Goal: Information Seeking & Learning: Learn about a topic

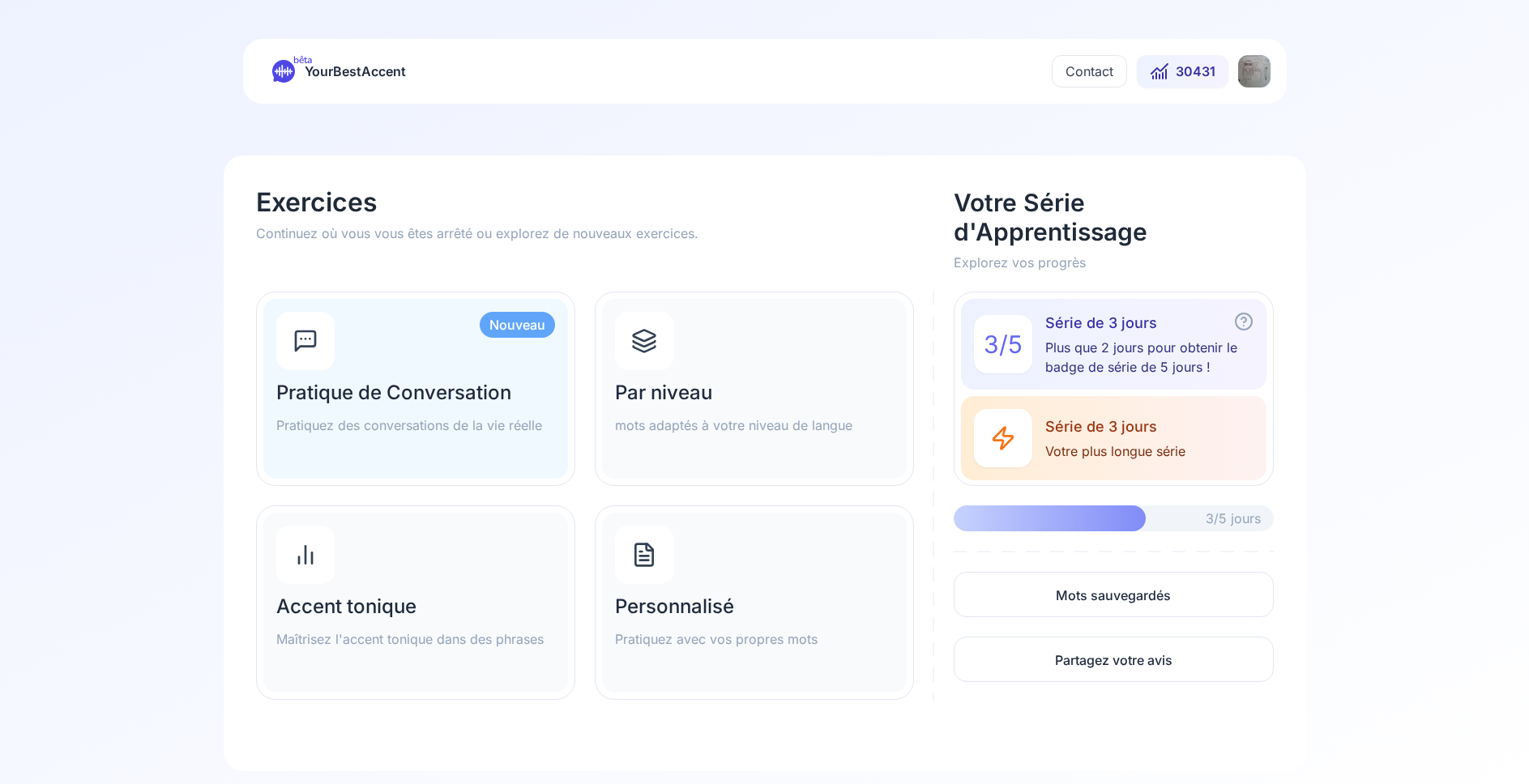
click at [1248, 69] on html "bêta YourBestAccent Contact 30431 Exercices Continuez où vous vous êtes arrêté …" at bounding box center [764, 392] width 1529 height 784
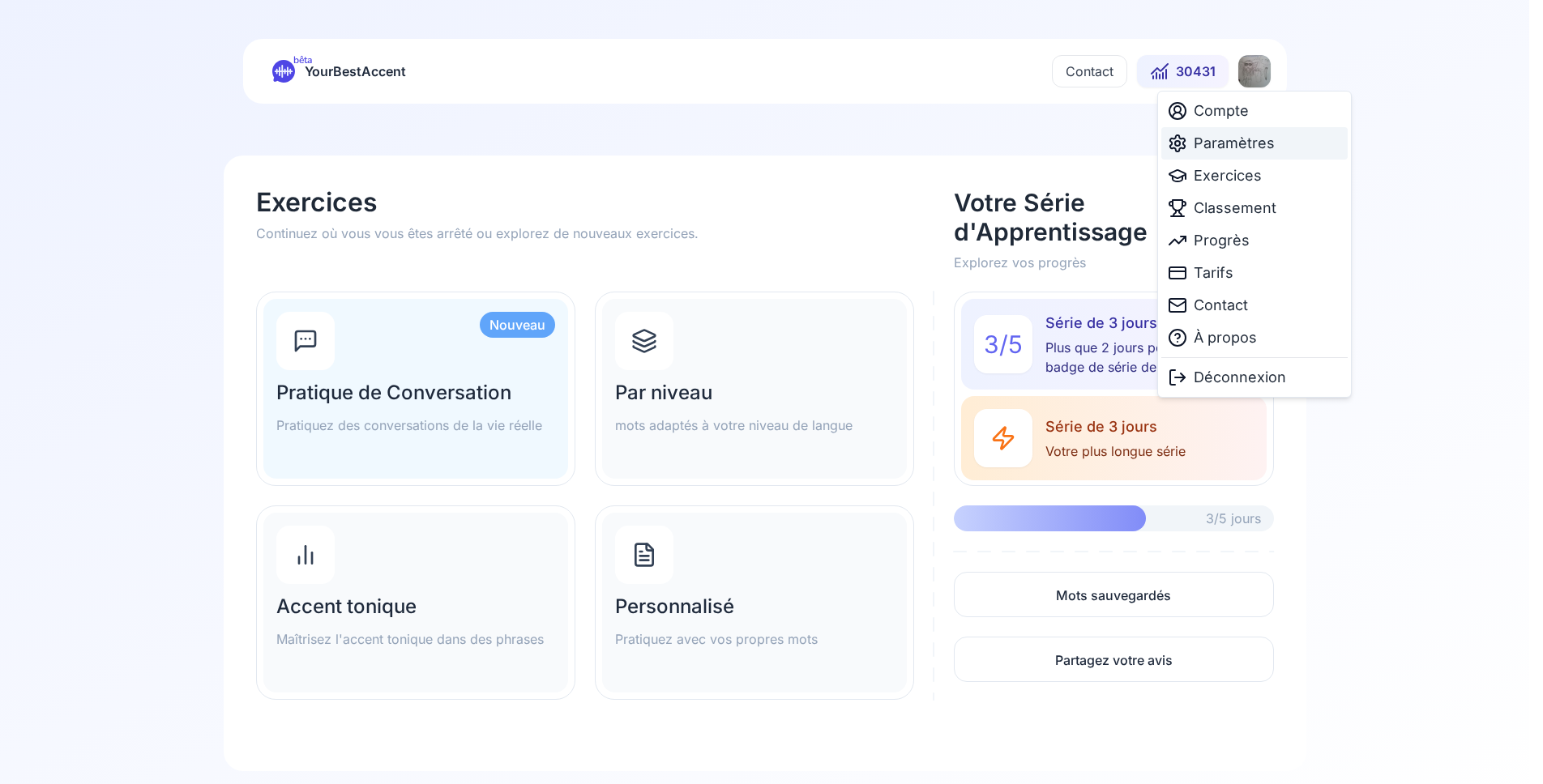
click at [1228, 141] on span "Paramètres" at bounding box center [1234, 143] width 81 height 22
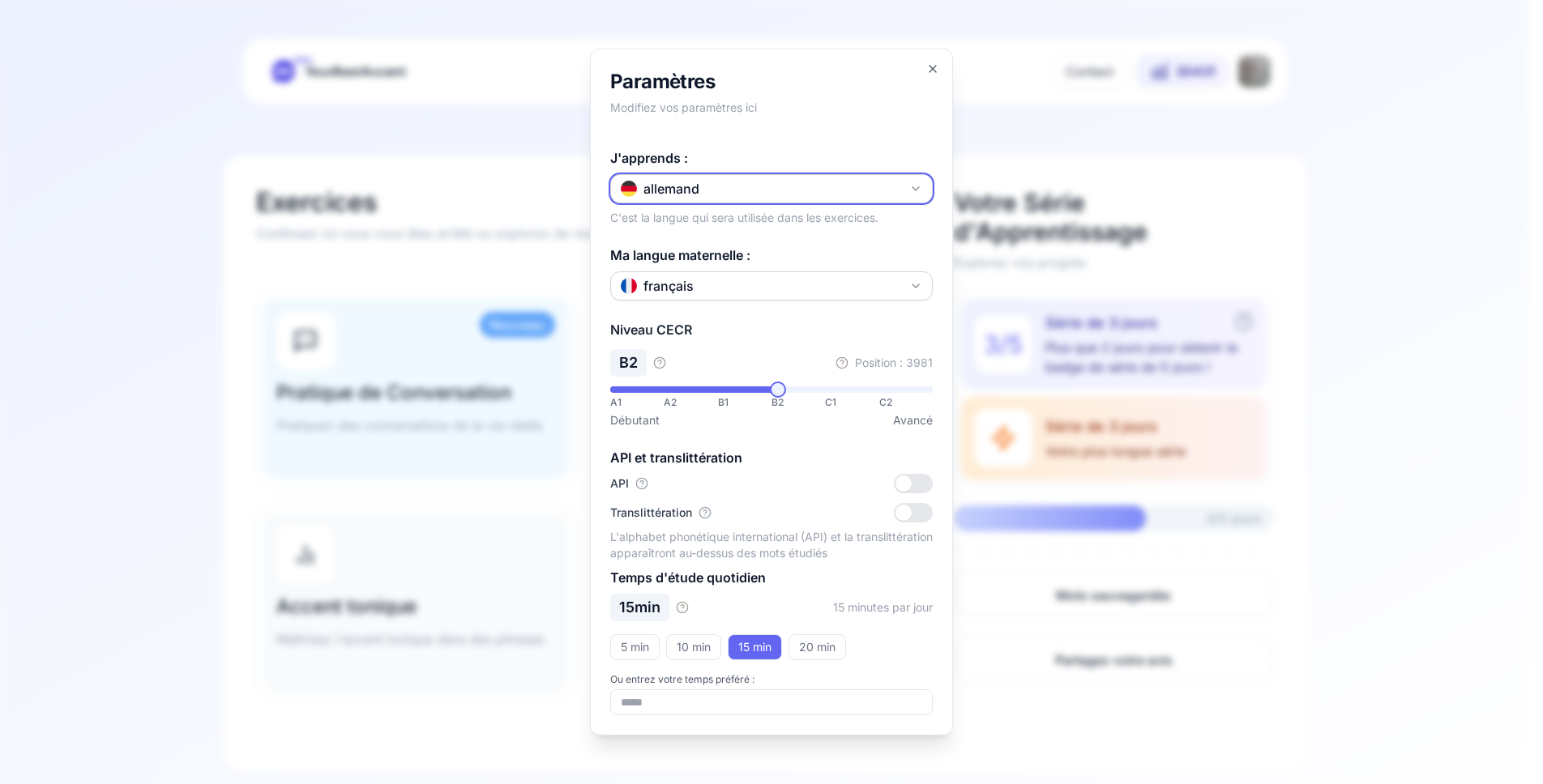
click at [820, 193] on button "allemand" at bounding box center [772, 189] width 323 height 29
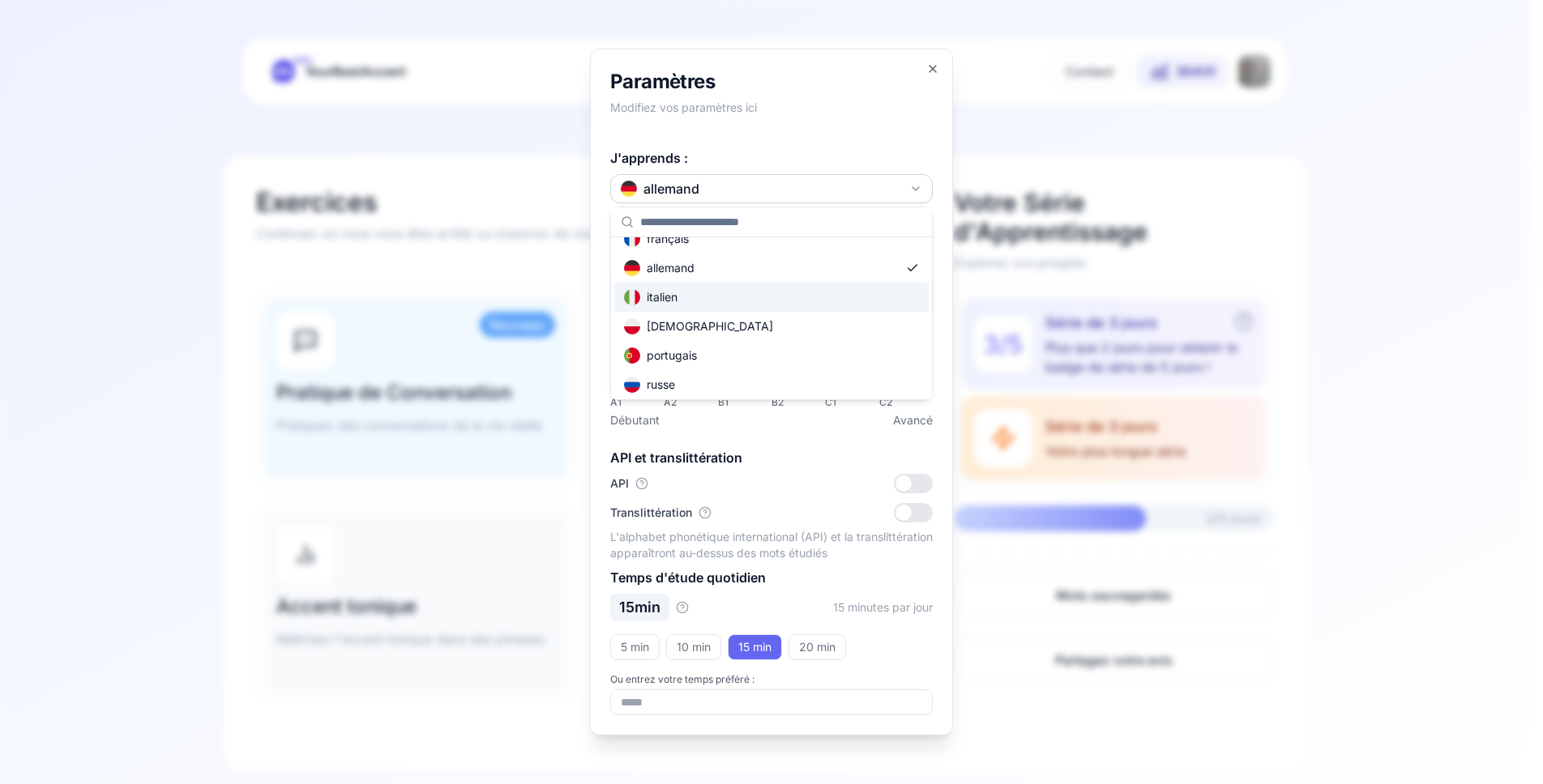
scroll to position [97, 0]
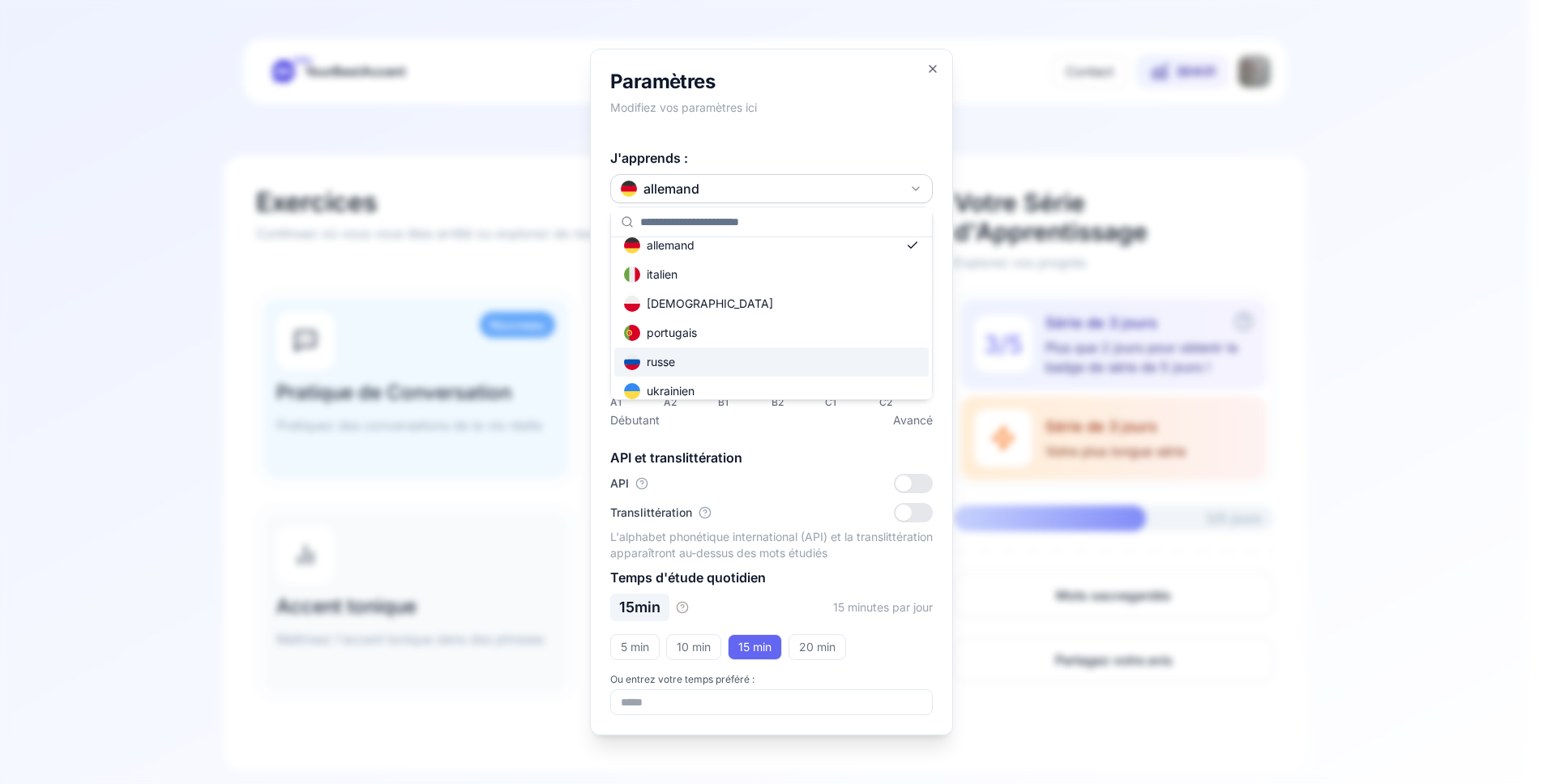
click at [692, 354] on div "russe" at bounding box center [772, 362] width 314 height 29
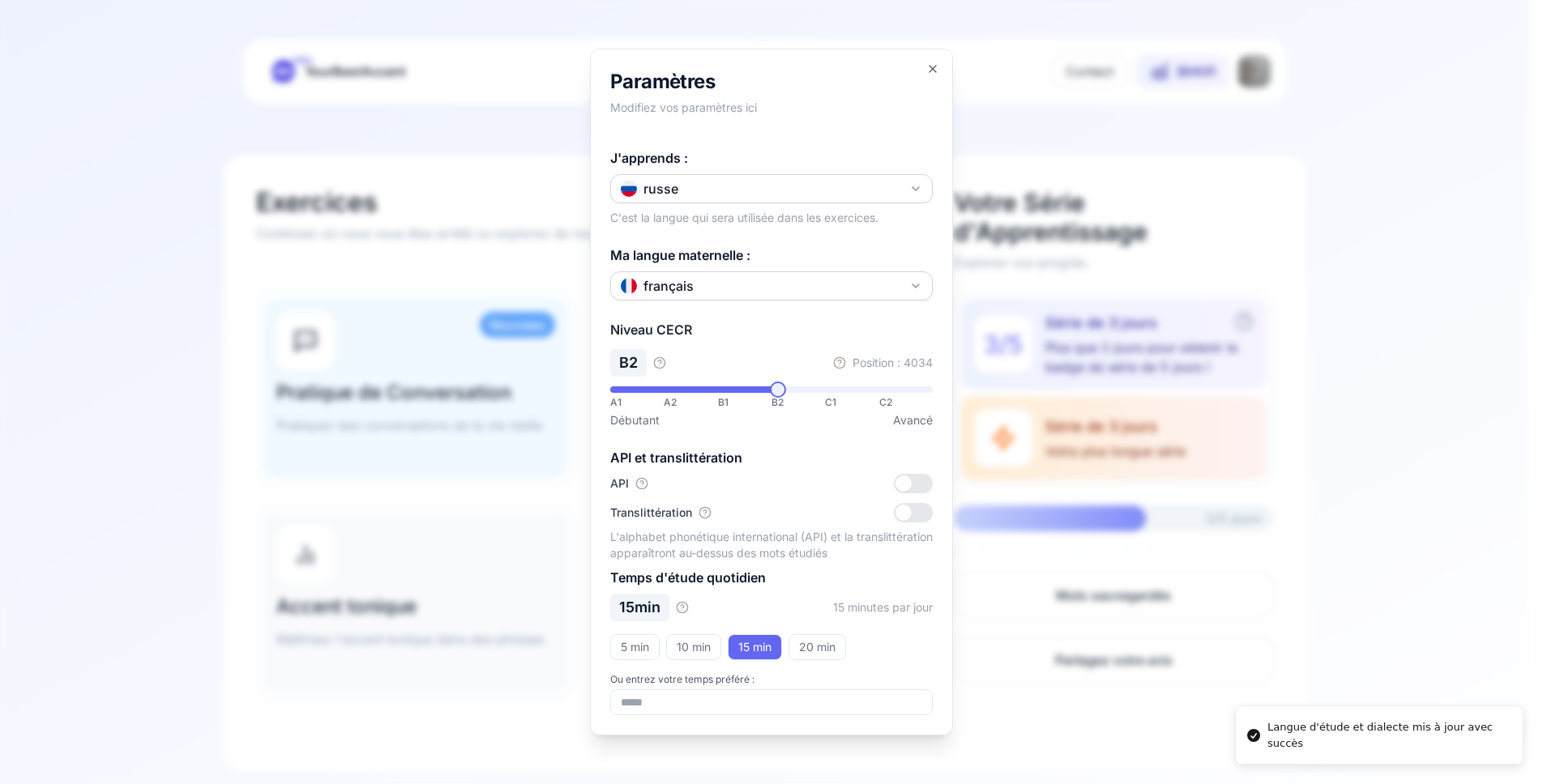
click at [112, 369] on div at bounding box center [772, 392] width 1543 height 784
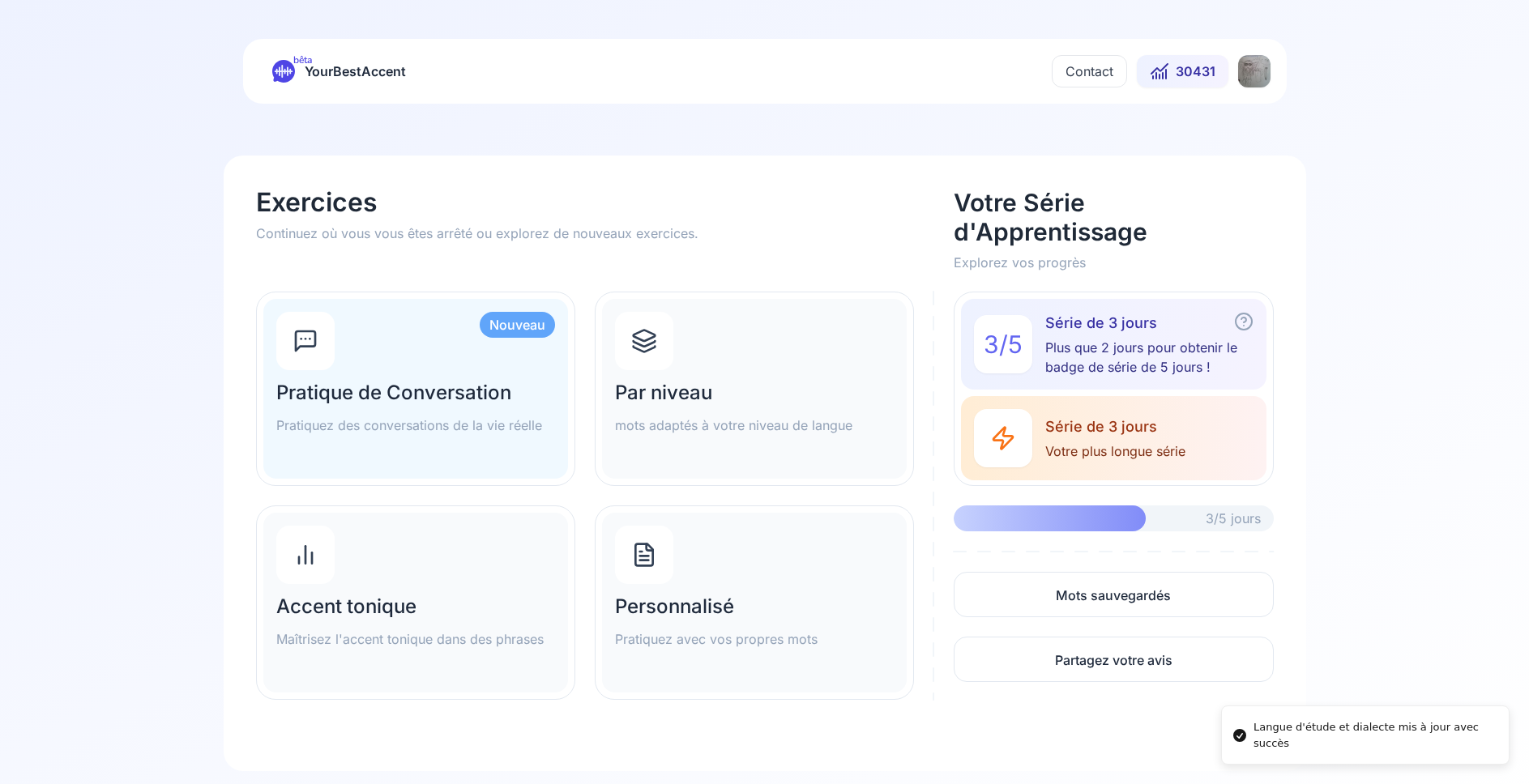
click at [719, 401] on h2 "Par niveau" at bounding box center [754, 393] width 279 height 26
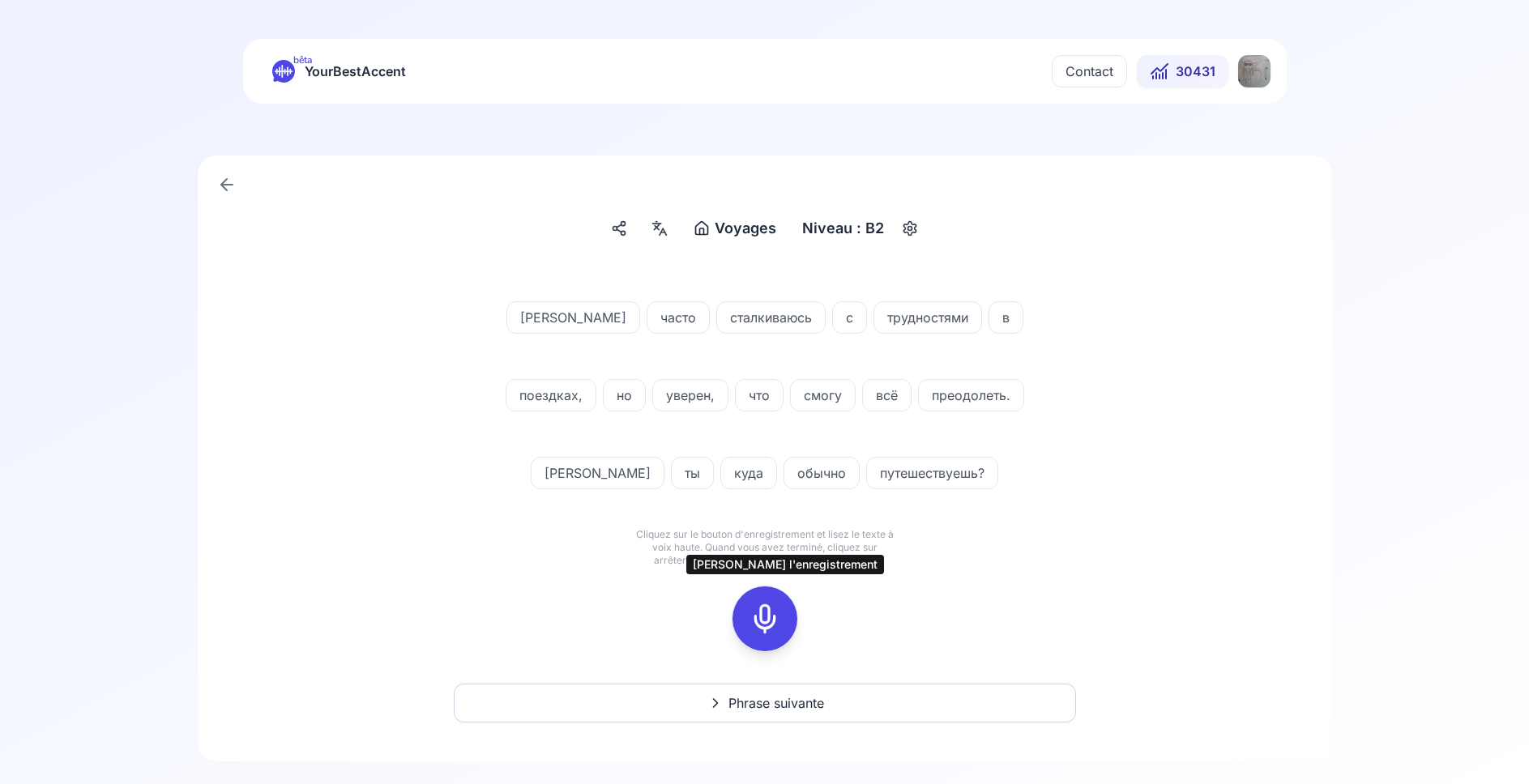
click at [774, 617] on icon at bounding box center [764, 618] width 33 height 33
click at [777, 621] on rect at bounding box center [764, 618] width 24 height 24
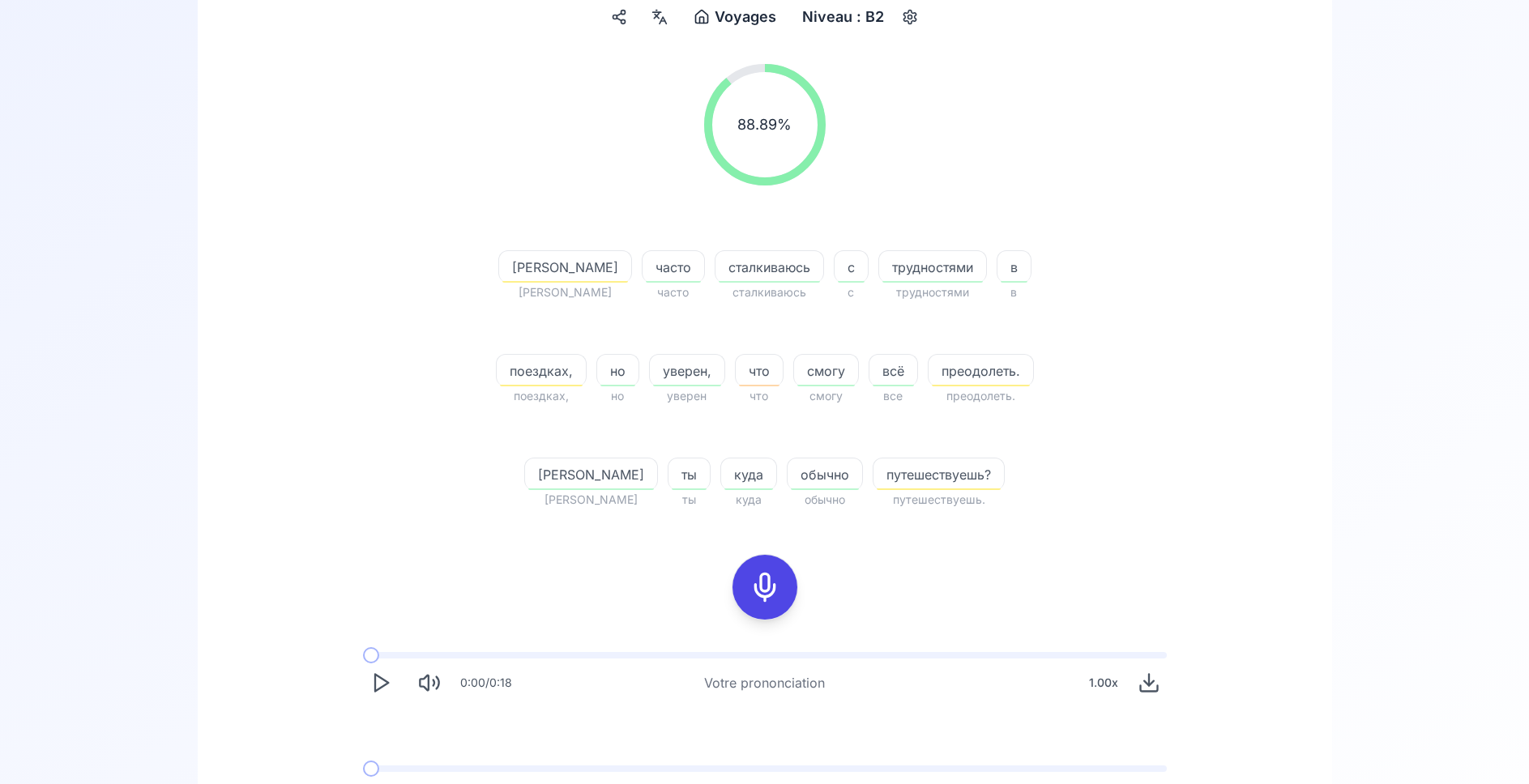
scroll to position [248, 0]
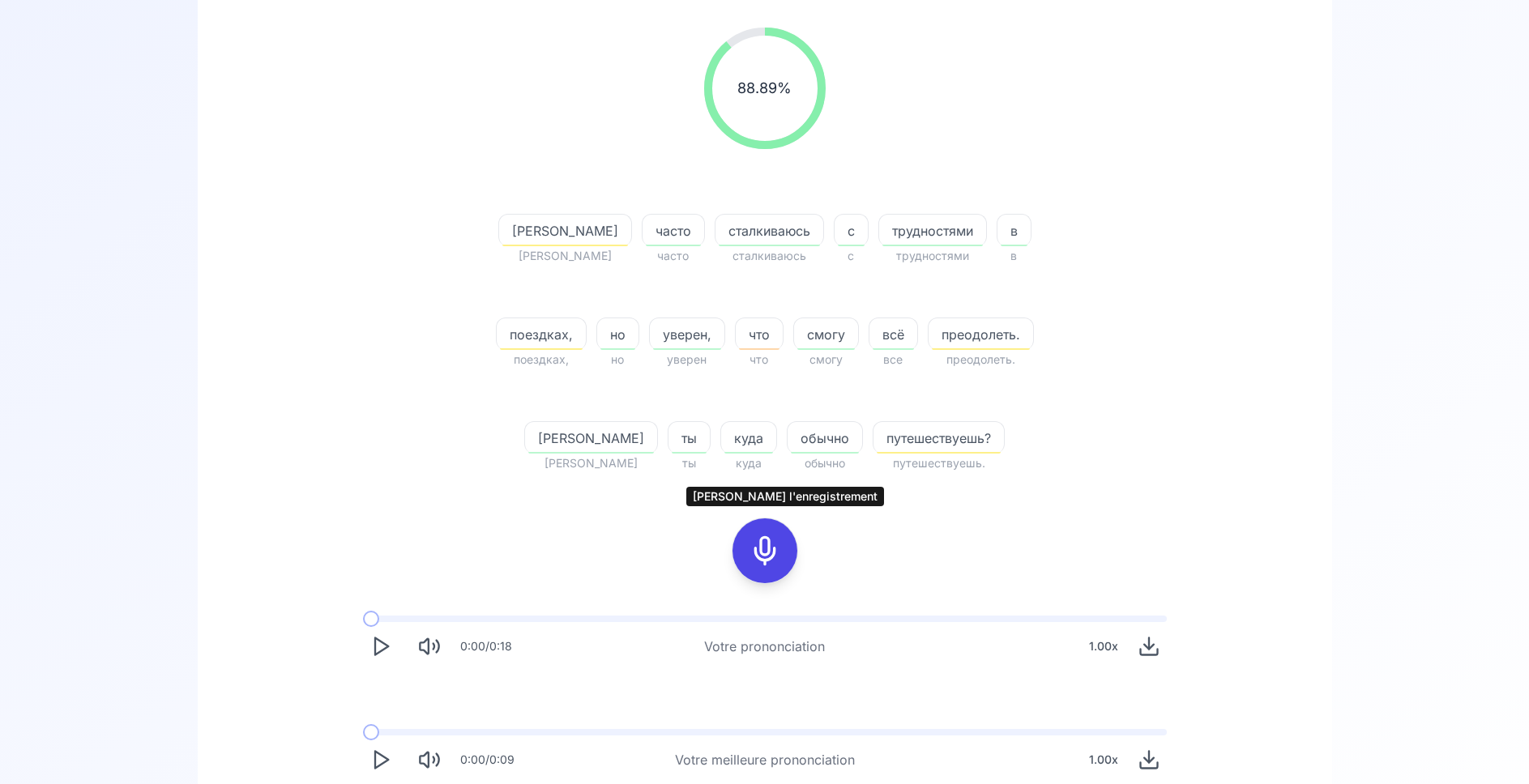
click at [768, 557] on icon at bounding box center [764, 551] width 33 height 33
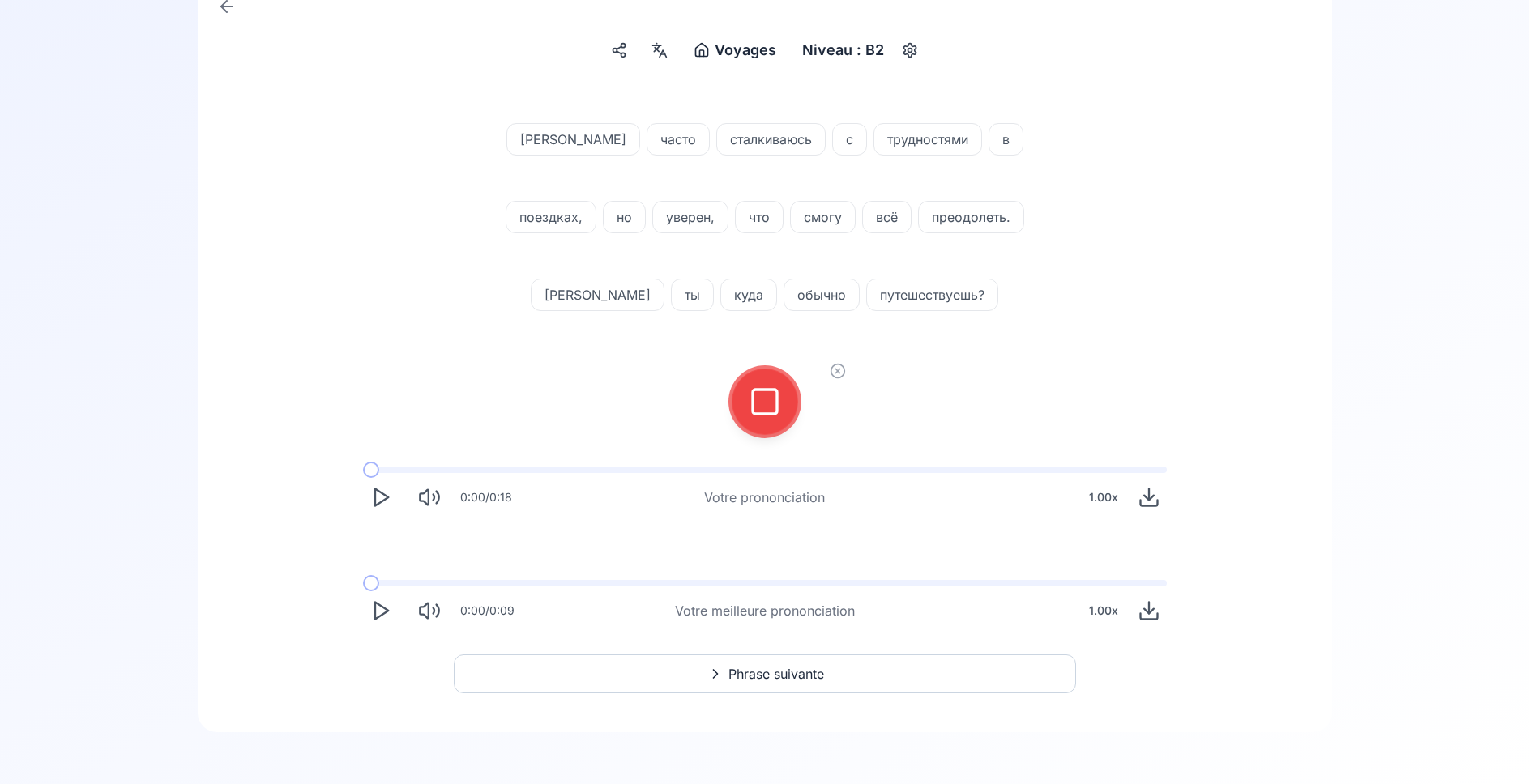
click at [777, 395] on rect at bounding box center [764, 401] width 24 height 24
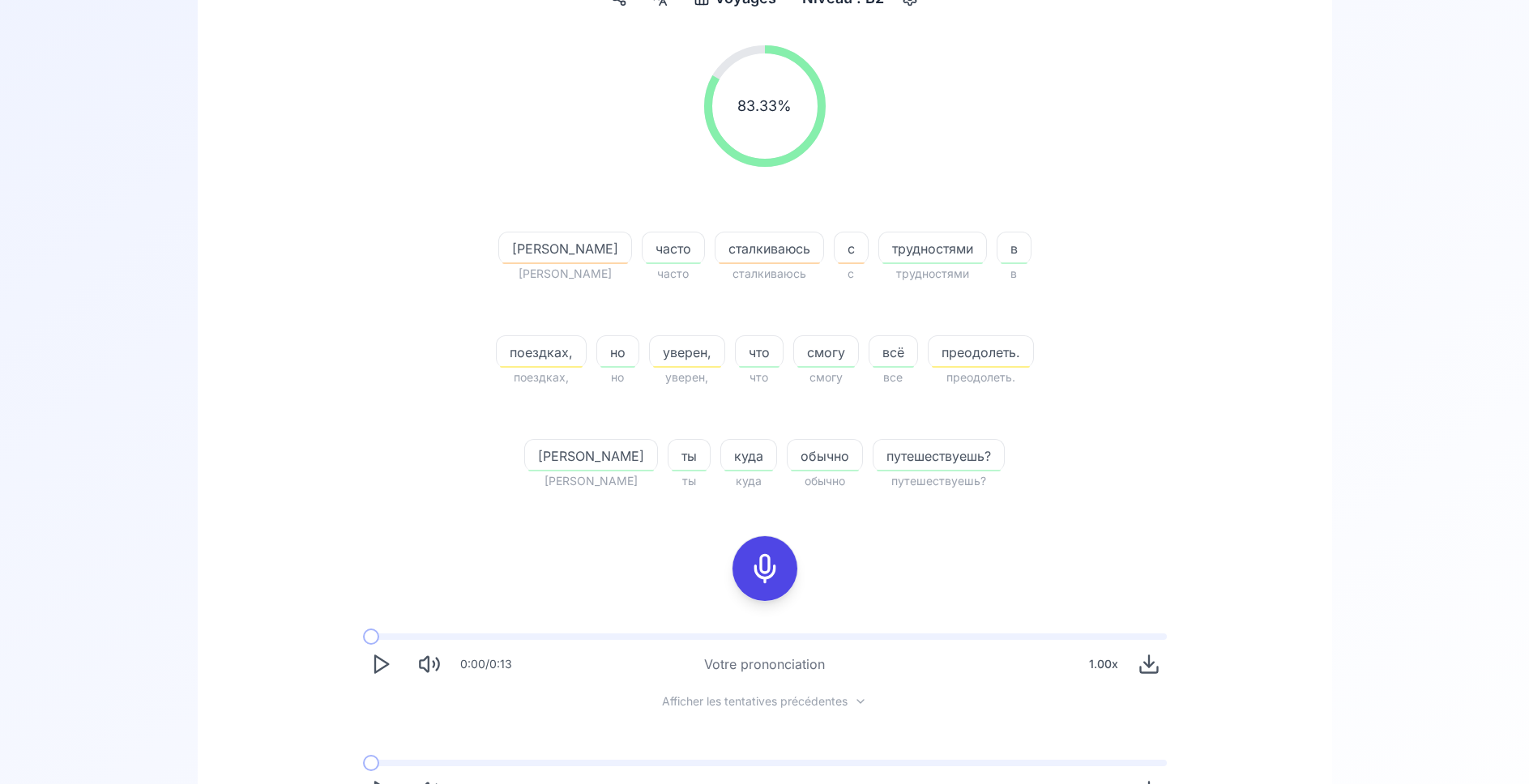
scroll to position [261, 0]
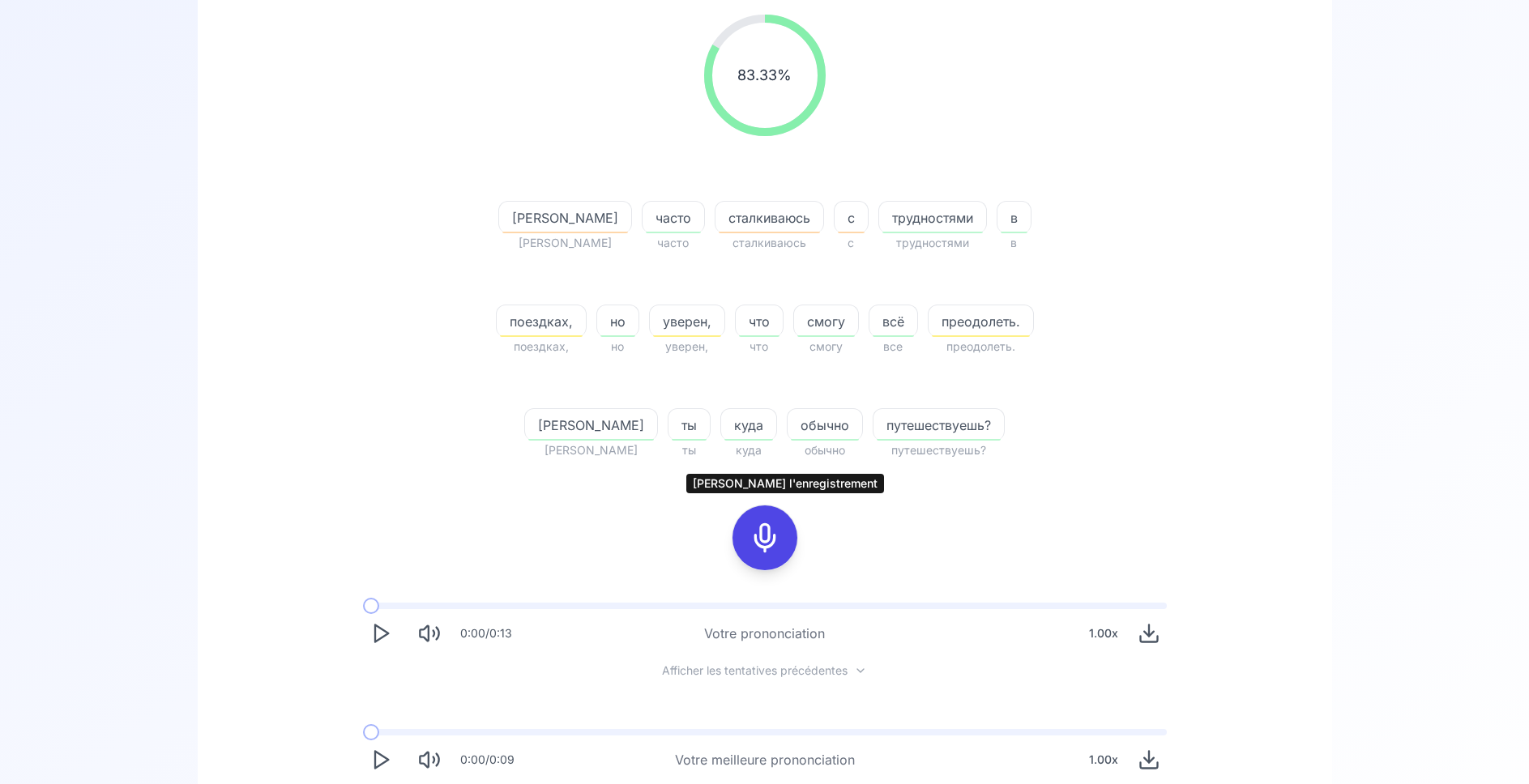
click at [771, 539] on icon at bounding box center [764, 538] width 33 height 33
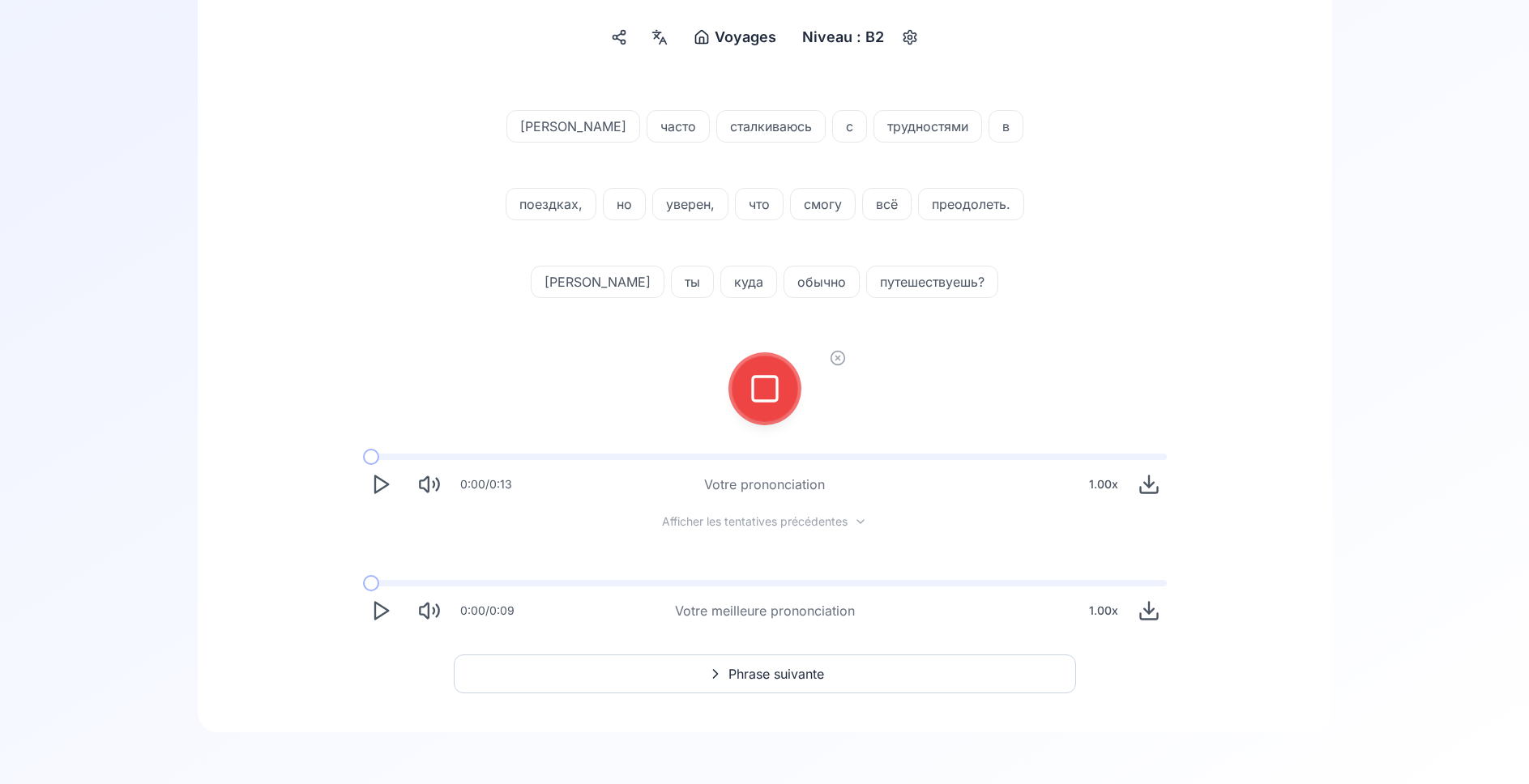
scroll to position [191, 0]
click at [764, 396] on icon at bounding box center [764, 389] width 33 height 33
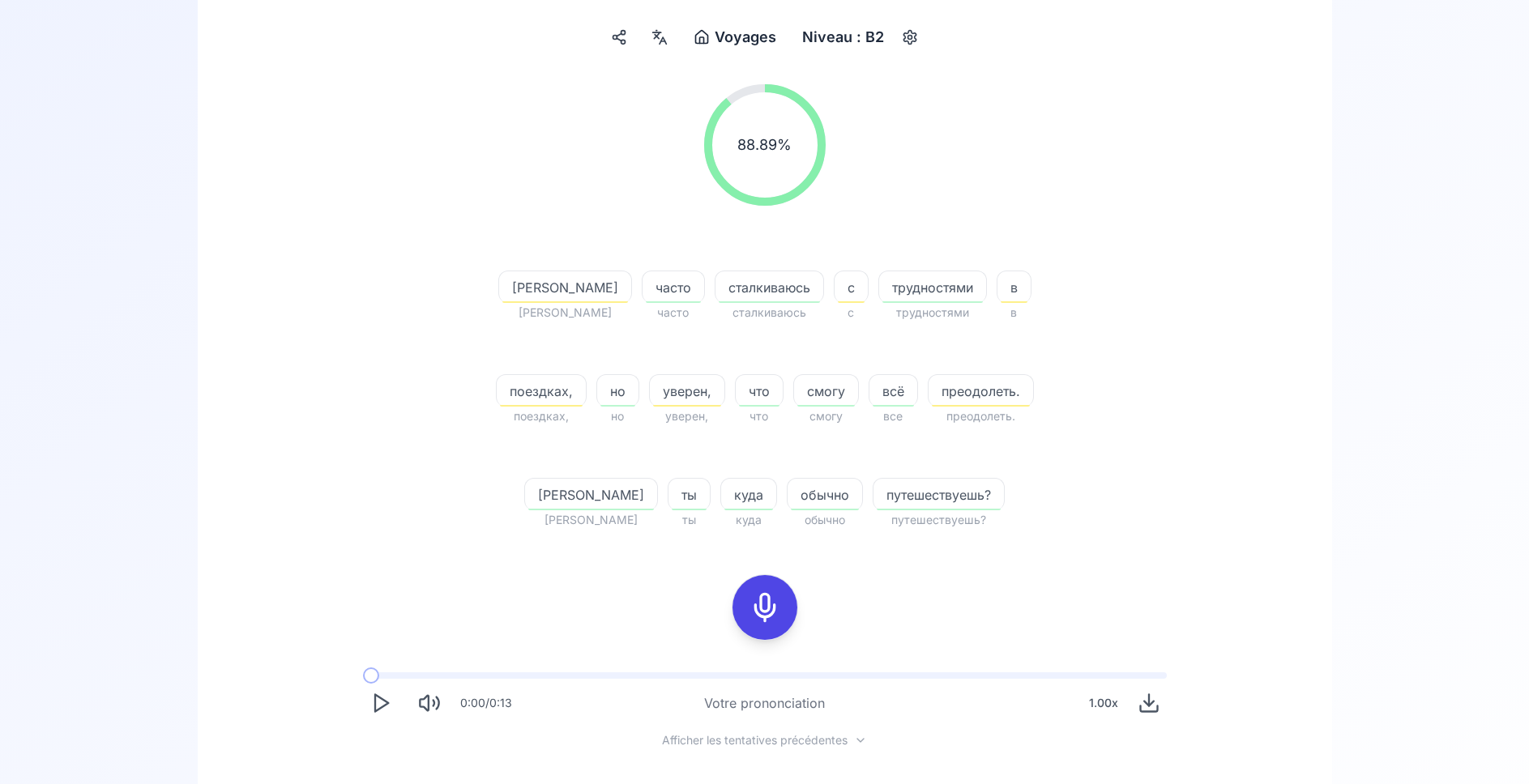
scroll to position [410, 0]
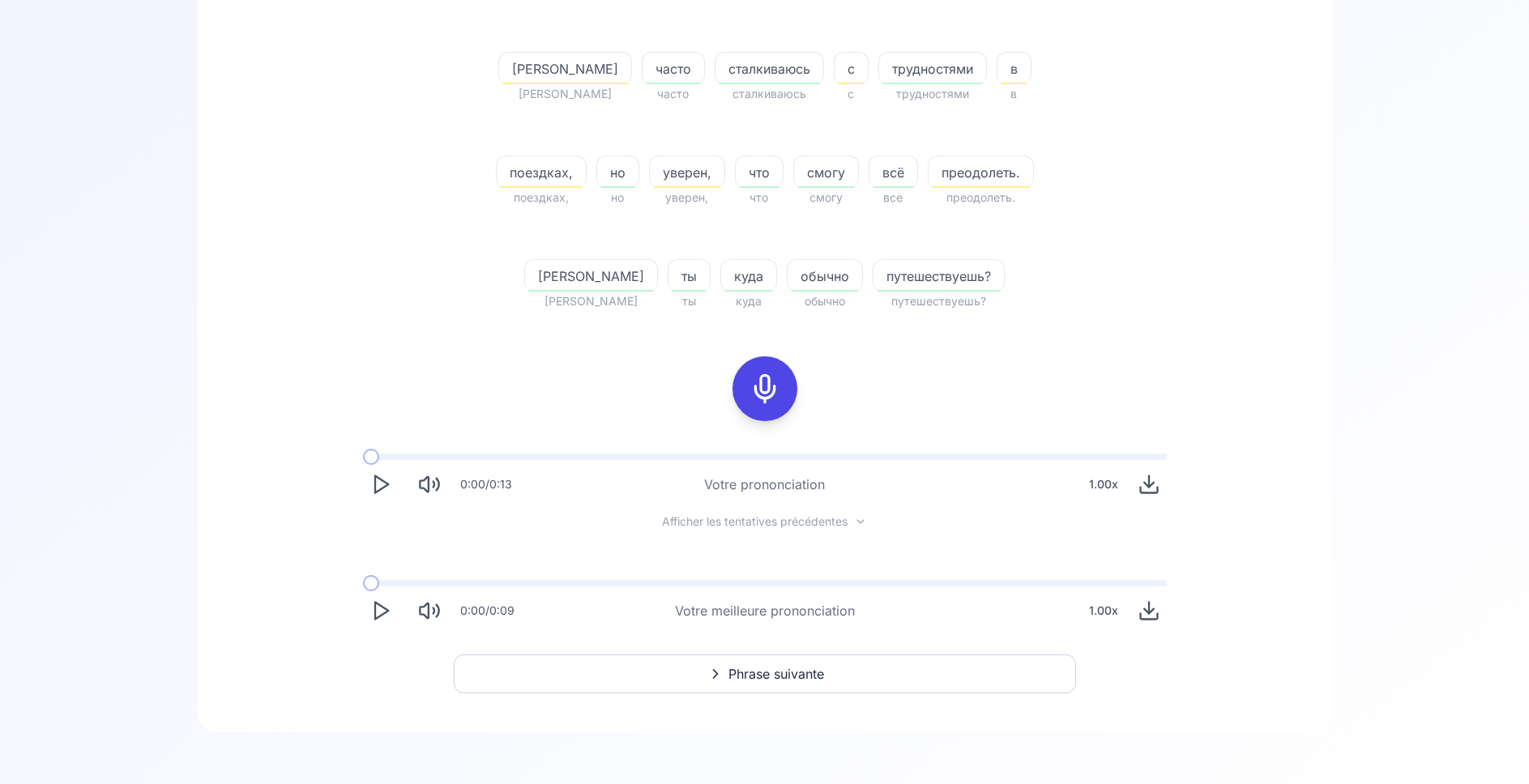
click at [372, 612] on icon "Play" at bounding box center [381, 611] width 22 height 22
click at [384, 606] on icon "Play" at bounding box center [381, 611] width 22 height 22
click at [372, 610] on icon "Play" at bounding box center [381, 611] width 22 height 22
click at [928, 177] on span "преодолеть." at bounding box center [981, 172] width 105 height 20
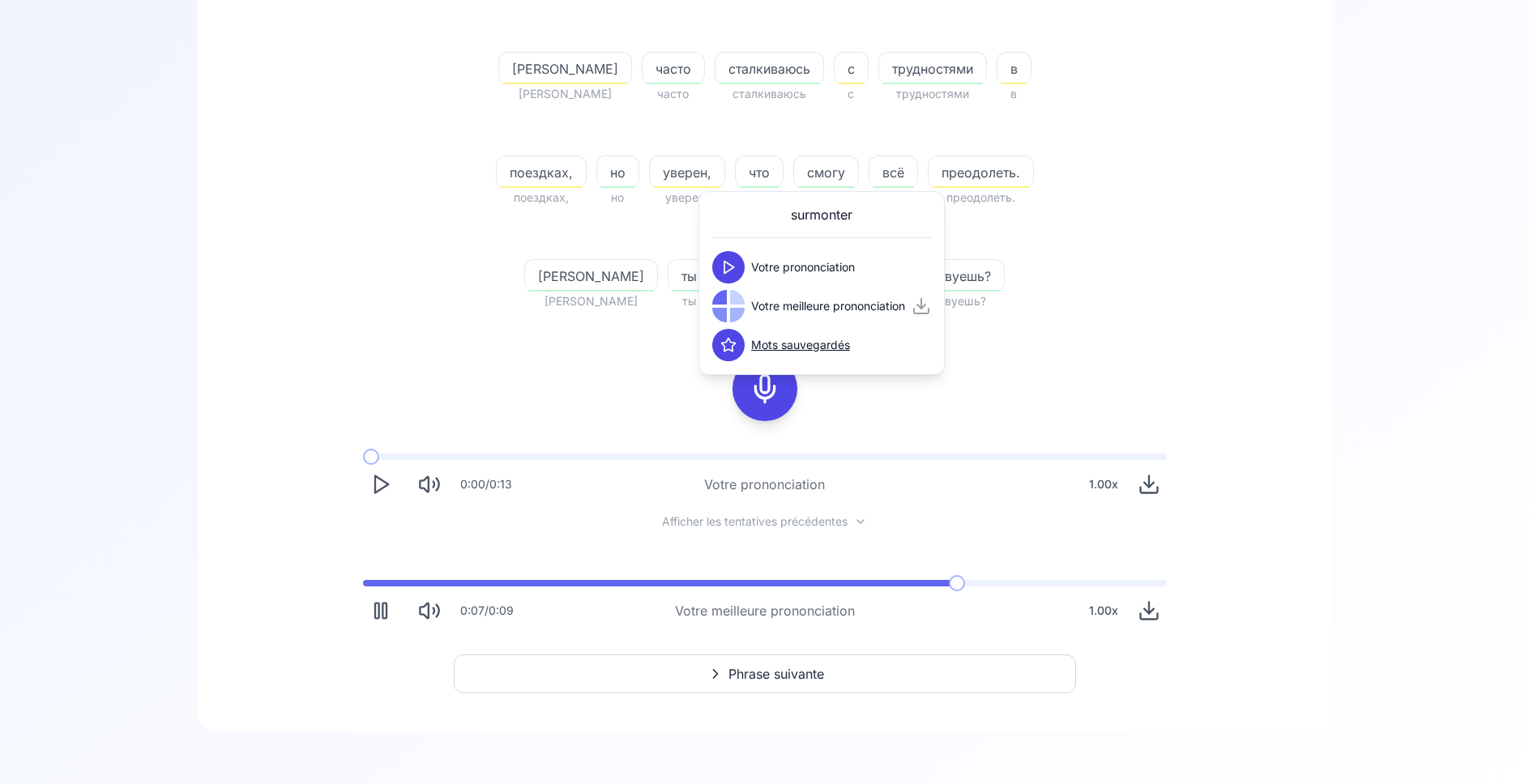
click at [488, 284] on div "Я Я часто часто сталкиваюсь сталкиваюсь с с трудностями трудностями в в поездка…" at bounding box center [764, 161] width 622 height 298
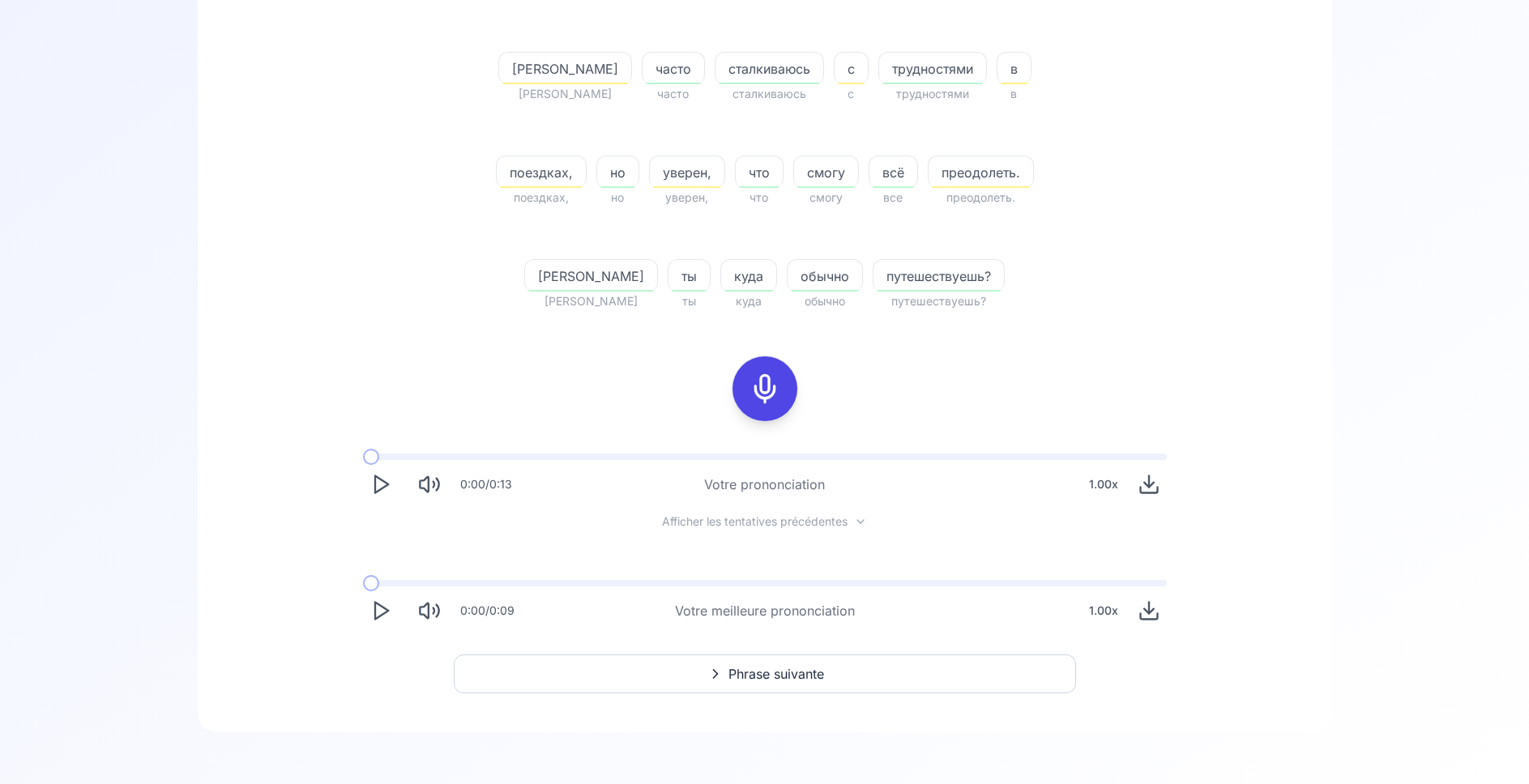
click at [770, 385] on icon at bounding box center [764, 389] width 33 height 33
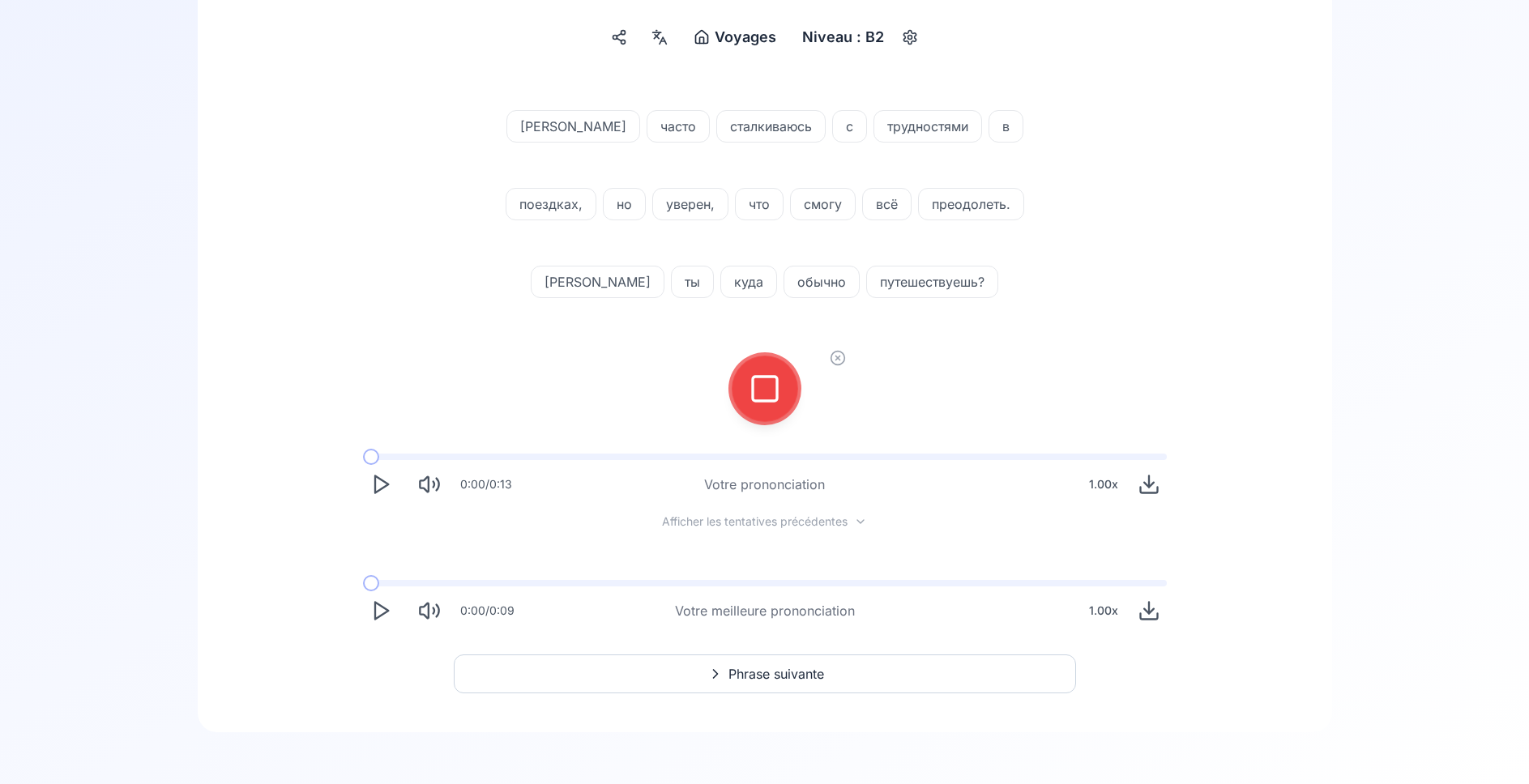
scroll to position [191, 0]
click at [765, 393] on icon at bounding box center [764, 389] width 33 height 33
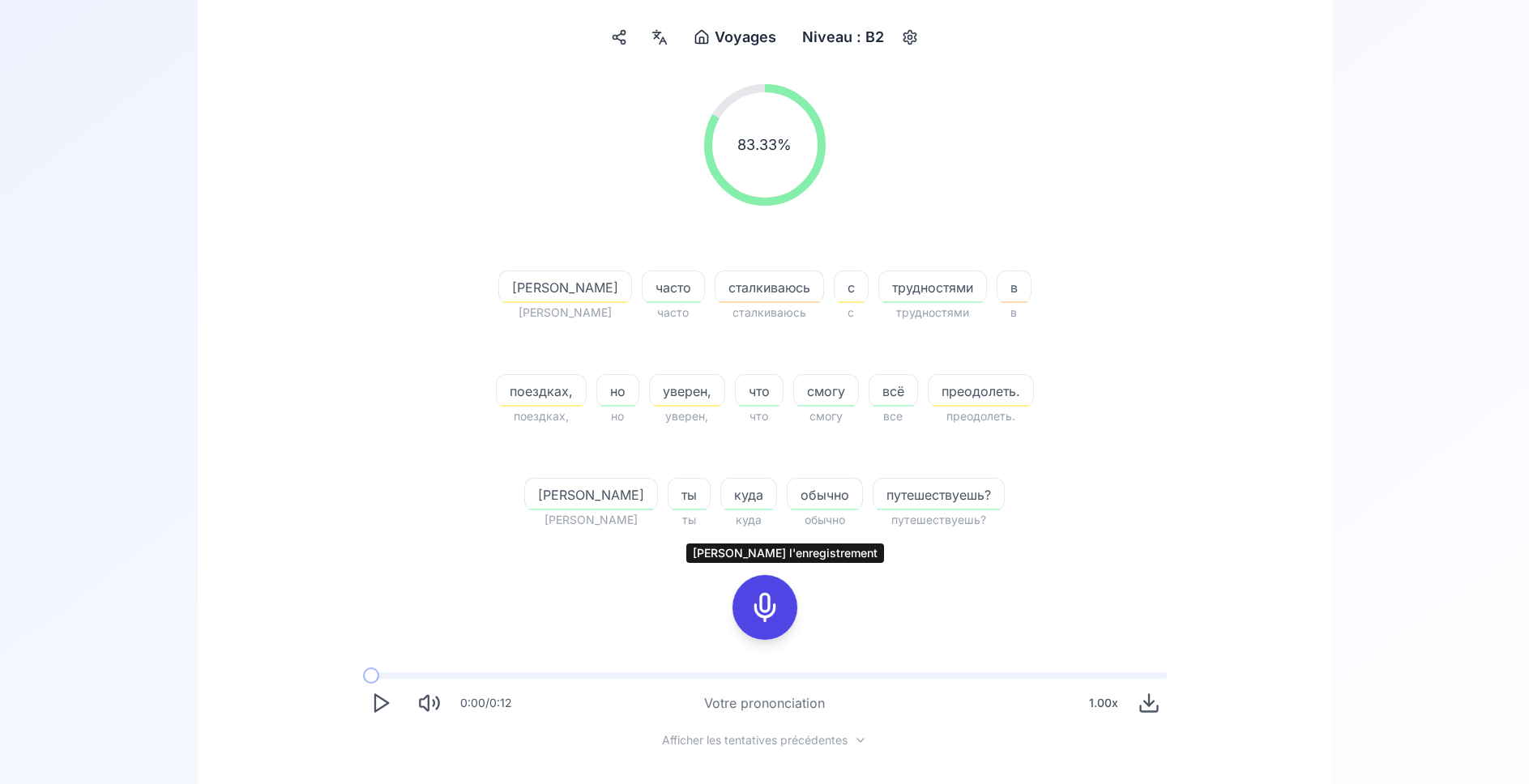
click at [764, 600] on icon at bounding box center [764, 607] width 33 height 33
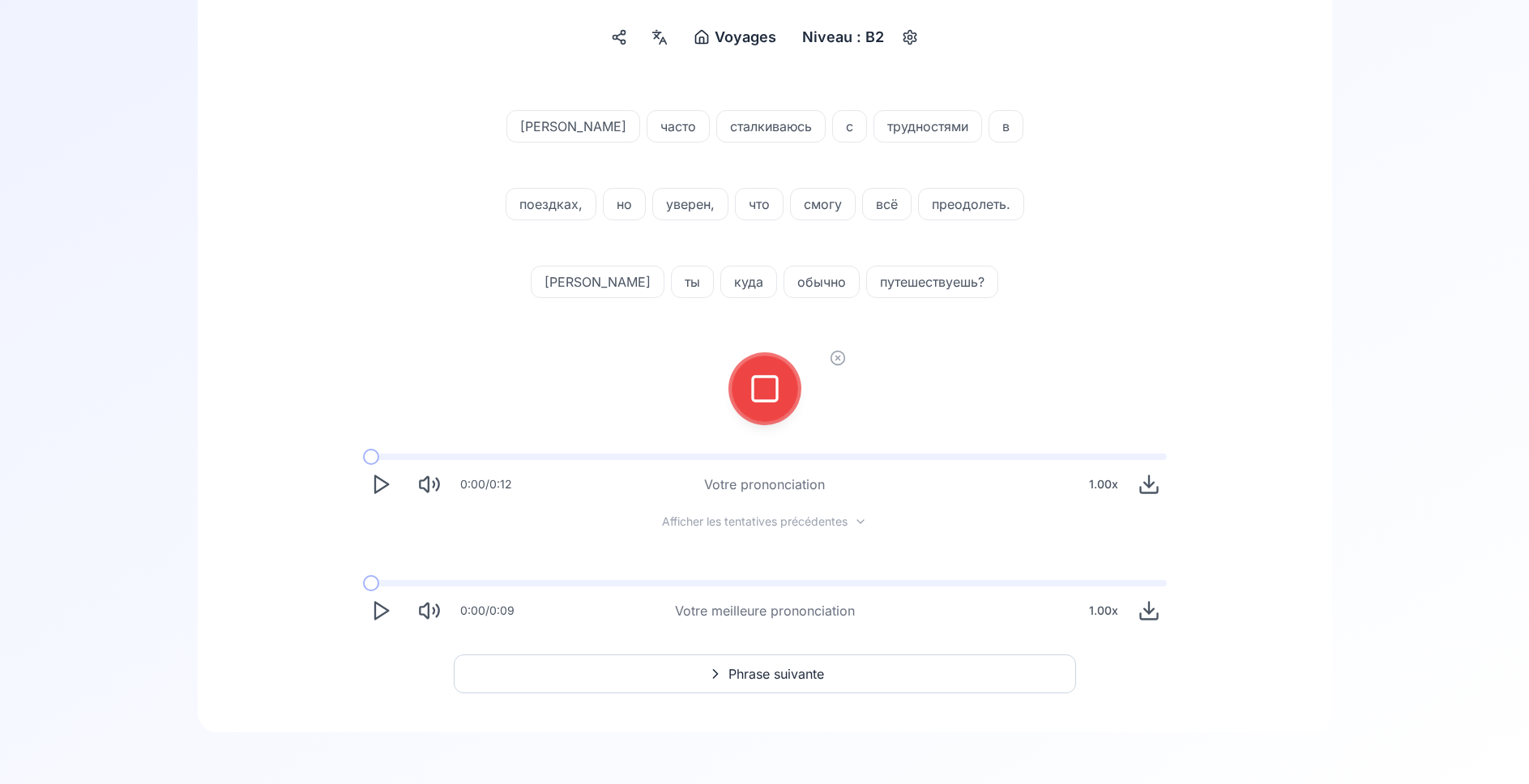
click at [768, 381] on icon at bounding box center [764, 389] width 33 height 33
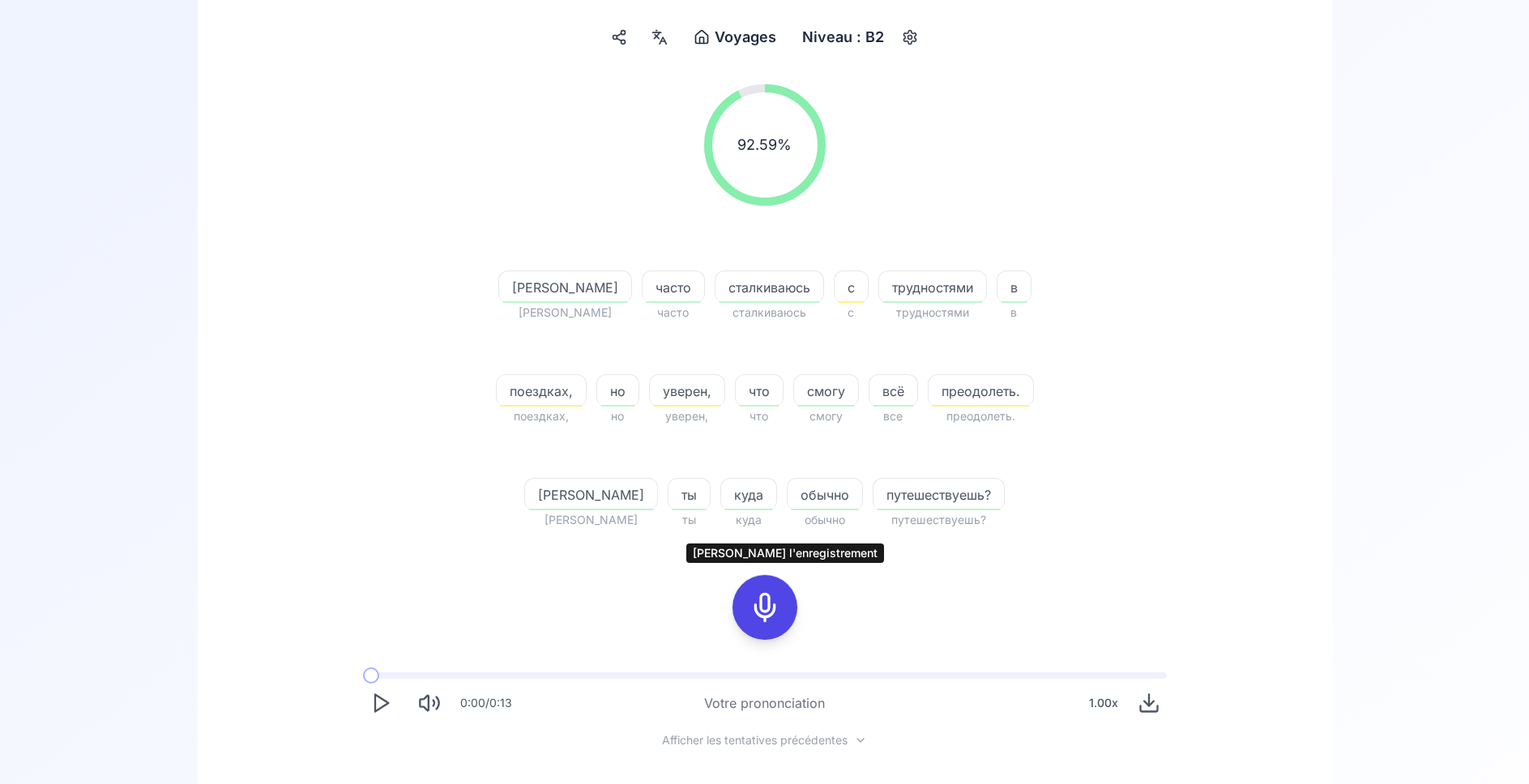
click at [763, 599] on icon at bounding box center [764, 607] width 33 height 33
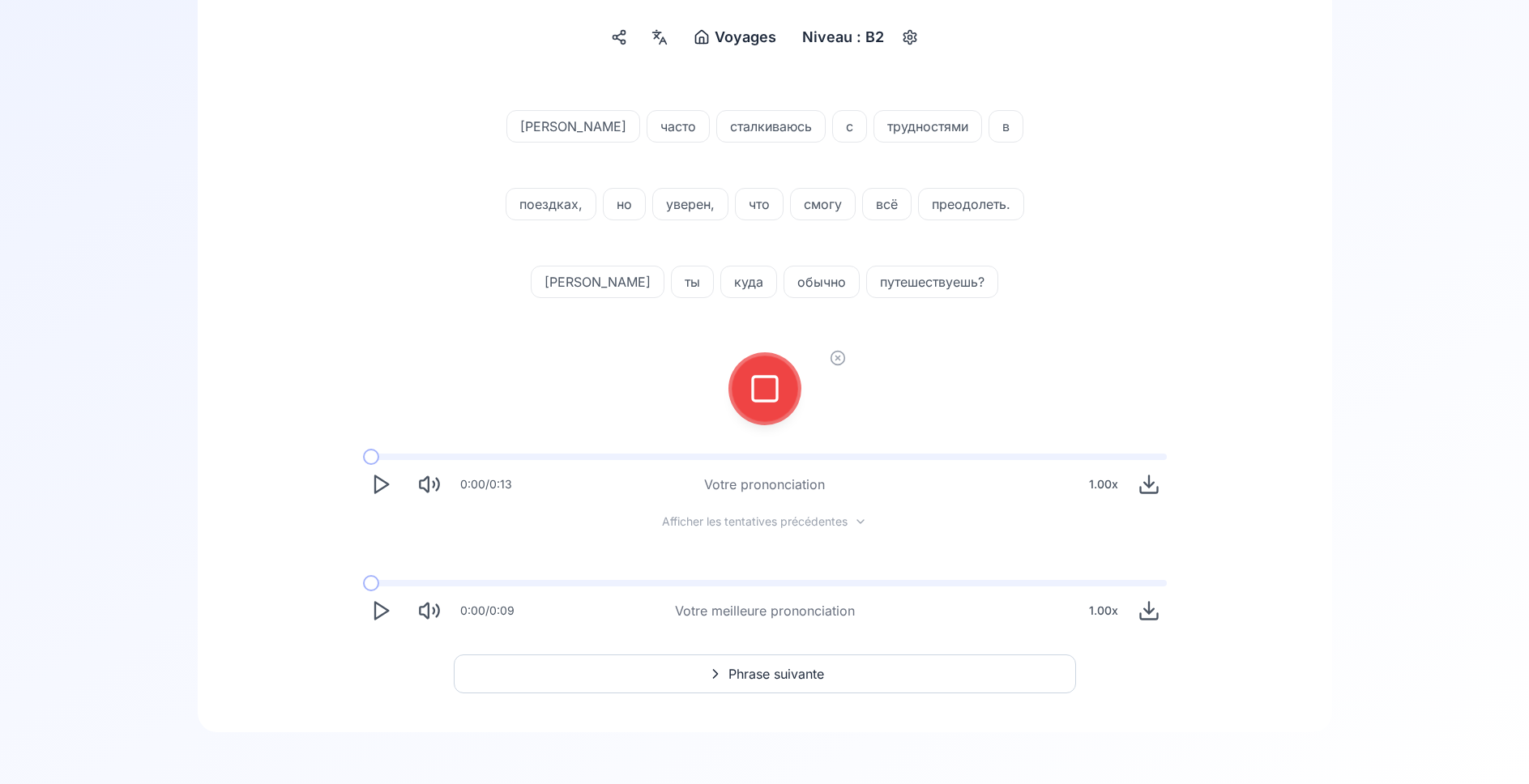
click at [757, 388] on icon at bounding box center [764, 389] width 33 height 33
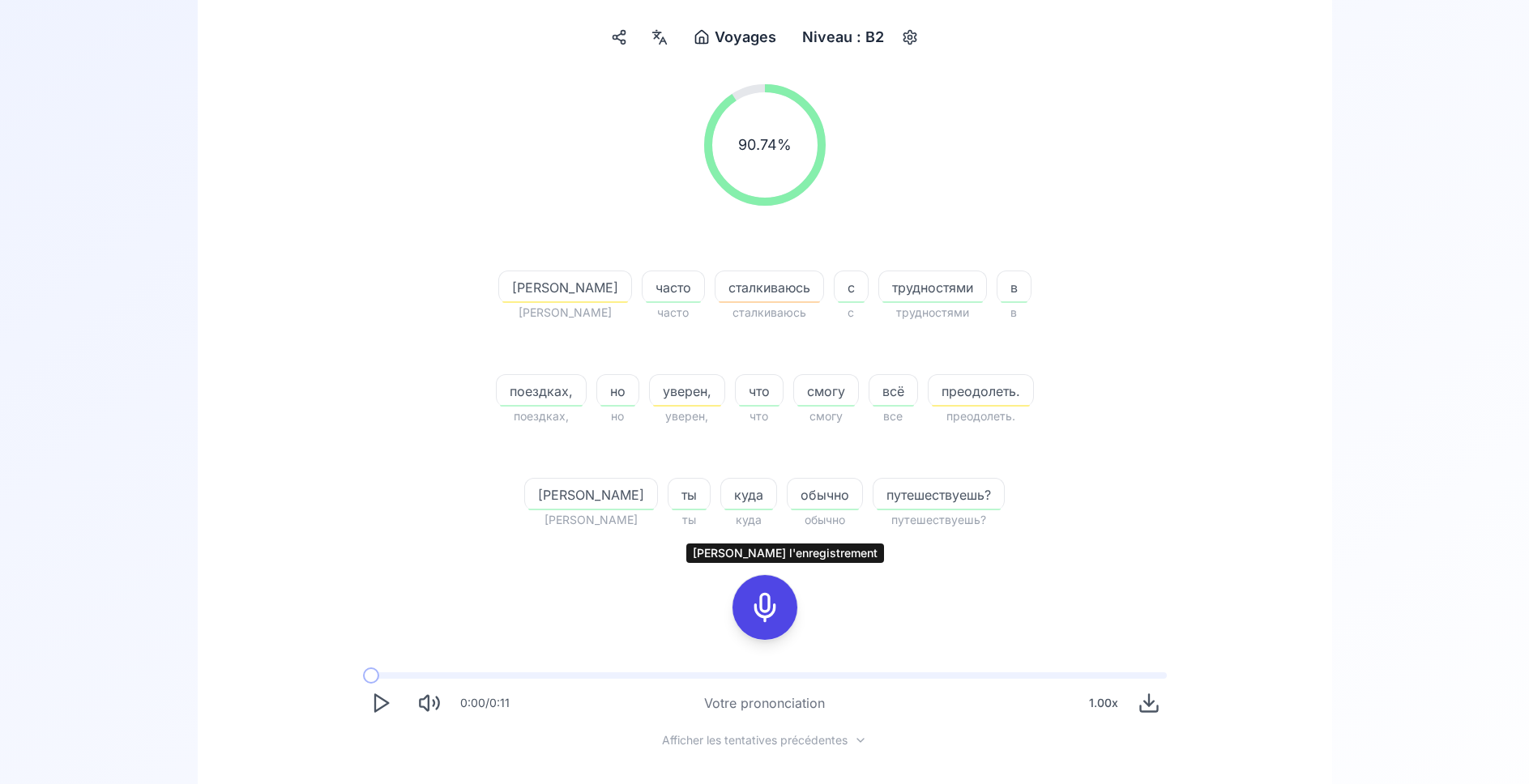
drag, startPoint x: 770, startPoint y: 603, endPoint x: 749, endPoint y: 593, distance: 23.3
click at [768, 603] on icon at bounding box center [764, 607] width 33 height 33
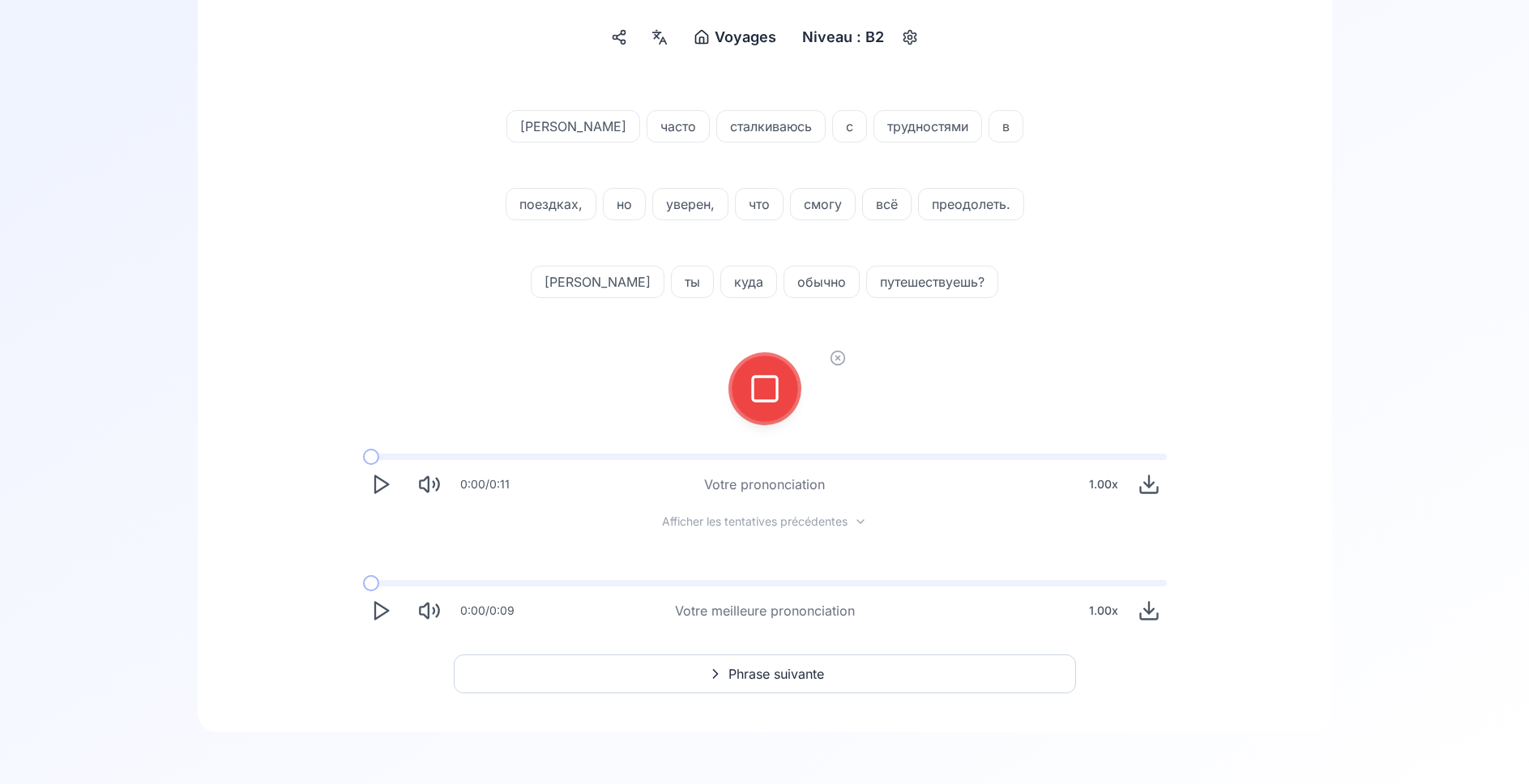
click at [754, 390] on icon at bounding box center [764, 389] width 33 height 33
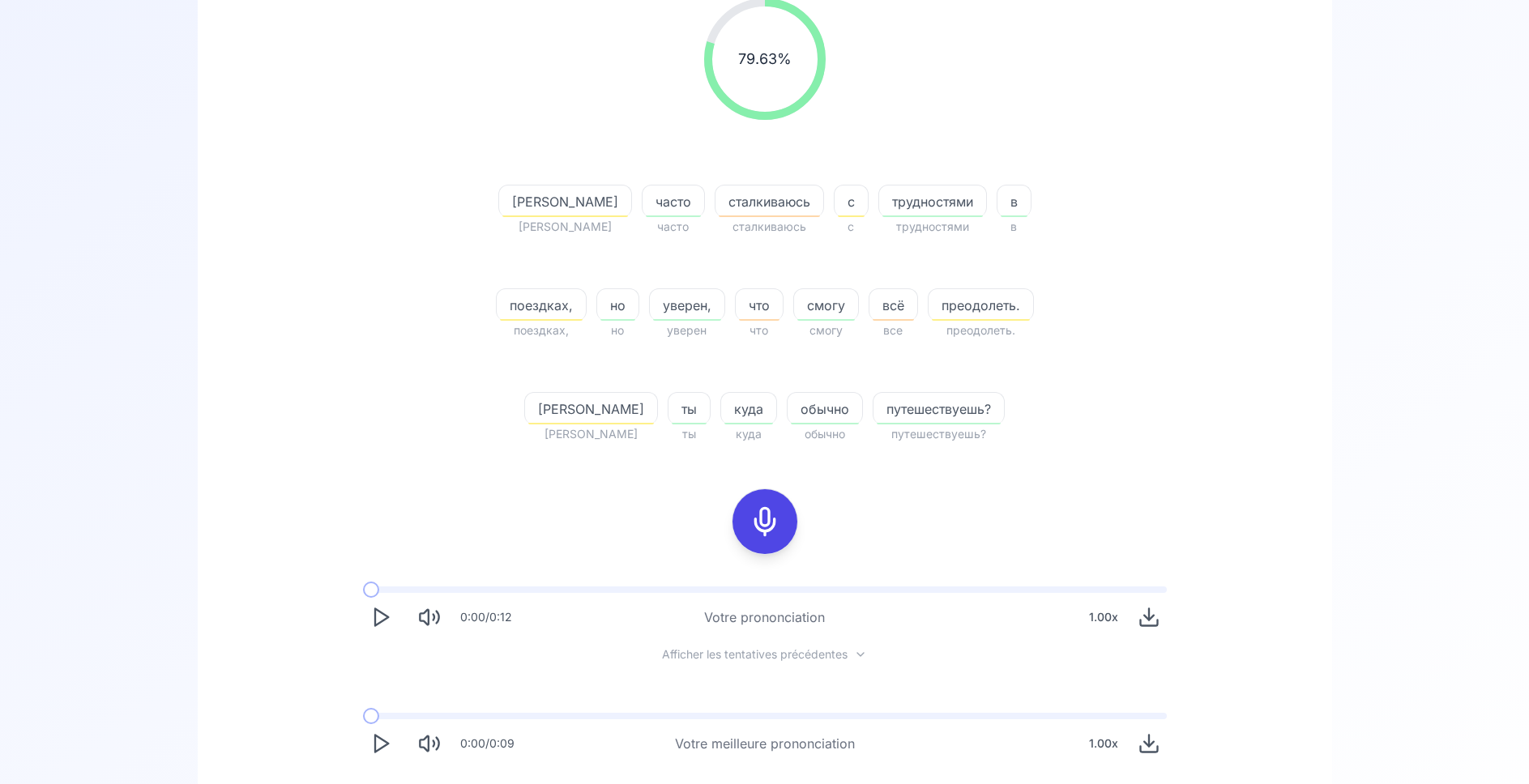
scroll to position [410, 0]
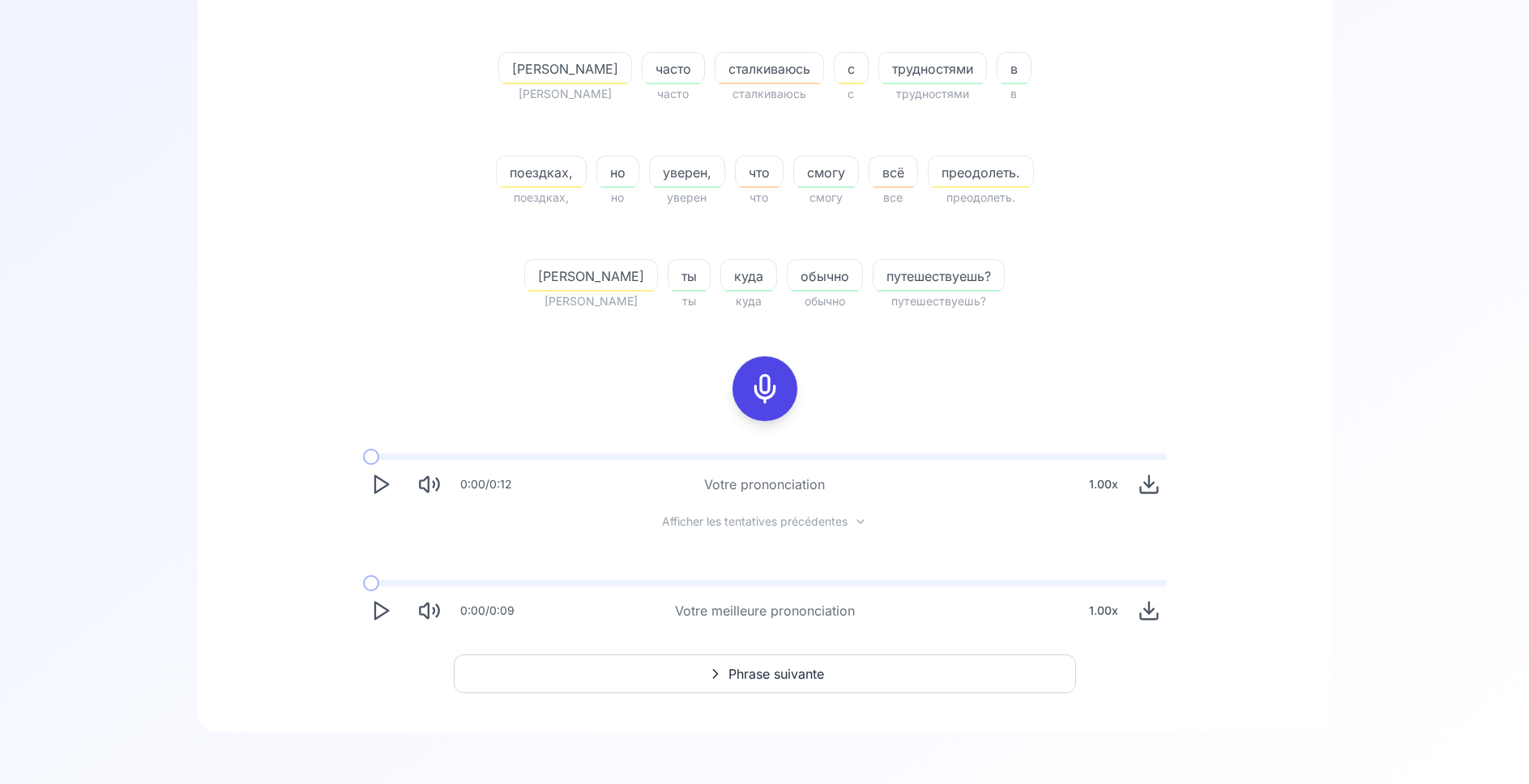
click at [388, 483] on icon "Play" at bounding box center [381, 484] width 22 height 22
click at [706, 683] on button "Phrase suivante" at bounding box center [764, 673] width 622 height 39
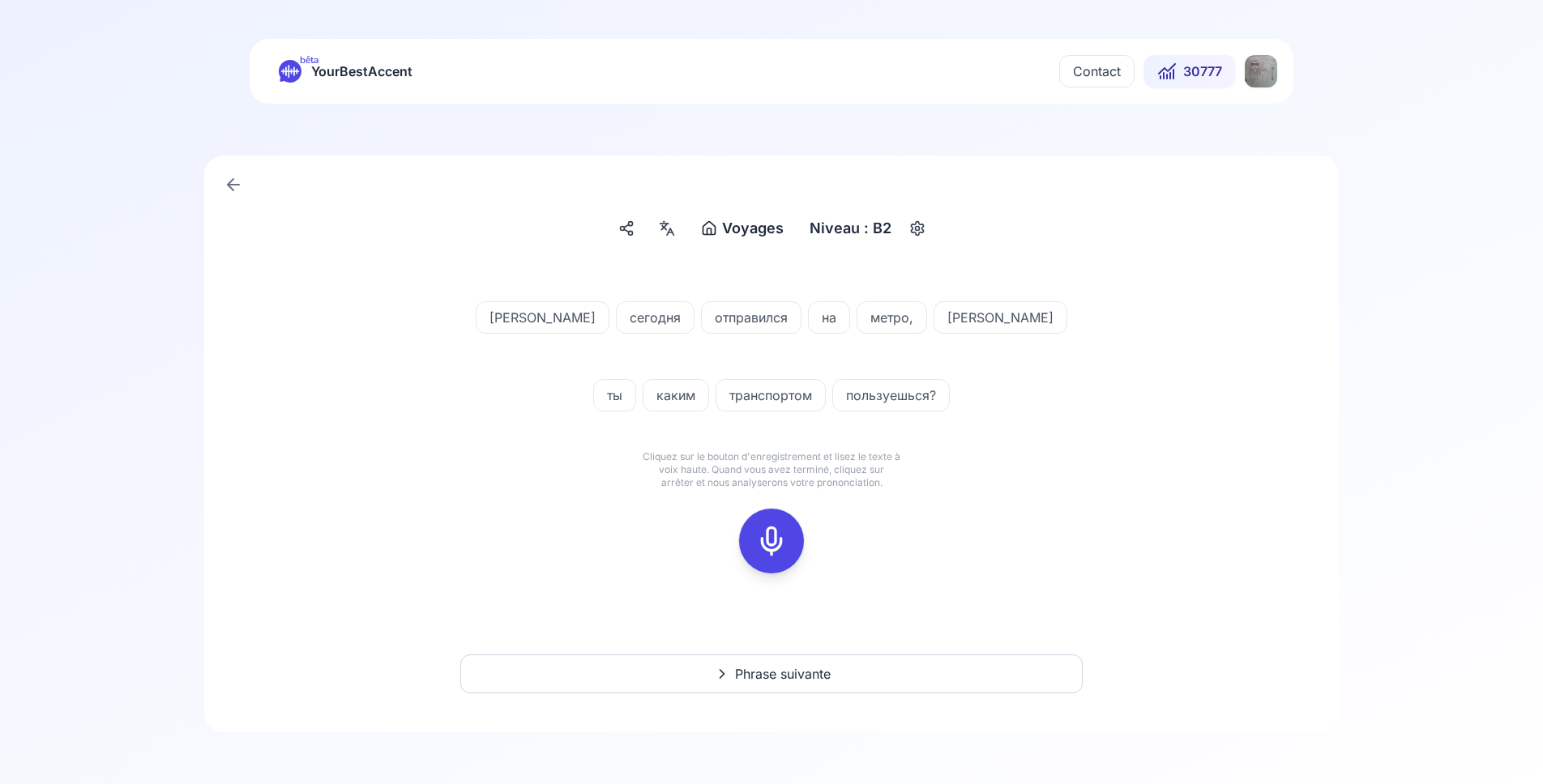
click at [764, 541] on icon at bounding box center [772, 541] width 33 height 33
click at [784, 534] on icon at bounding box center [772, 541] width 33 height 33
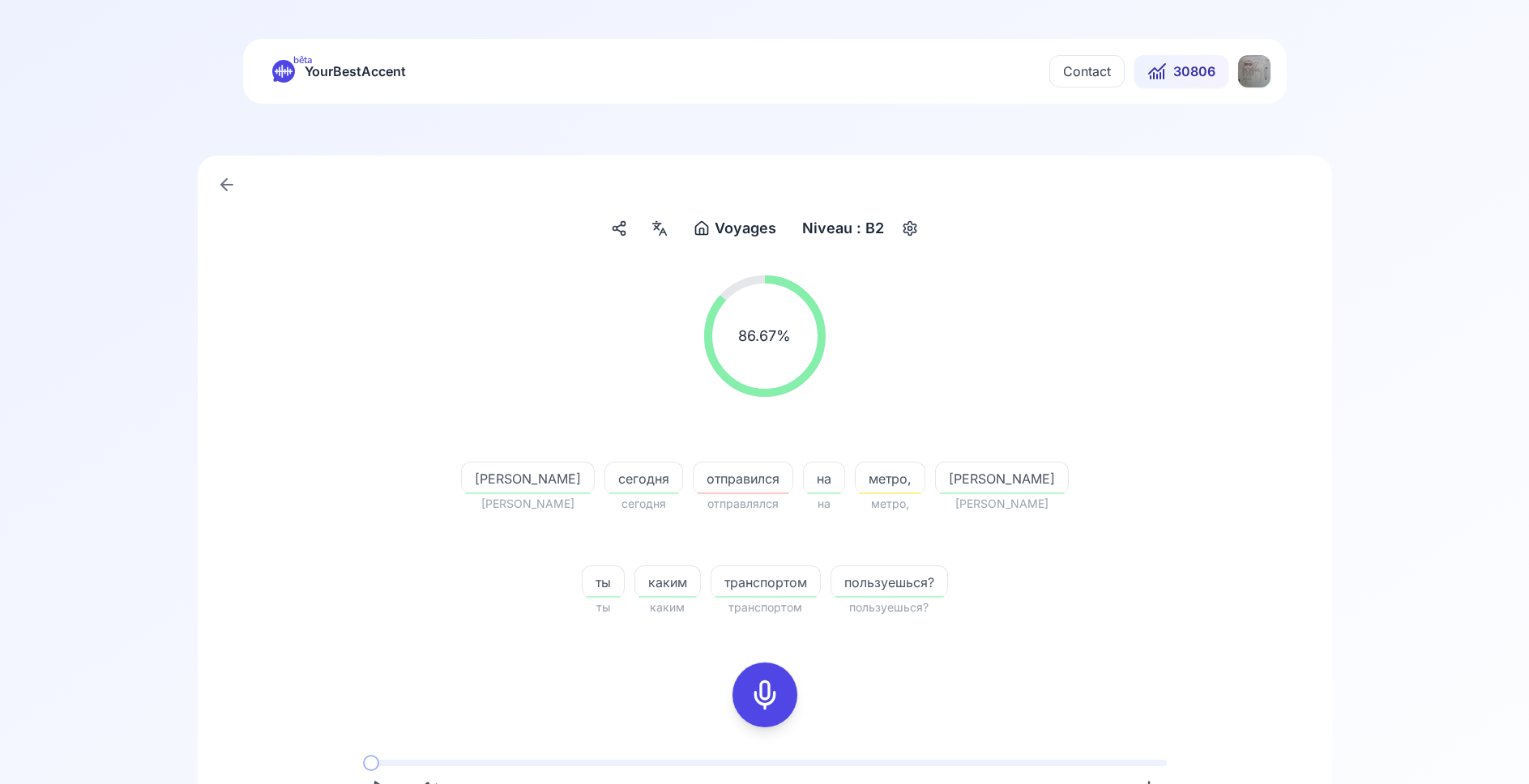
click at [763, 688] on icon at bounding box center [764, 695] width 33 height 33
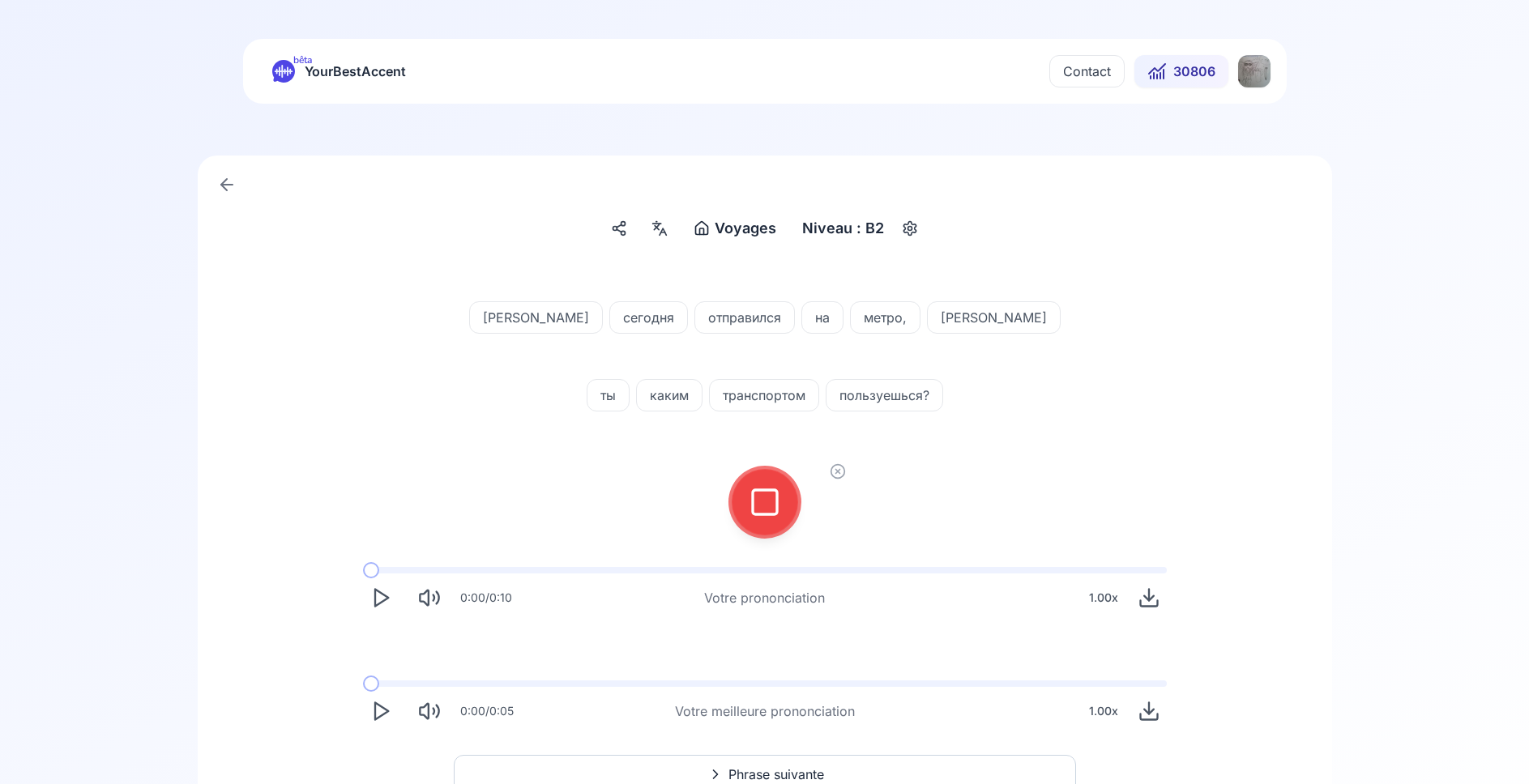
click at [768, 490] on rect at bounding box center [764, 502] width 24 height 24
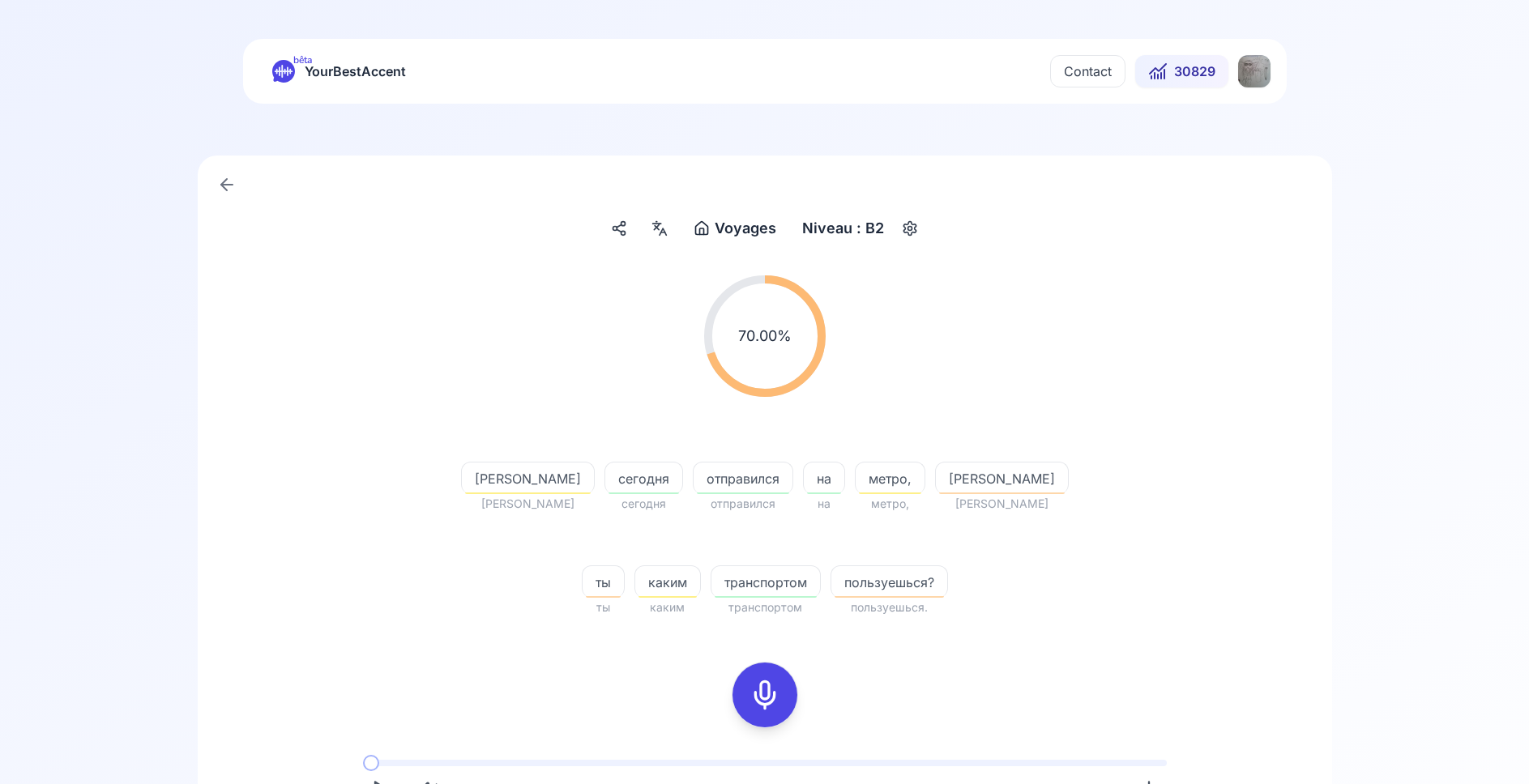
click at [782, 696] on div at bounding box center [764, 695] width 39 height 65
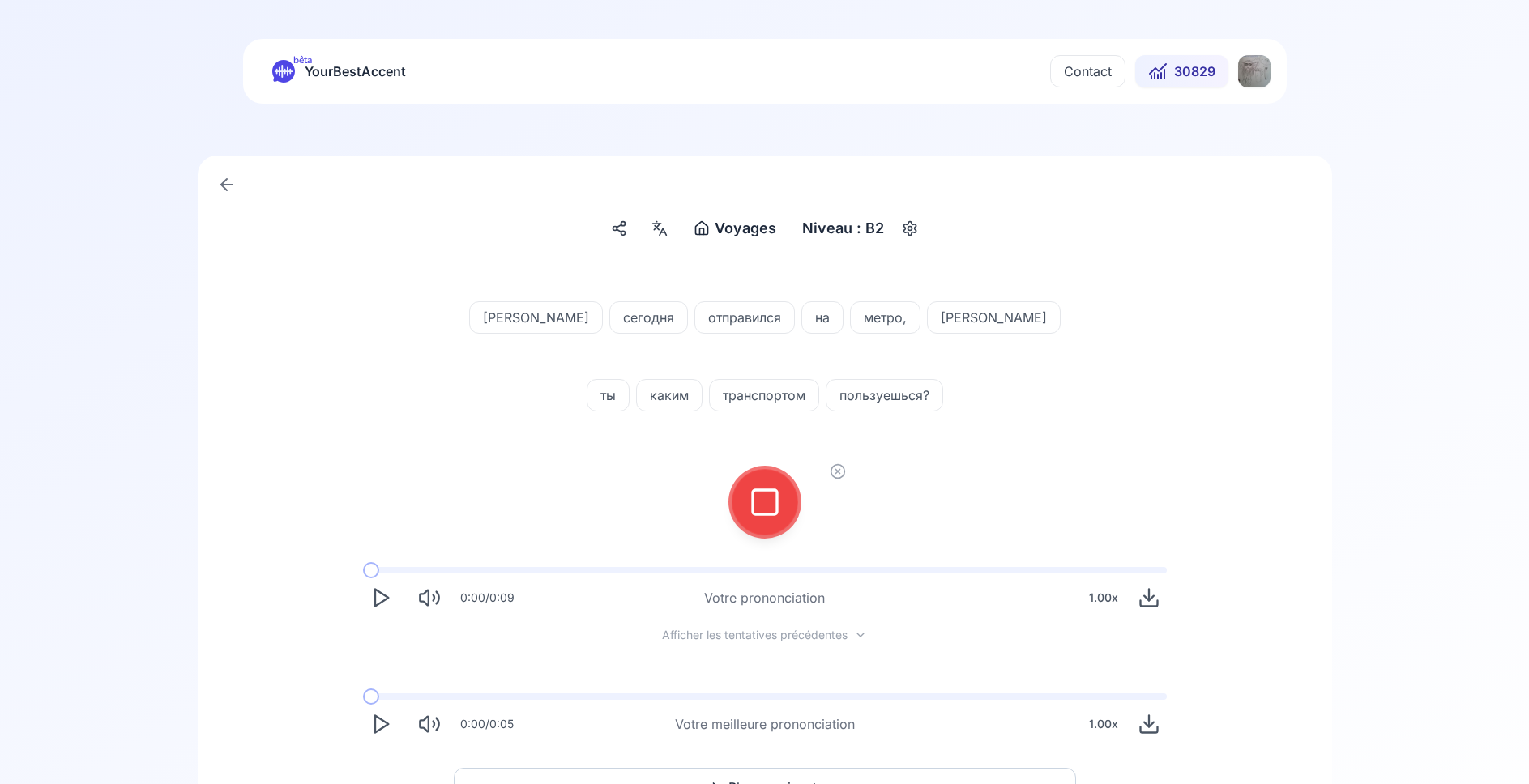
click at [783, 517] on div at bounding box center [764, 503] width 39 height 65
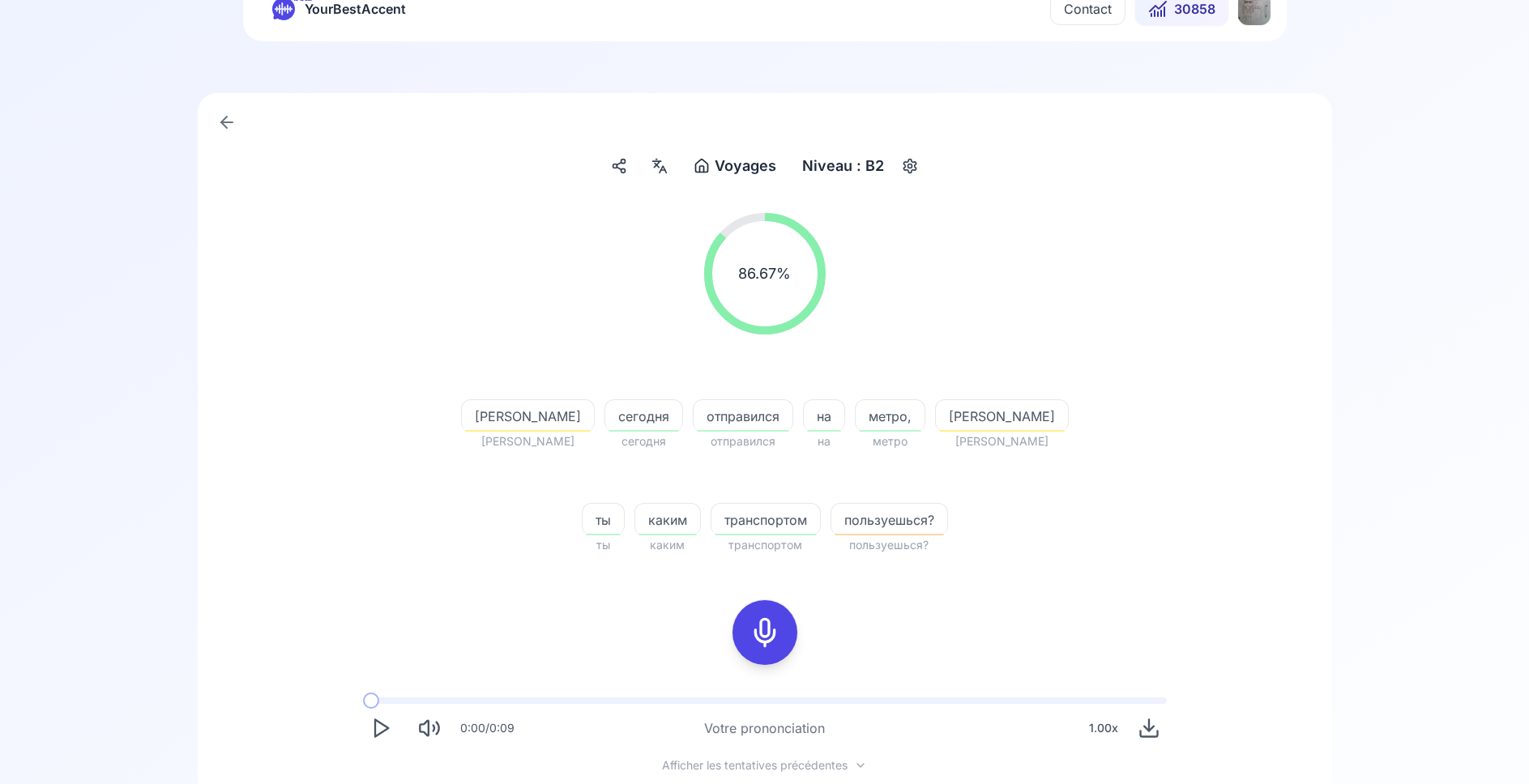
scroll to position [248, 0]
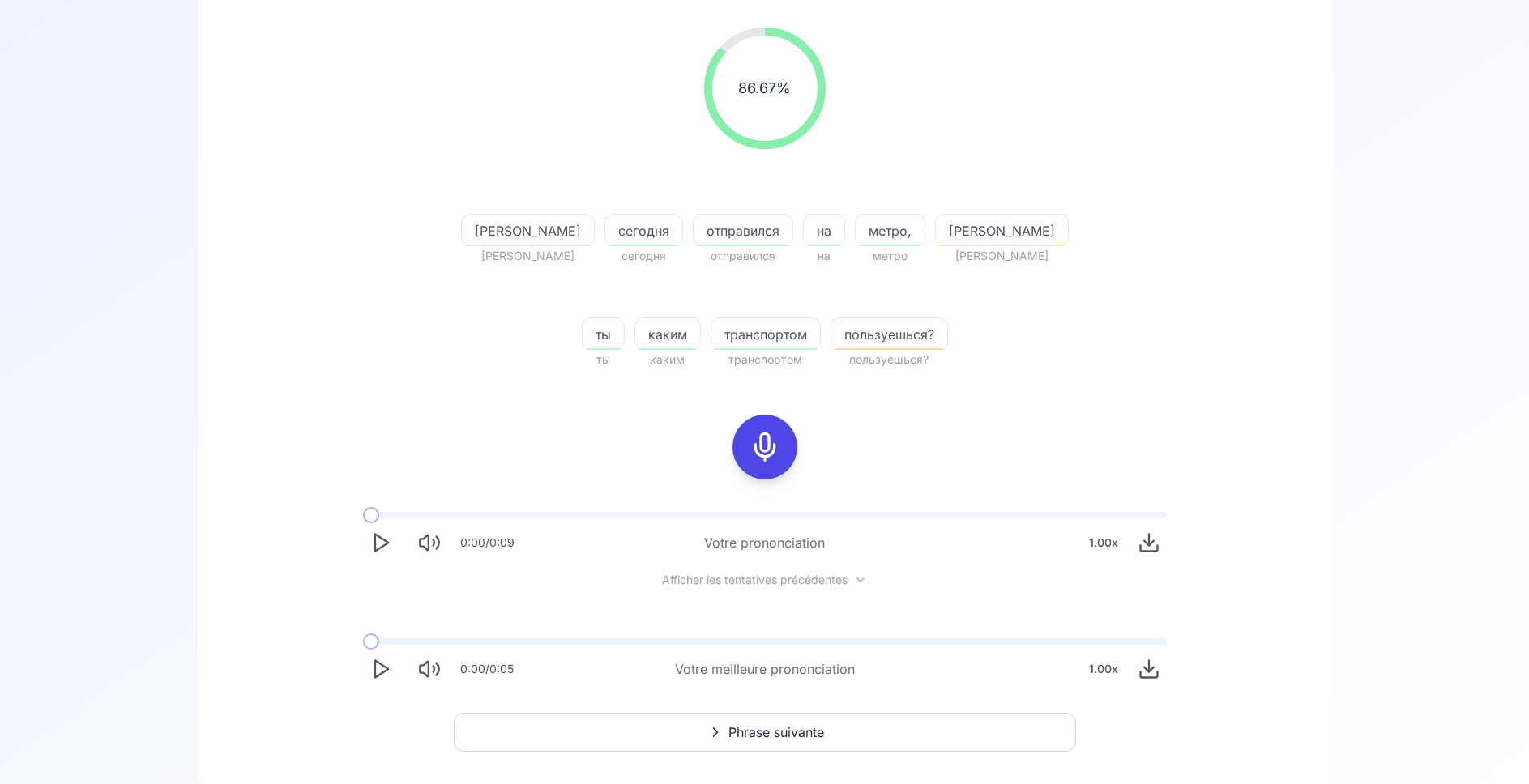
click at [384, 672] on polygon "Play" at bounding box center [381, 669] width 13 height 17
click at [382, 672] on polygon "Play" at bounding box center [381, 669] width 13 height 17
click at [387, 659] on icon "Play" at bounding box center [381, 669] width 22 height 22
click at [385, 678] on icon "Play" at bounding box center [381, 669] width 22 height 22
click at [763, 436] on rect at bounding box center [764, 447] width 24 height 24
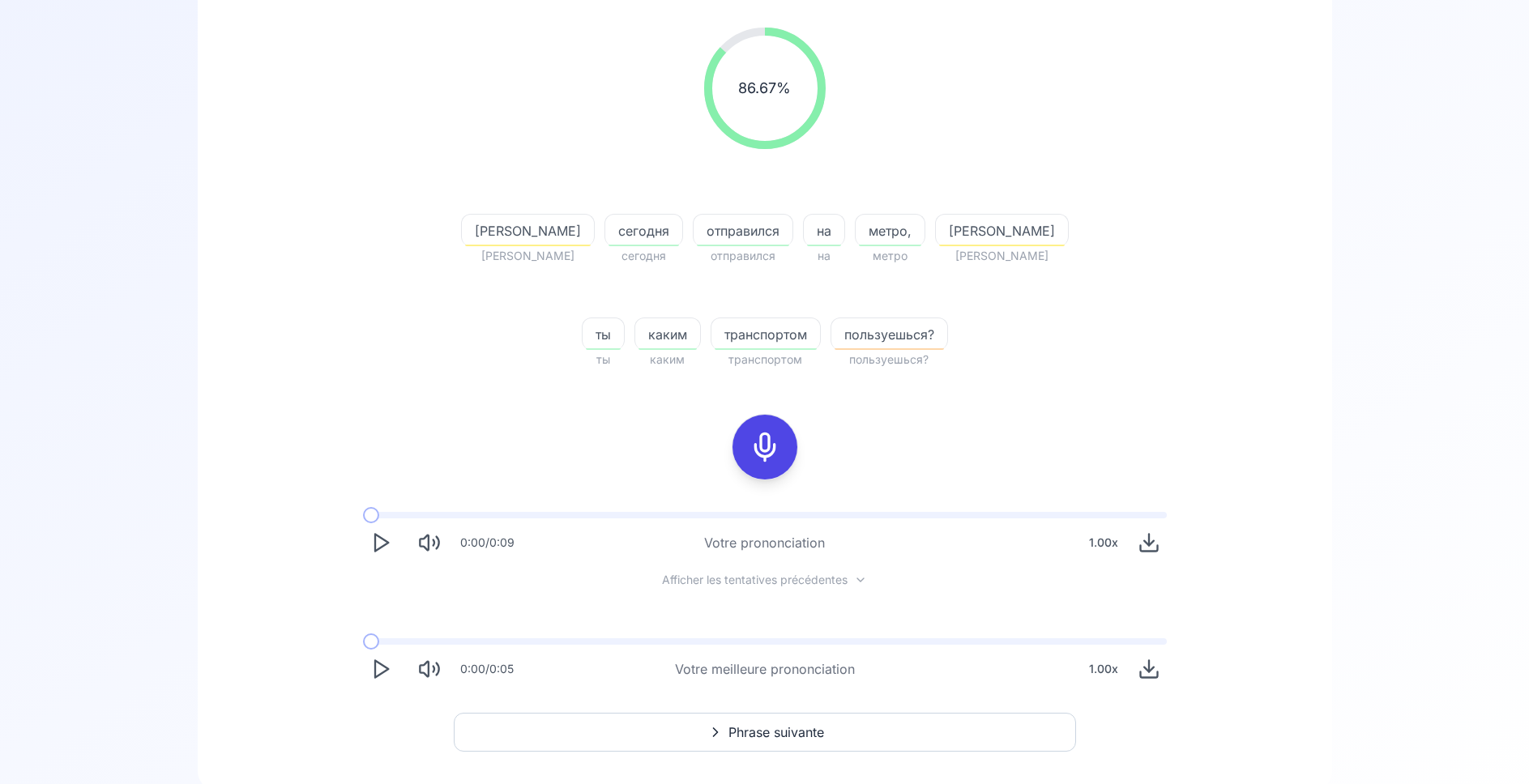
scroll to position [113, 0]
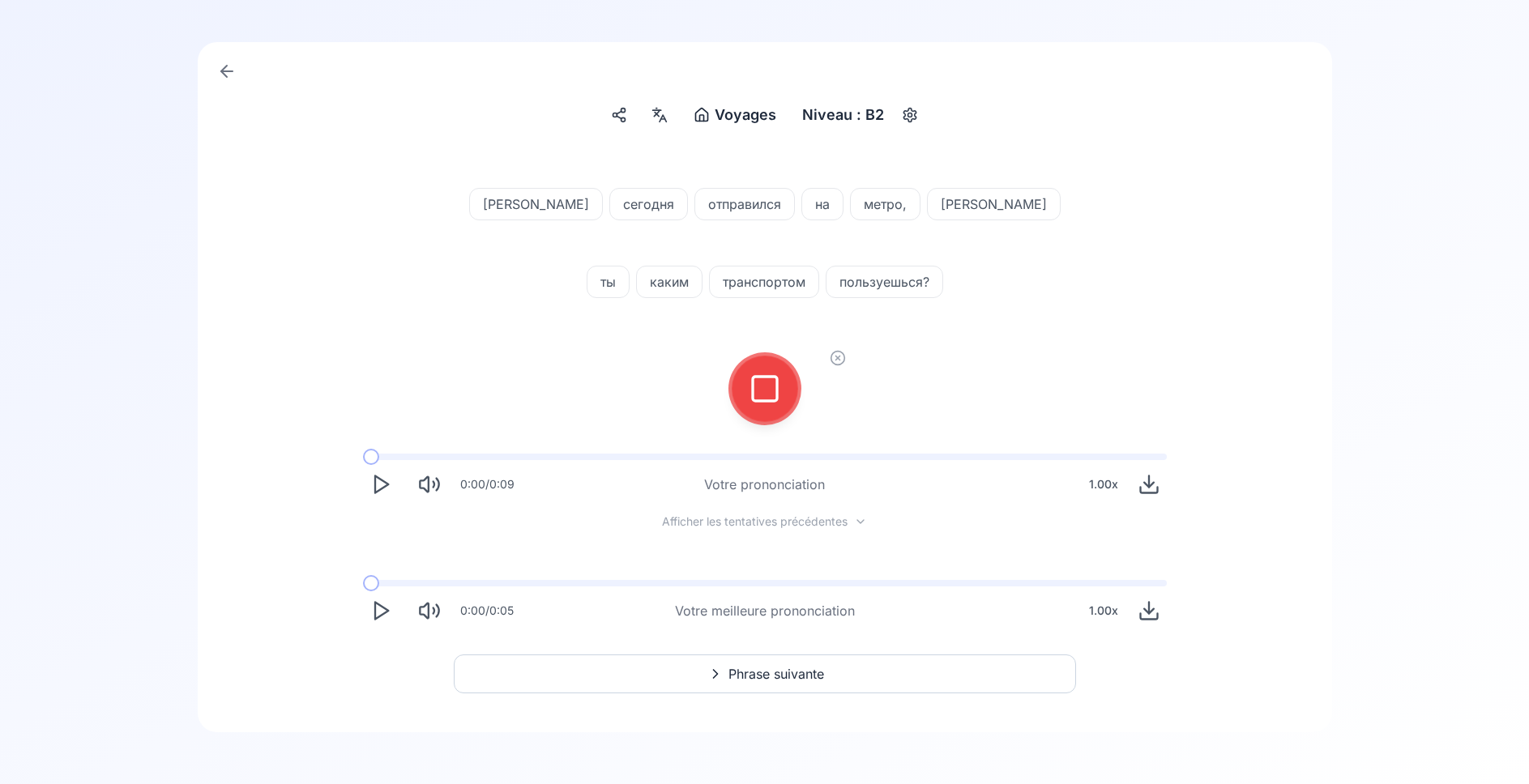
click at [772, 389] on icon at bounding box center [764, 389] width 33 height 33
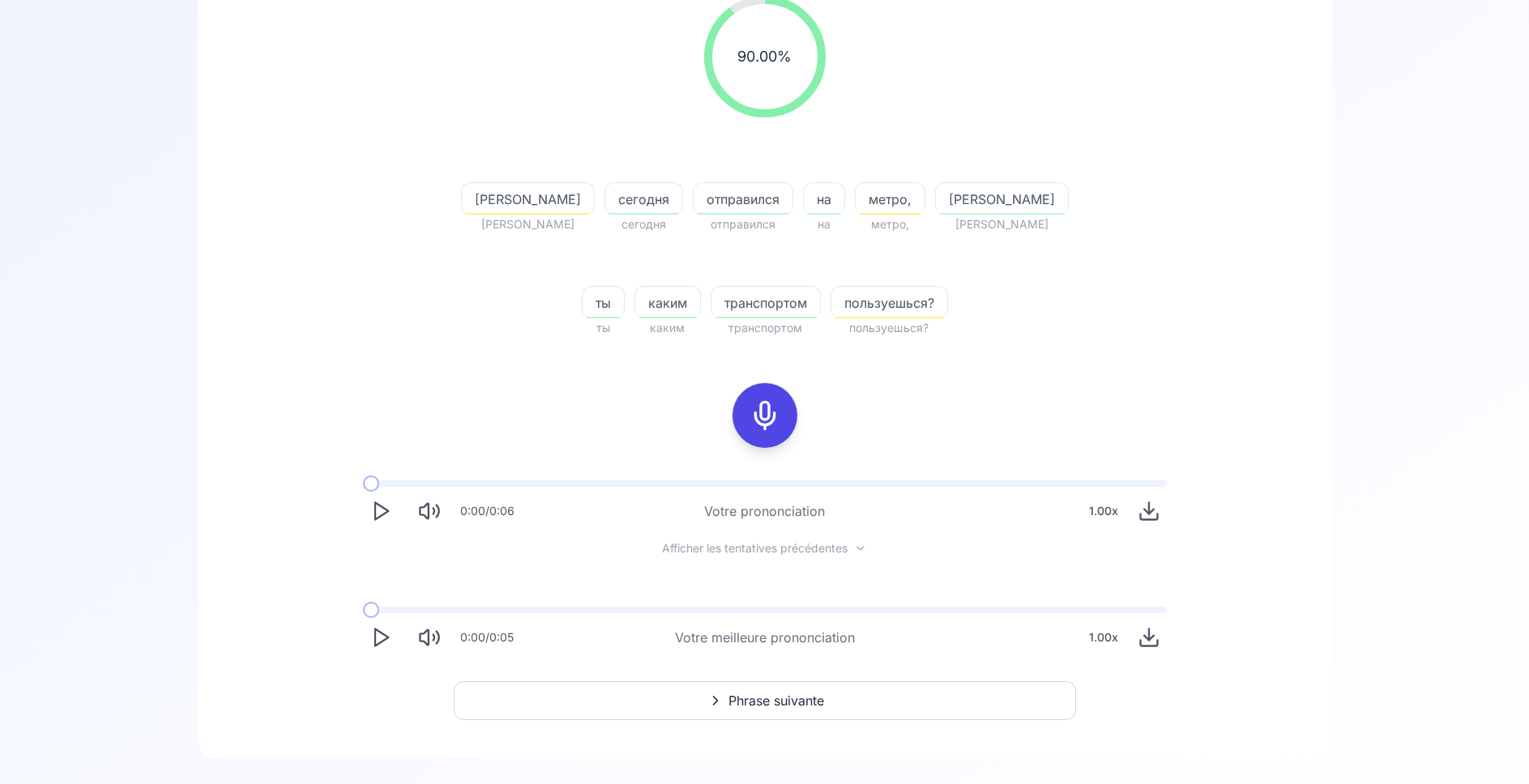
scroll to position [306, 0]
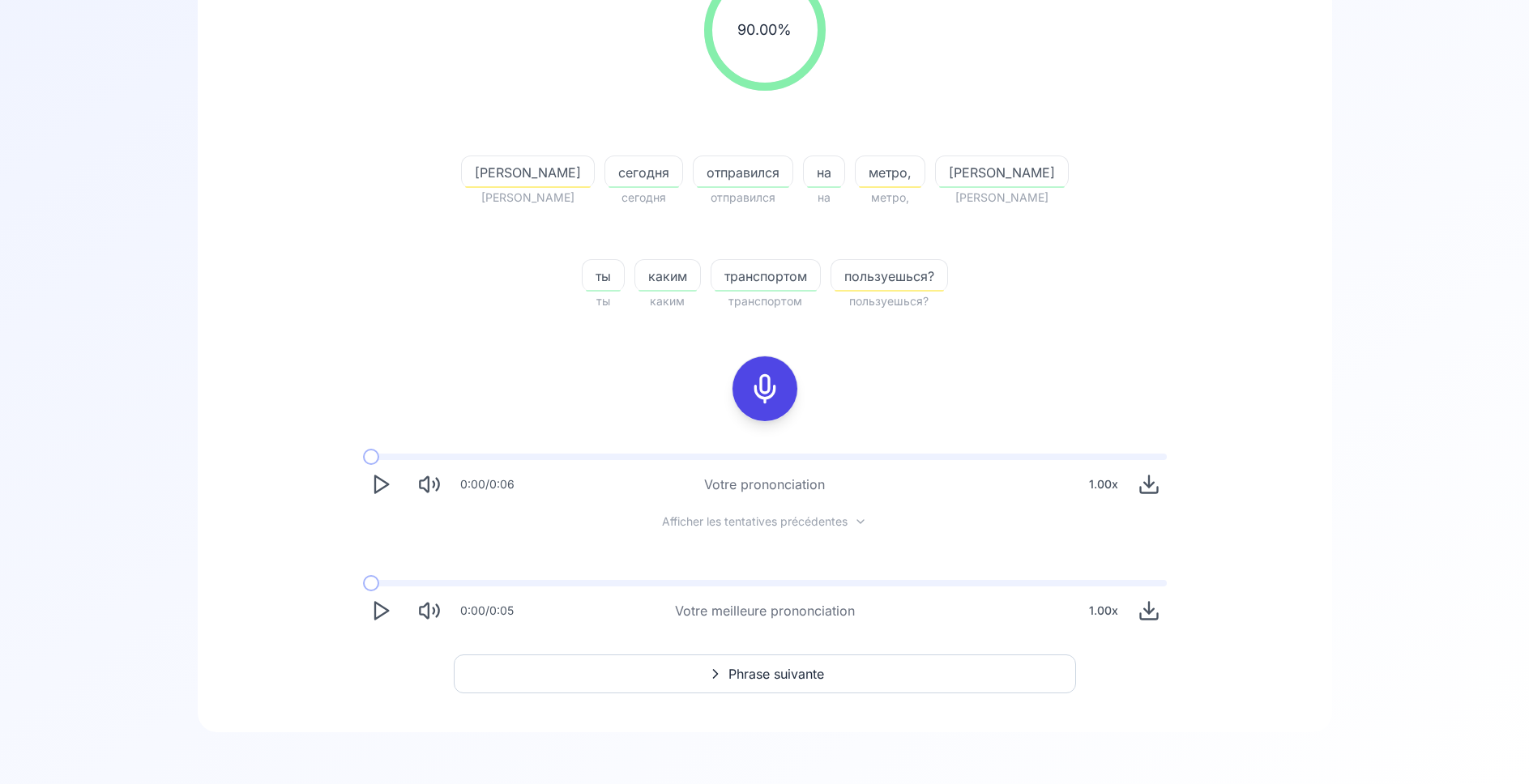
click at [699, 684] on button "Phrase suivante" at bounding box center [764, 673] width 622 height 39
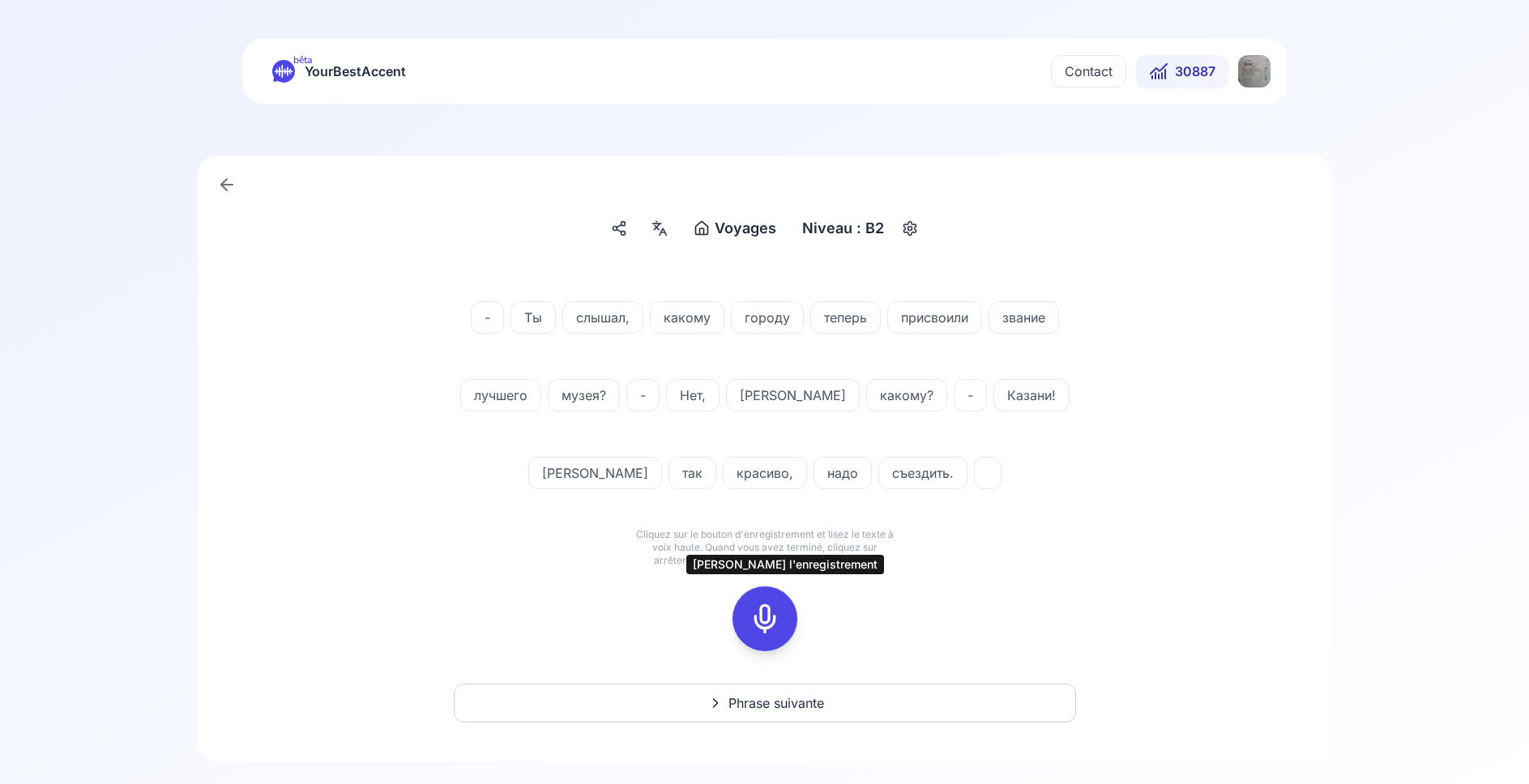
click at [771, 615] on icon at bounding box center [764, 618] width 33 height 33
click at [758, 618] on icon at bounding box center [764, 618] width 33 height 33
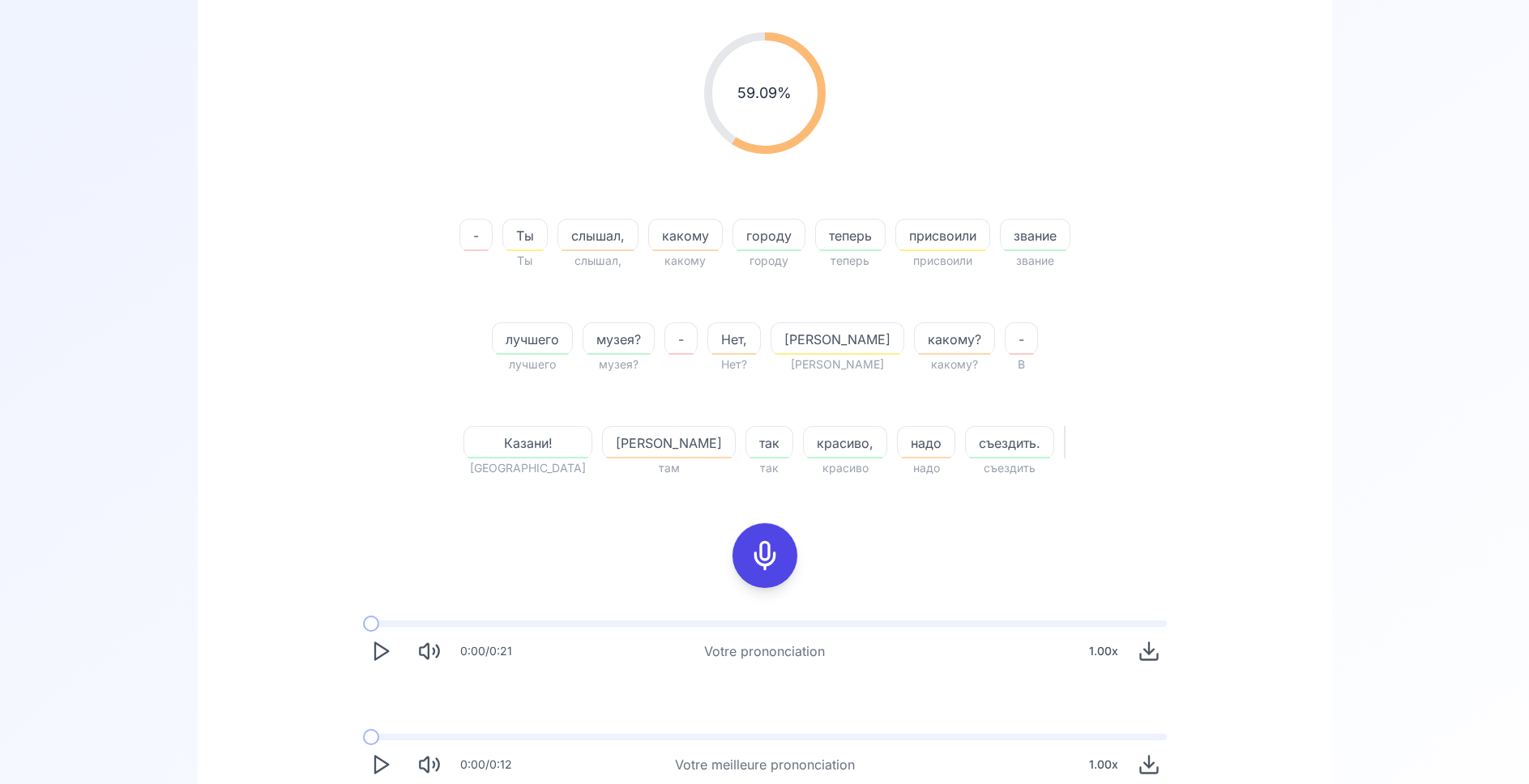
scroll to position [248, 0]
click at [382, 756] on polygon "Play" at bounding box center [381, 760] width 13 height 17
click at [378, 733] on span at bounding box center [372, 733] width 18 height 7
click at [384, 757] on rect "Pause" at bounding box center [384, 760] width 4 height 15
click at [387, 733] on span at bounding box center [375, 733] width 24 height 7
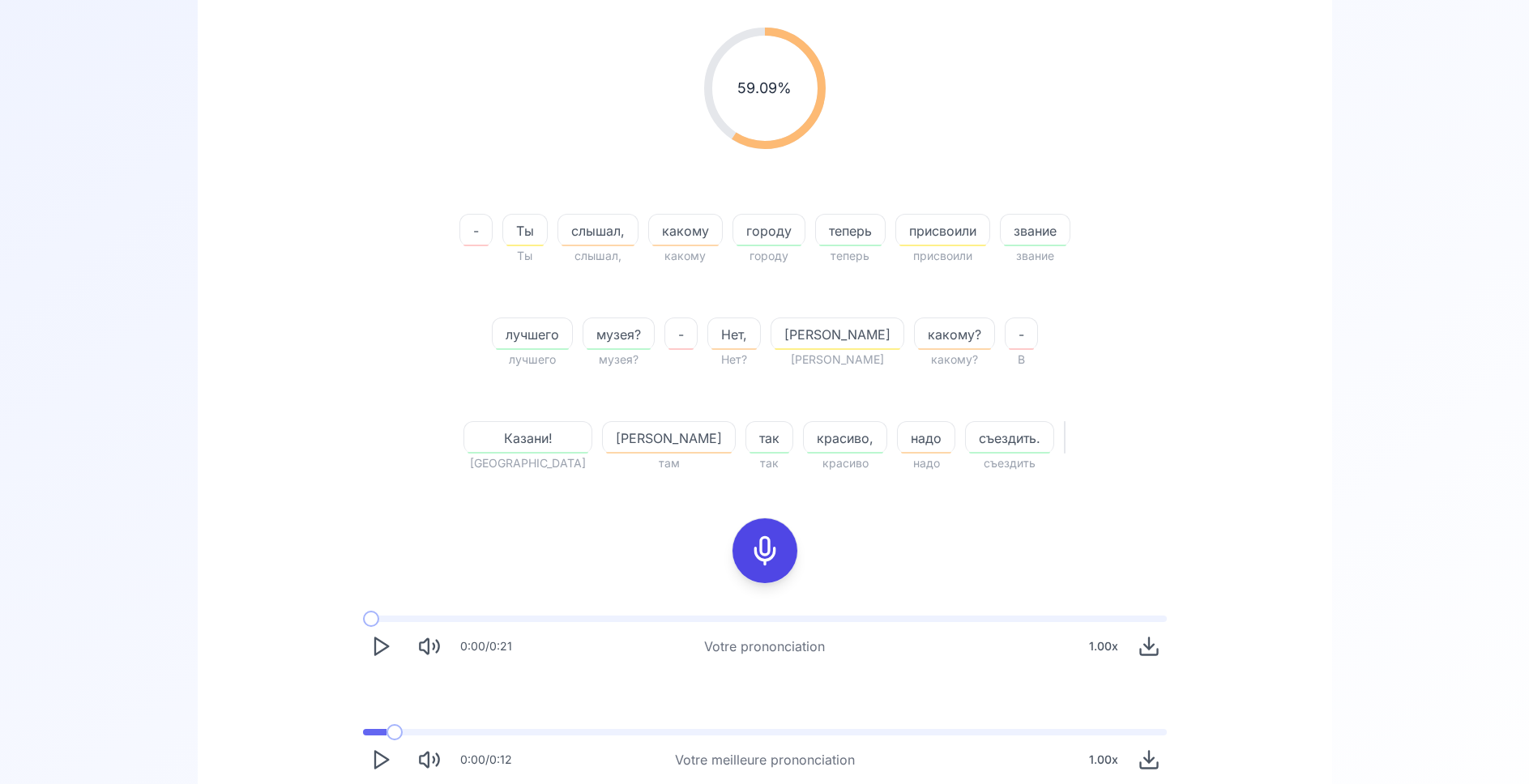
click at [387, 757] on icon "Play" at bounding box center [381, 759] width 22 height 22
click at [368, 733] on span at bounding box center [422, 733] width 118 height 7
click at [368, 733] on span at bounding box center [420, 733] width 116 height 7
click at [363, 730] on span at bounding box center [363, 733] width 0 height 7
click at [365, 730] on span at bounding box center [366, 733] width 8 height 7
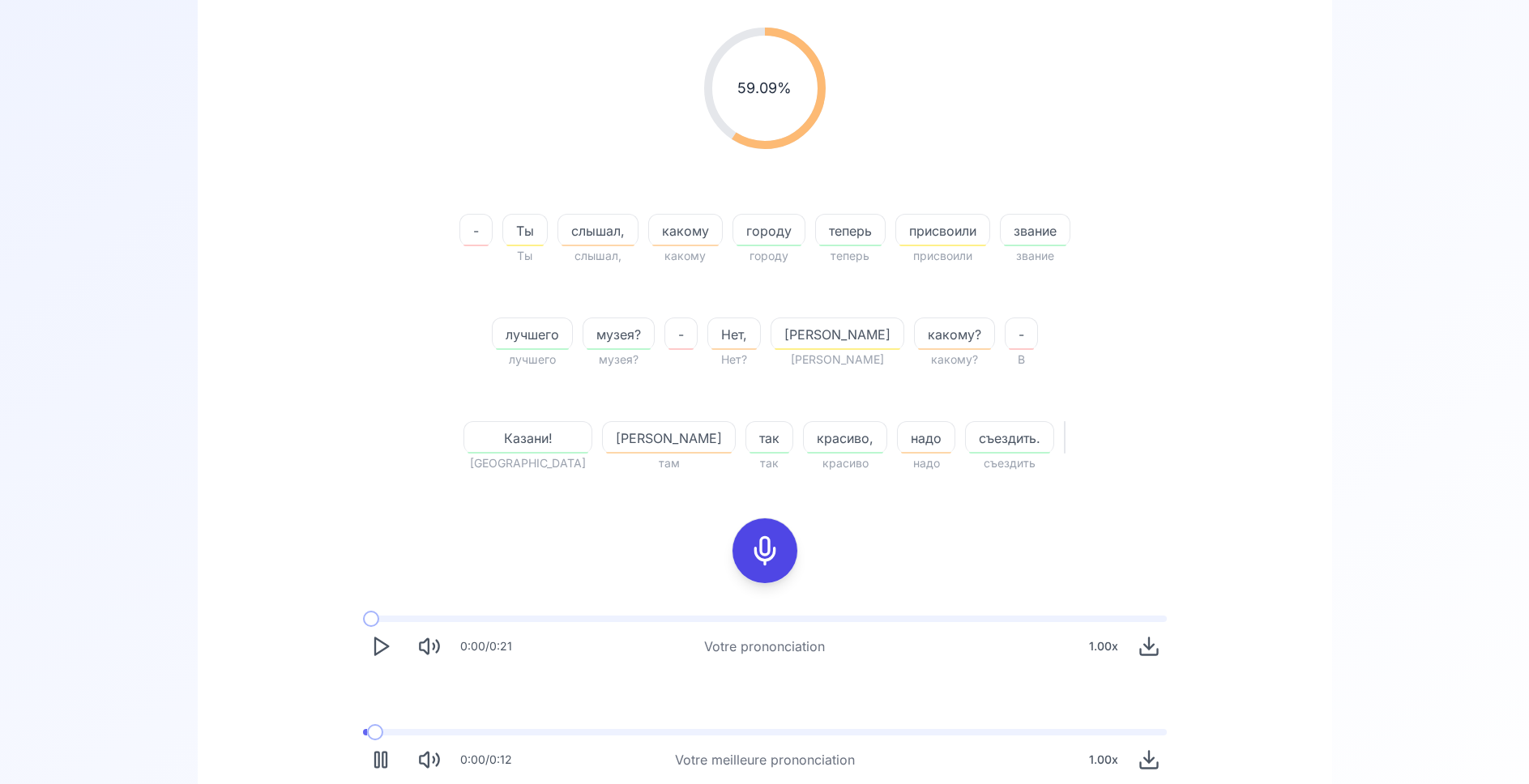
click at [365, 730] on span at bounding box center [366, 733] width 5 height 7
click at [363, 730] on span at bounding box center [363, 733] width 0 height 7
click at [365, 730] on span at bounding box center [377, 733] width 27 height 7
click at [365, 730] on span at bounding box center [504, 733] width 282 height 7
click at [363, 730] on span at bounding box center [363, 733] width 0 height 7
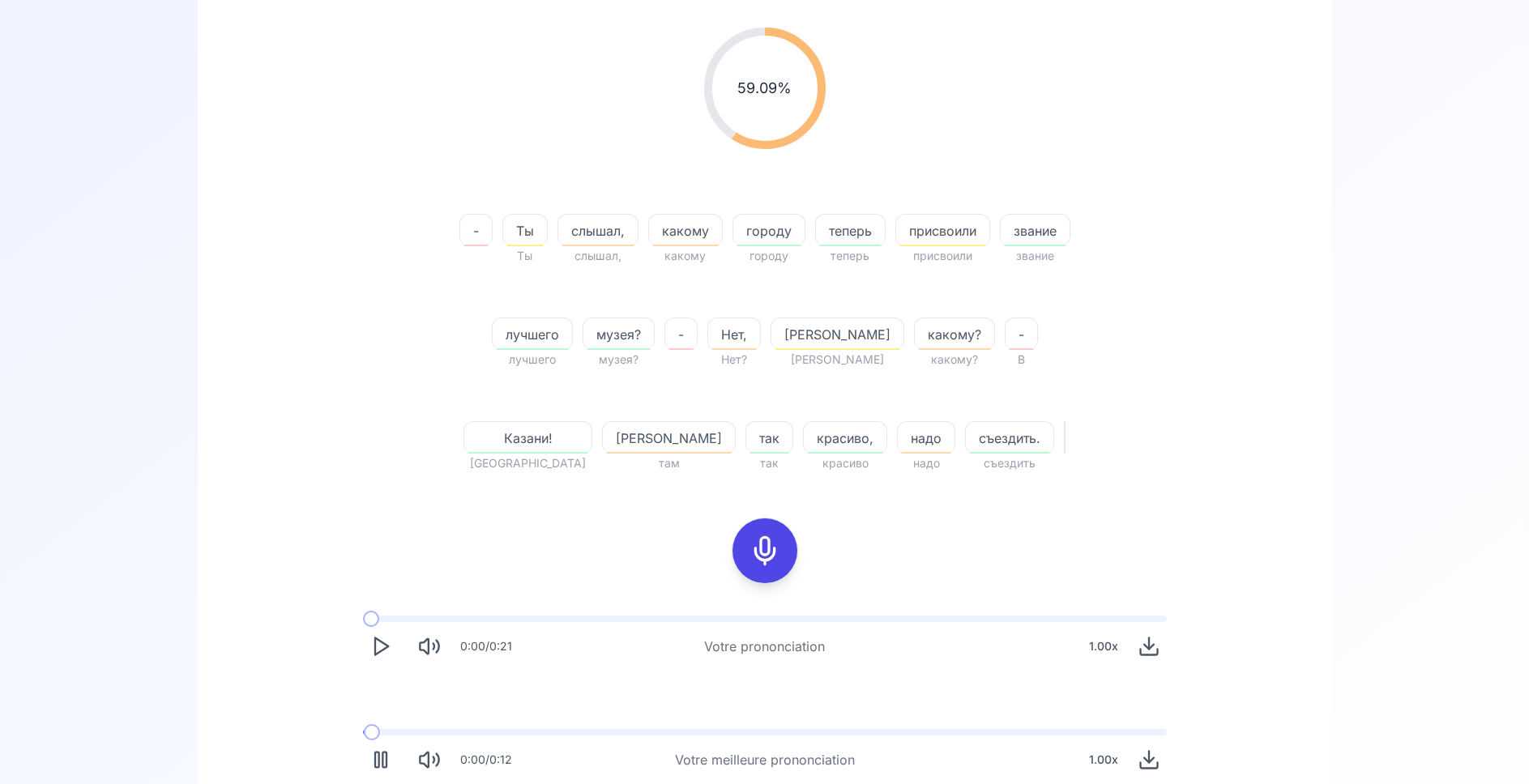
click at [365, 732] on span at bounding box center [364, 733] width 2 height 7
click at [370, 731] on span at bounding box center [518, 733] width 311 height 7
click at [369, 727] on div "0:08 / 0:12 Votre meilleure prononciation 1.00 x" at bounding box center [764, 753] width 830 height 75
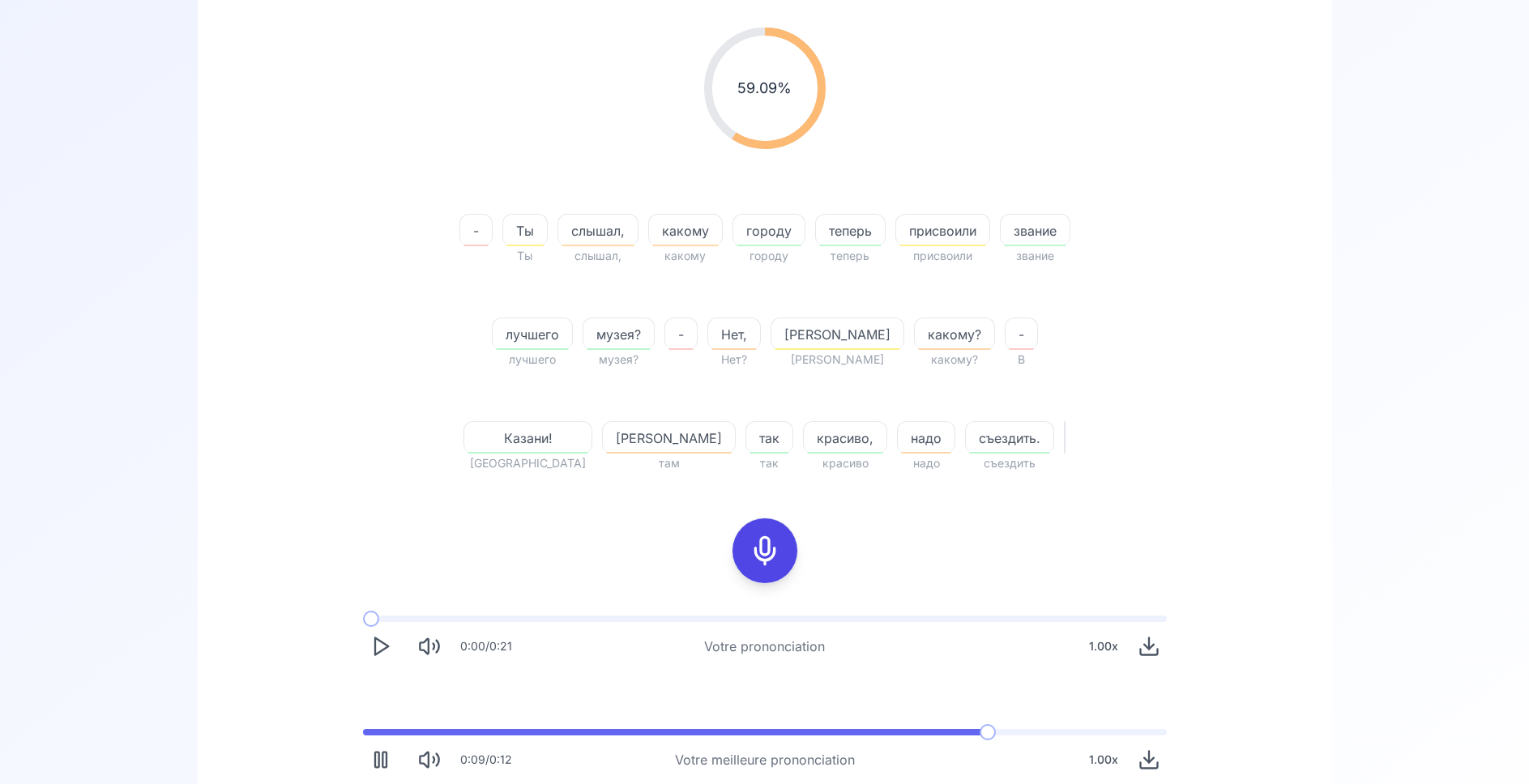
click at [369, 727] on div "0:09 / 0:12 Votre meilleure prononciation 1.00 x" at bounding box center [764, 753] width 830 height 75
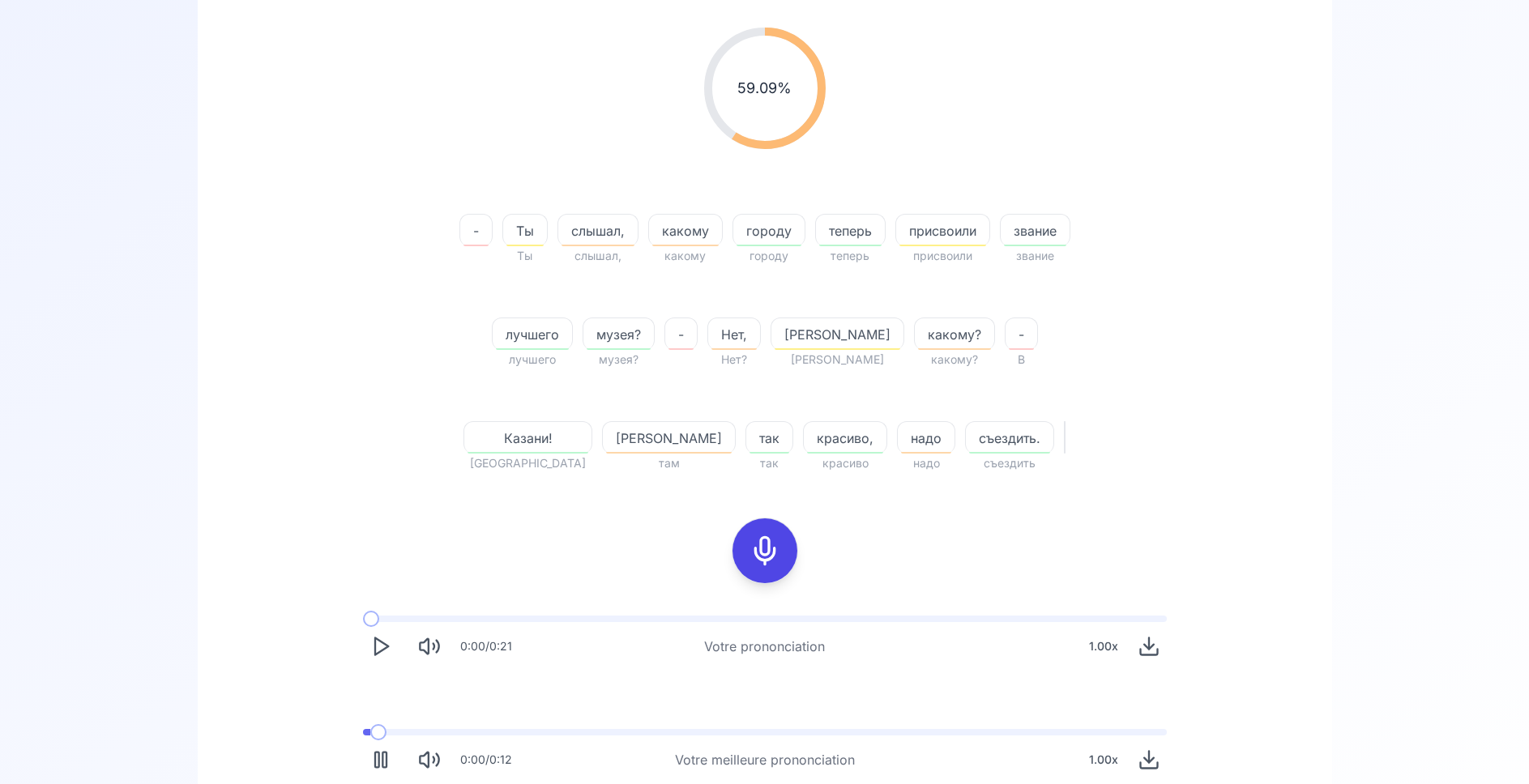
click at [370, 731] on span at bounding box center [366, 733] width 8 height 7
click at [371, 731] on span at bounding box center [366, 733] width 8 height 7
click at [368, 733] on span at bounding box center [366, 733] width 8 height 7
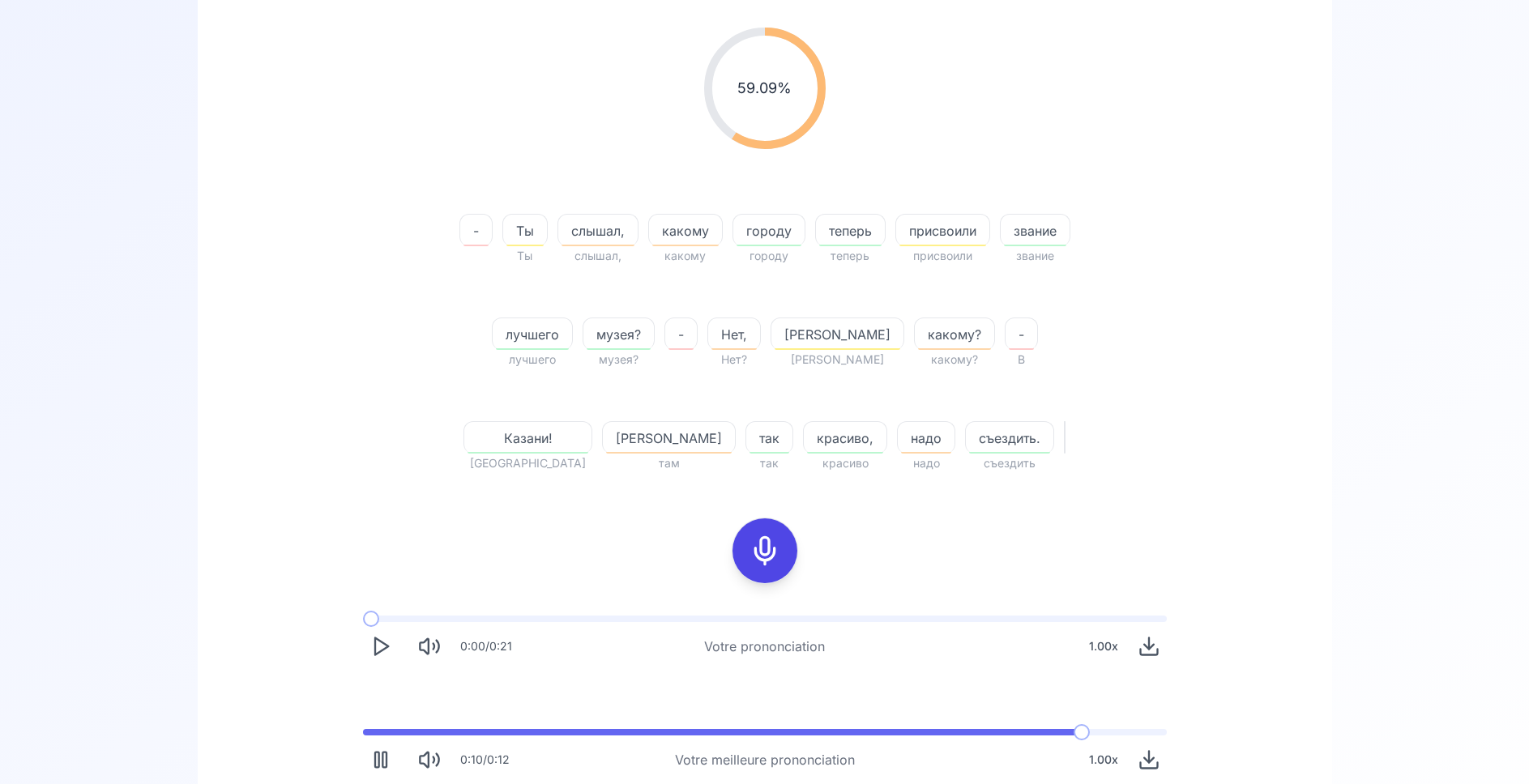
click at [372, 731] on span at bounding box center [725, 733] width 725 height 7
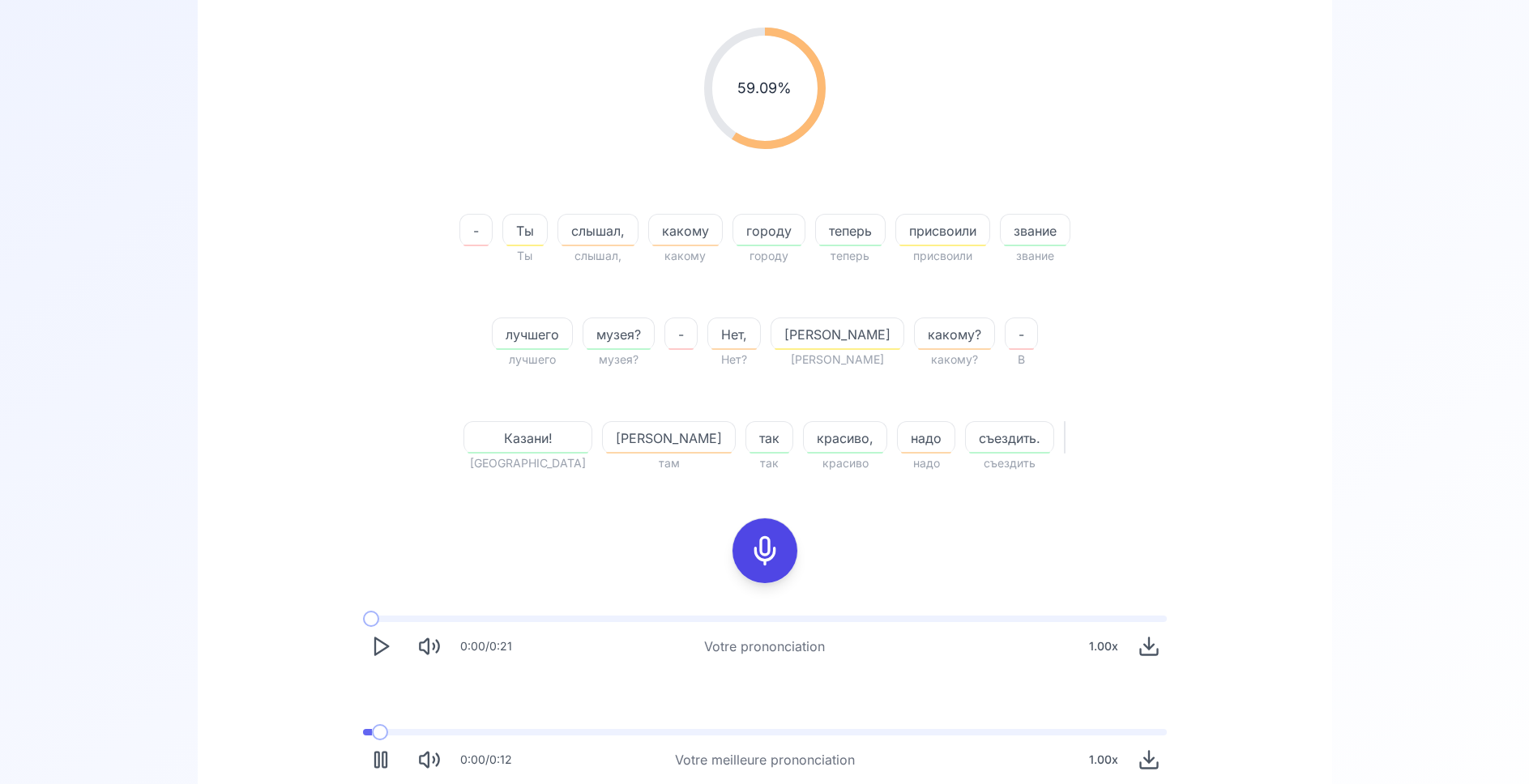
click at [372, 731] on span at bounding box center [367, 733] width 9 height 7
click at [371, 731] on span at bounding box center [366, 733] width 8 height 7
click at [764, 552] on icon at bounding box center [764, 551] width 33 height 33
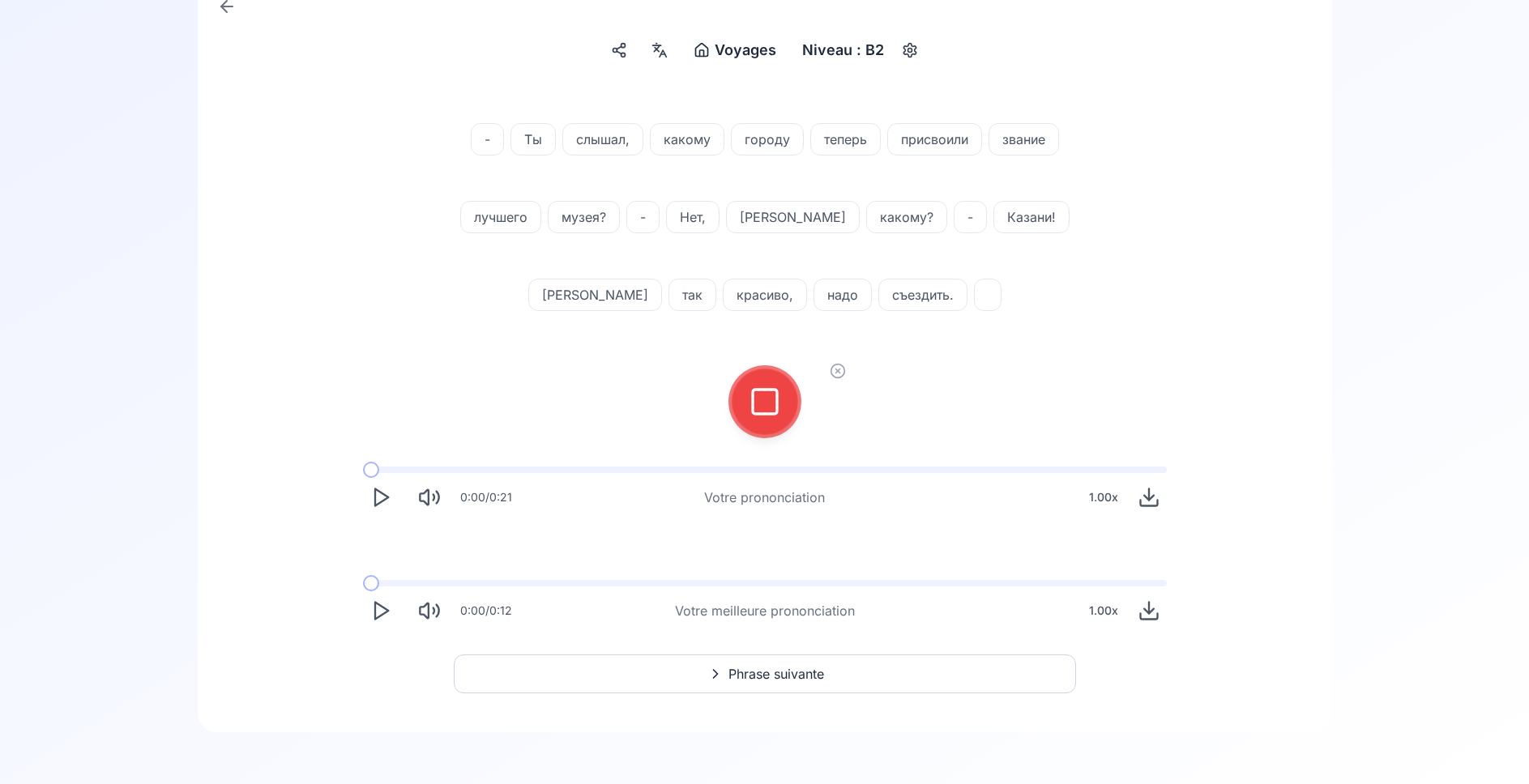
scroll to position [178, 0]
click at [771, 399] on icon at bounding box center [764, 401] width 33 height 33
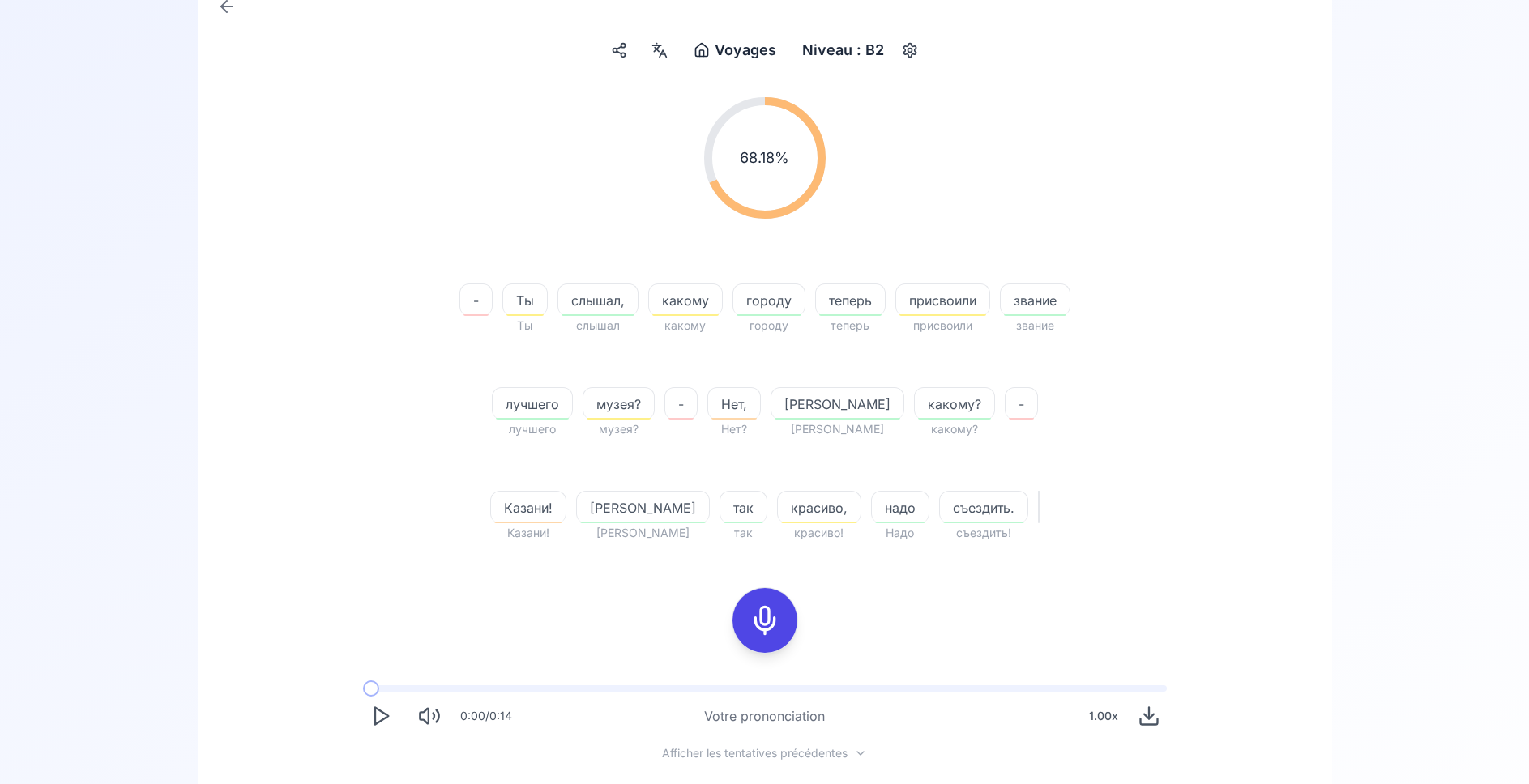
click at [760, 620] on icon at bounding box center [764, 620] width 33 height 33
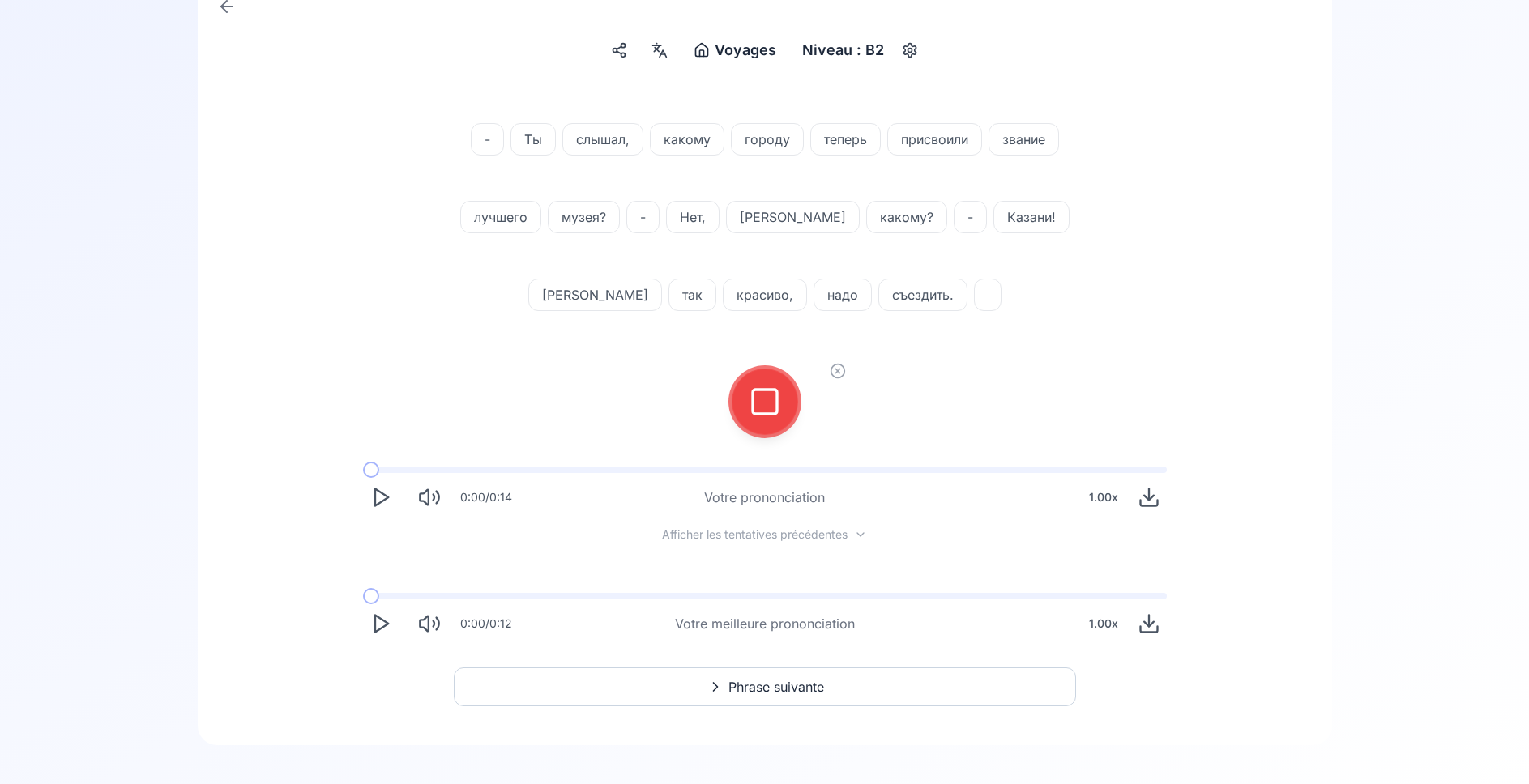
click at [767, 413] on rect at bounding box center [764, 401] width 24 height 24
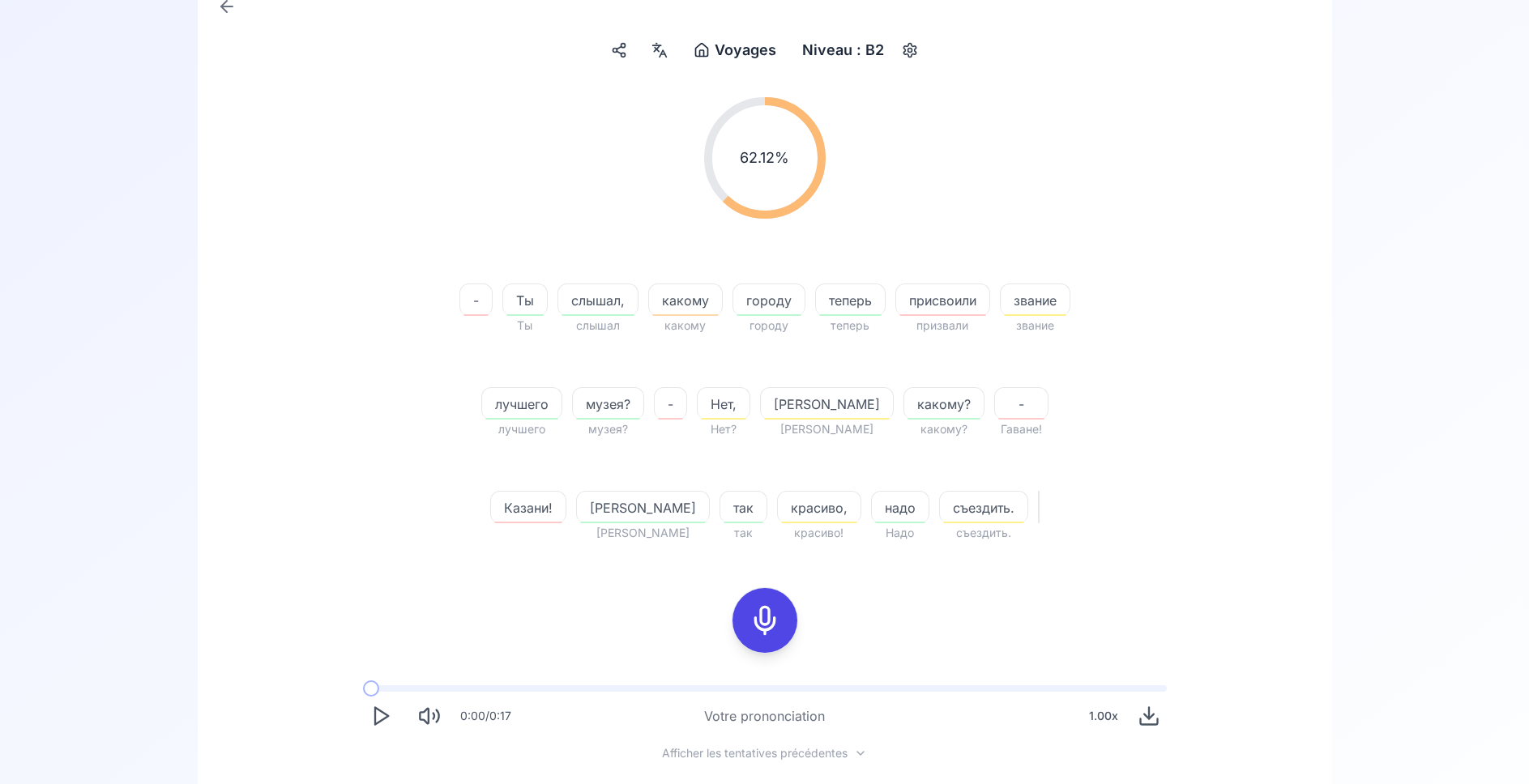
click at [763, 625] on icon at bounding box center [764, 620] width 33 height 33
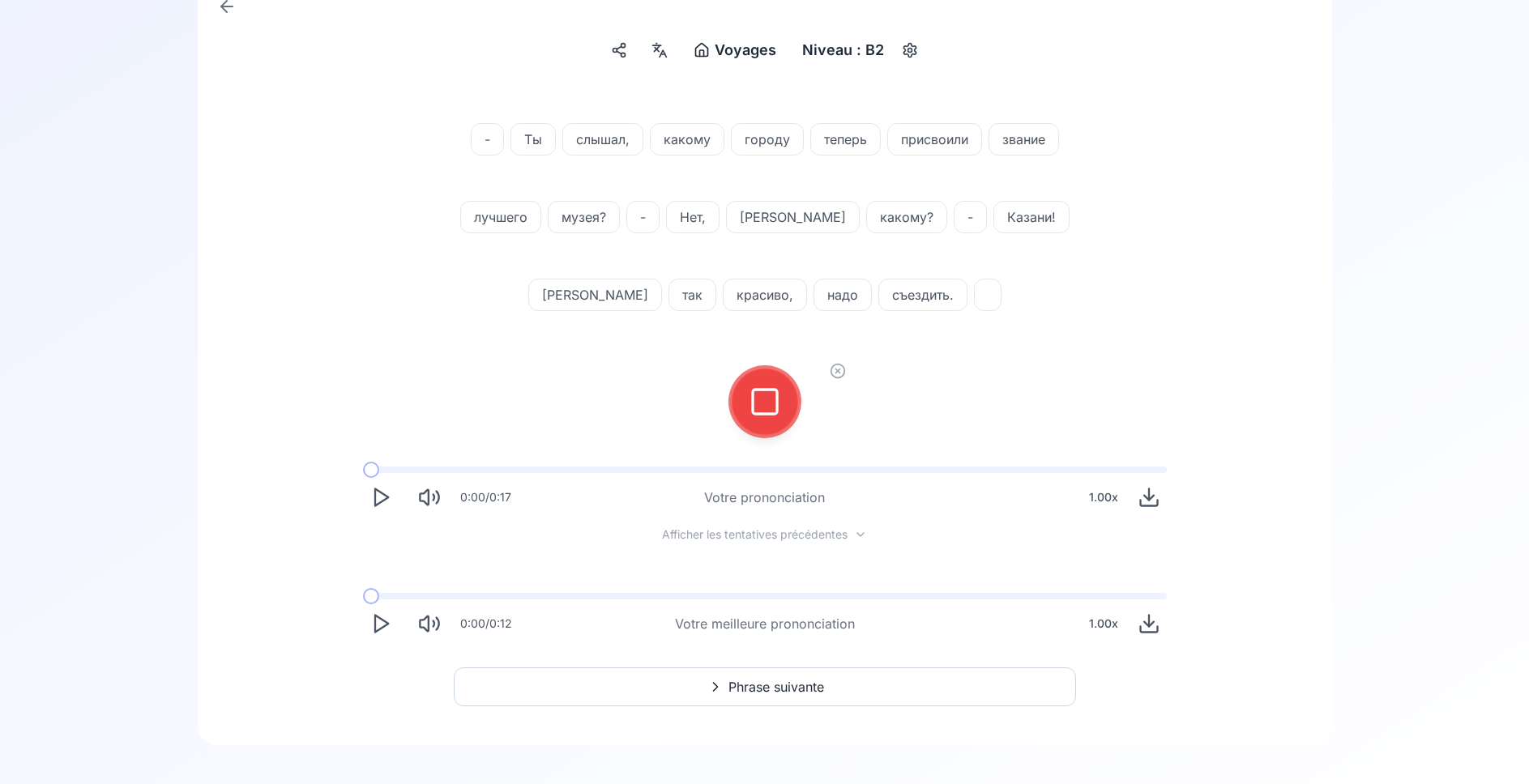
click at [754, 408] on icon at bounding box center [764, 401] width 33 height 33
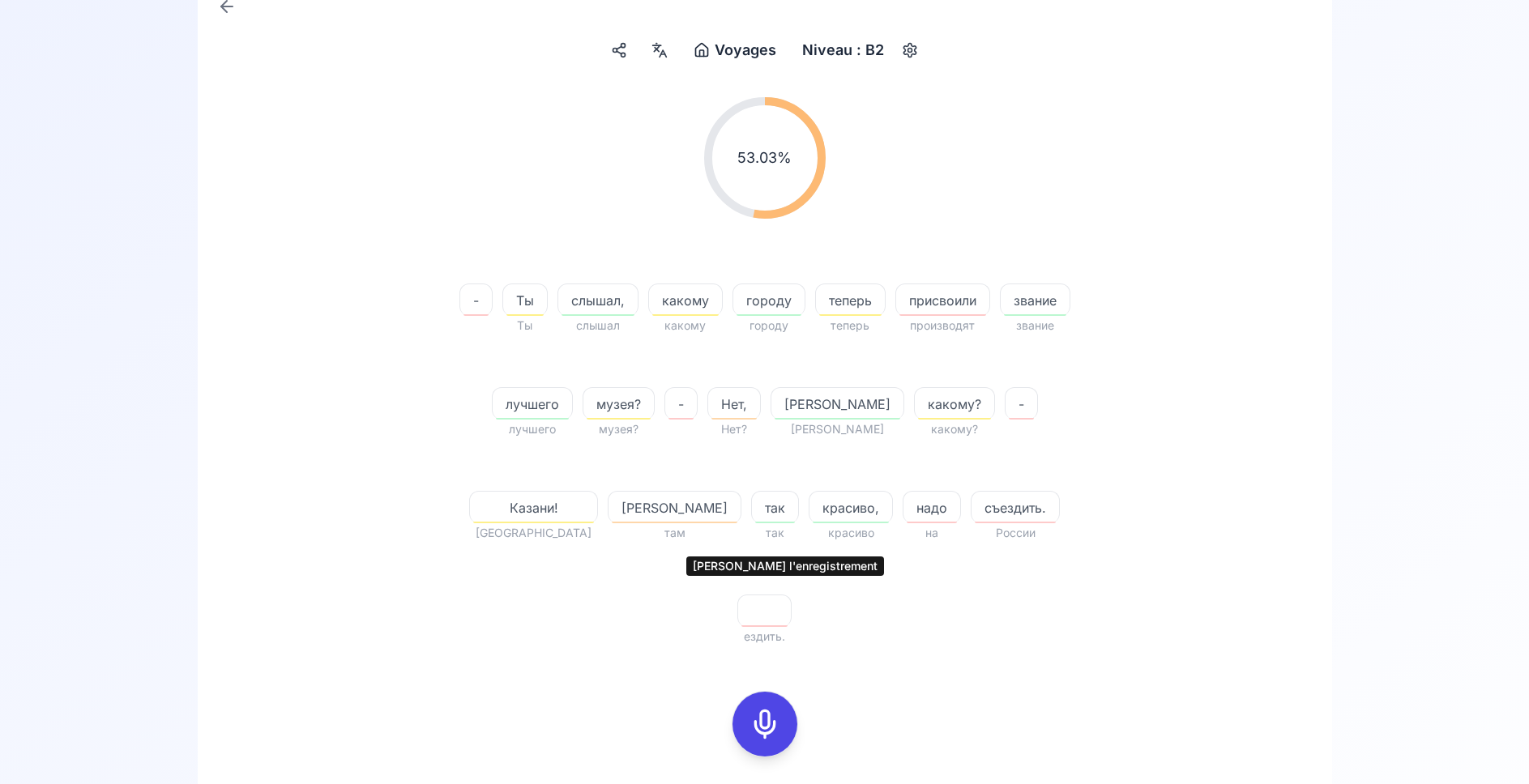
click at [768, 708] on icon at bounding box center [764, 724] width 33 height 33
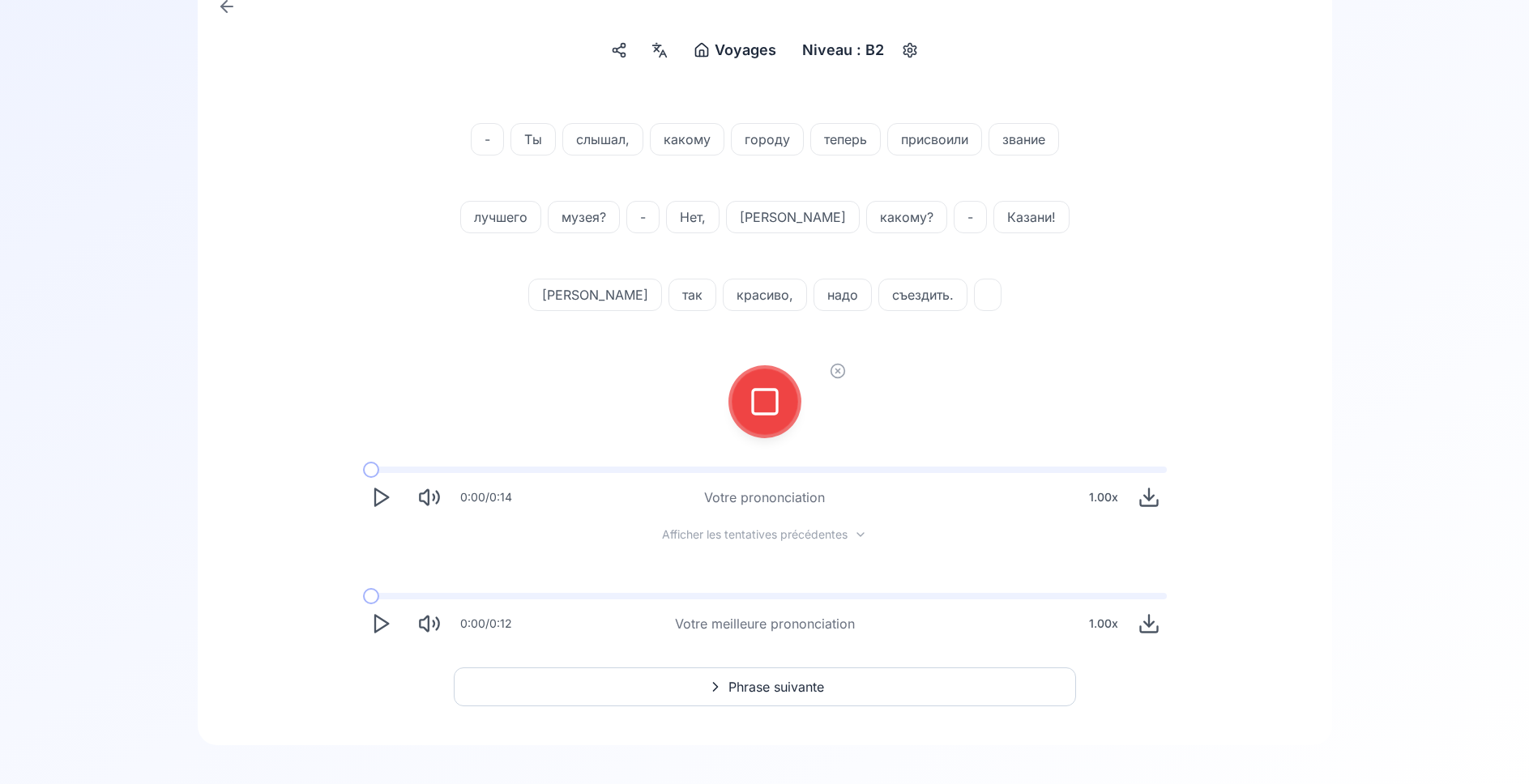
click at [835, 375] on icon at bounding box center [837, 371] width 16 height 16
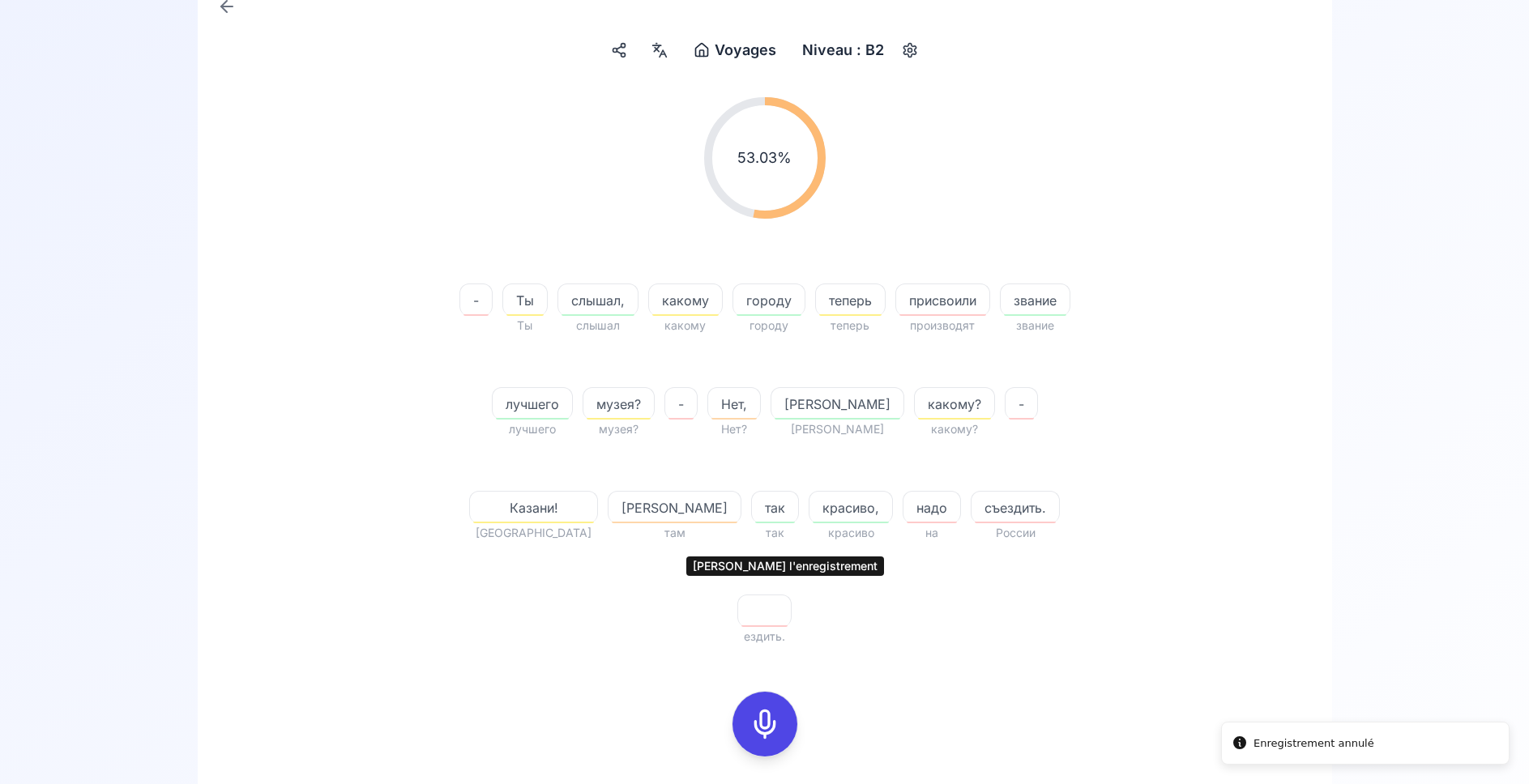
click at [757, 708] on icon at bounding box center [764, 724] width 33 height 33
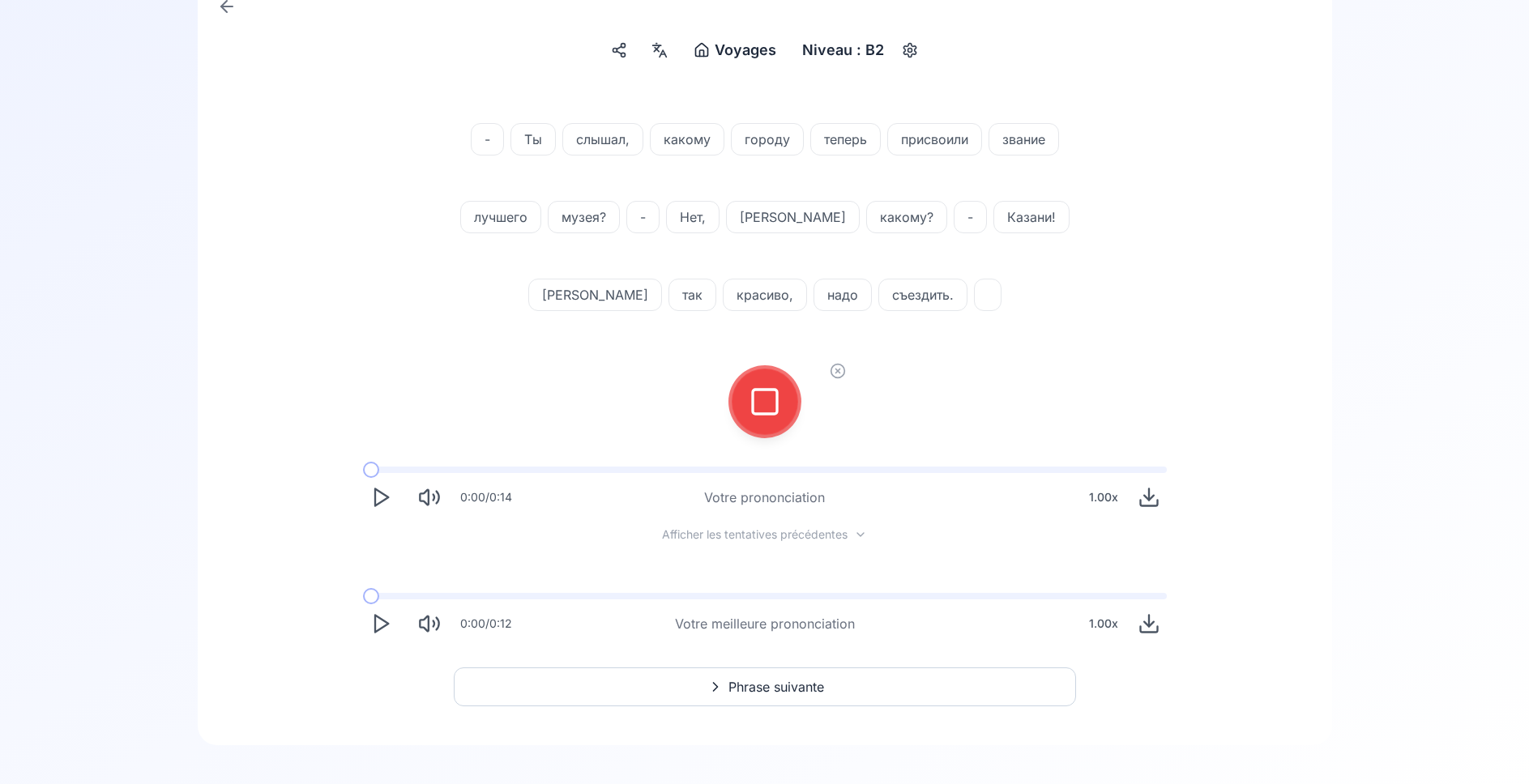
click at [782, 413] on div at bounding box center [764, 402] width 39 height 65
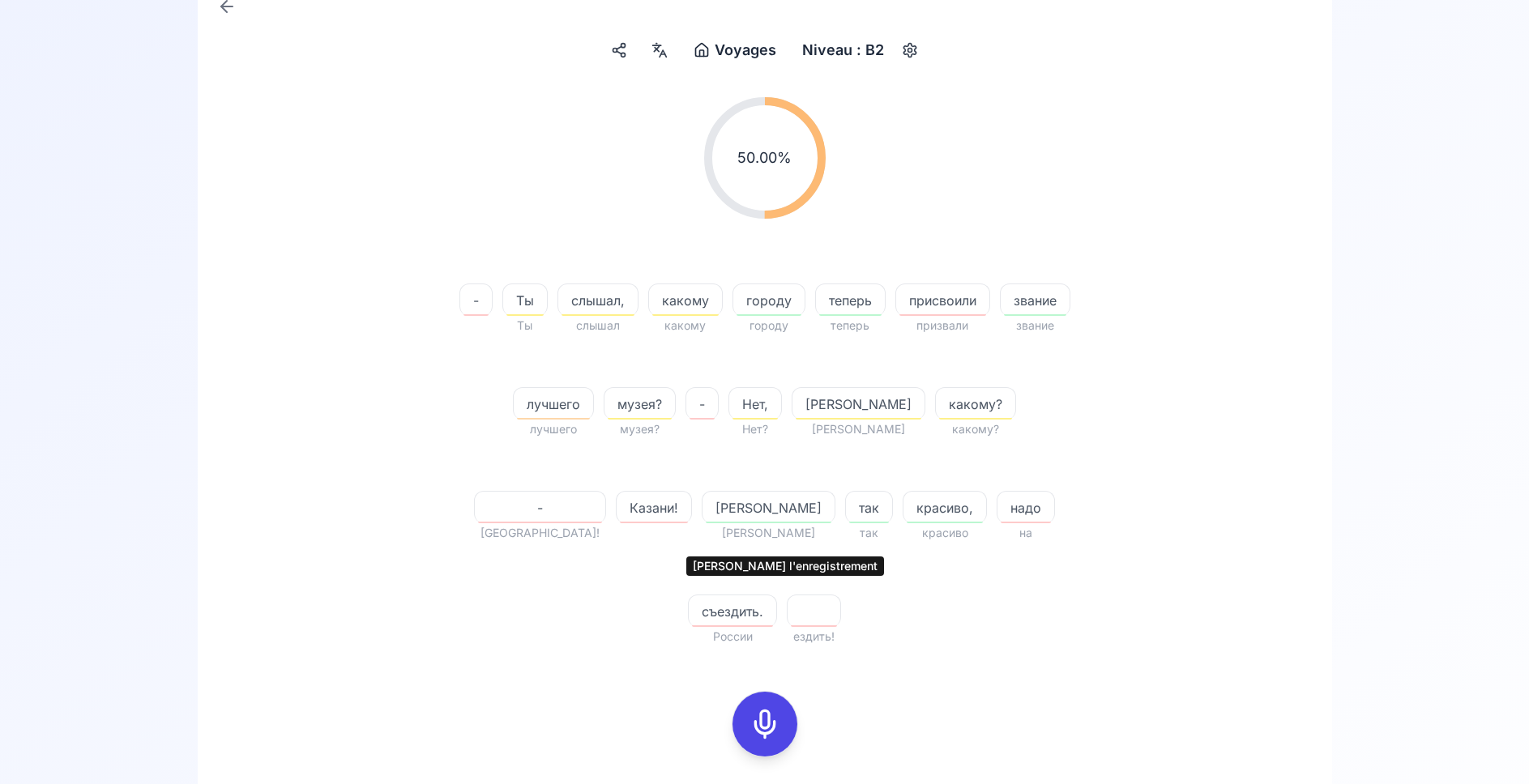
click at [764, 708] on icon at bounding box center [764, 724] width 33 height 33
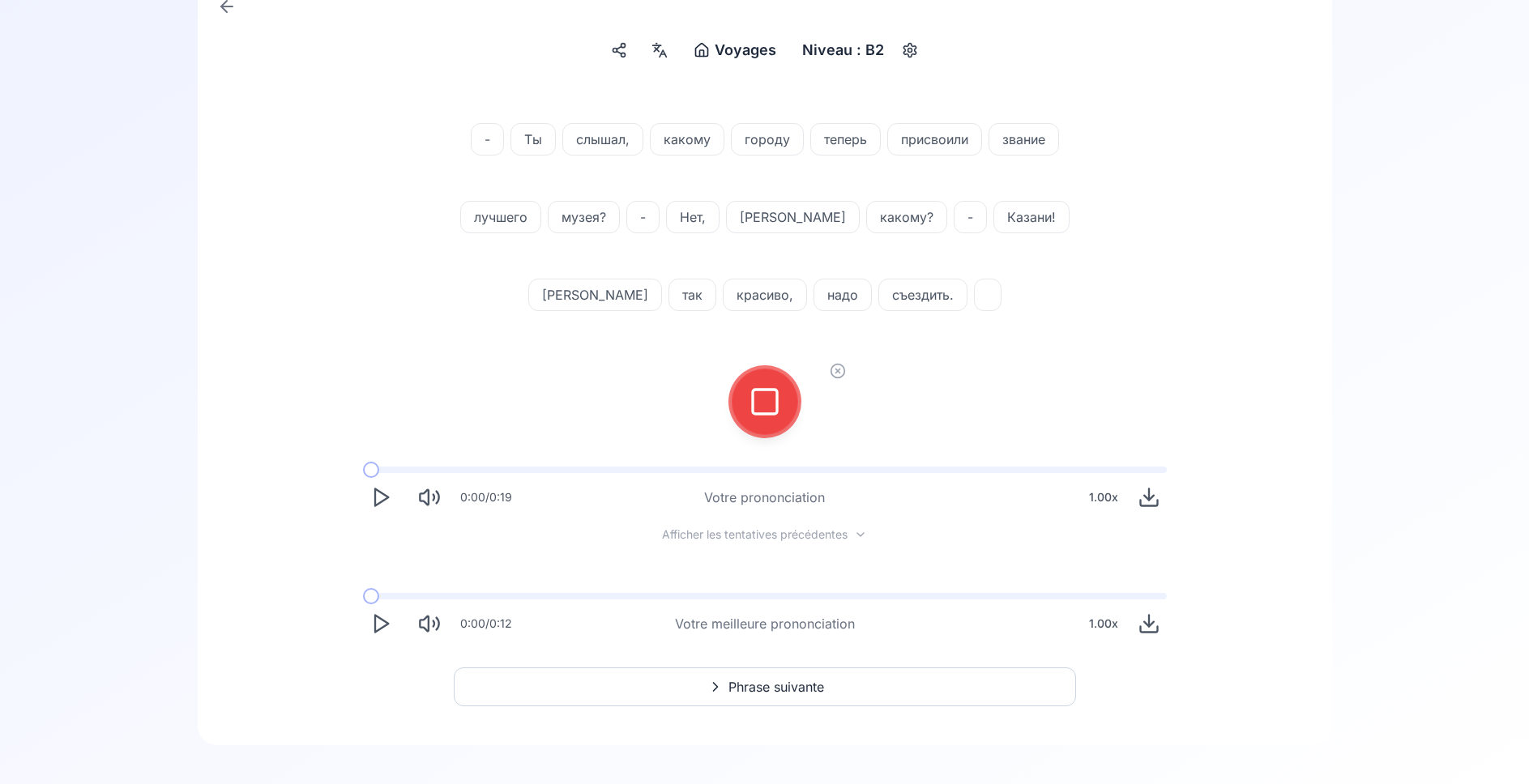
click at [762, 407] on icon at bounding box center [764, 401] width 33 height 33
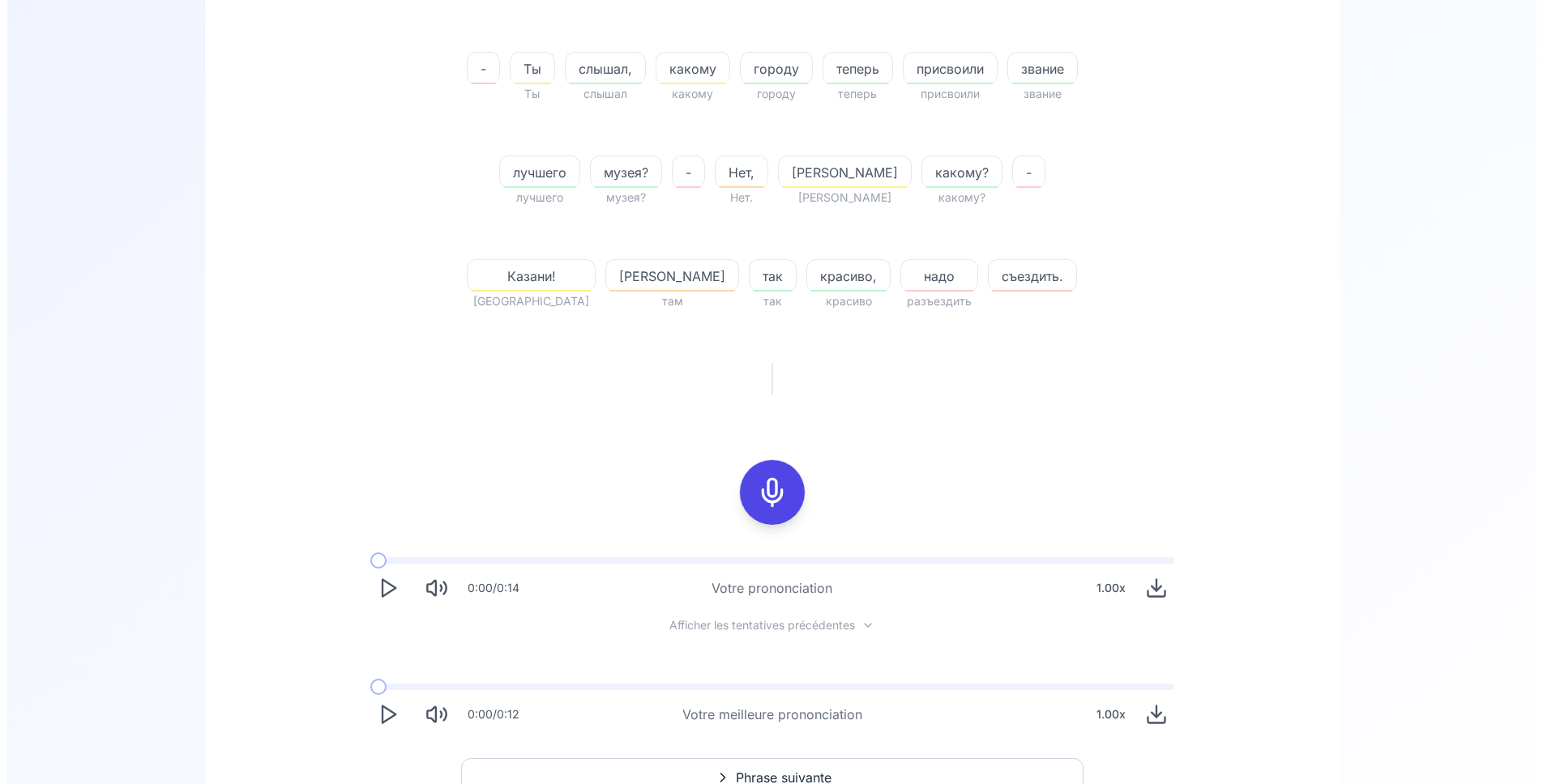
scroll to position [0, 0]
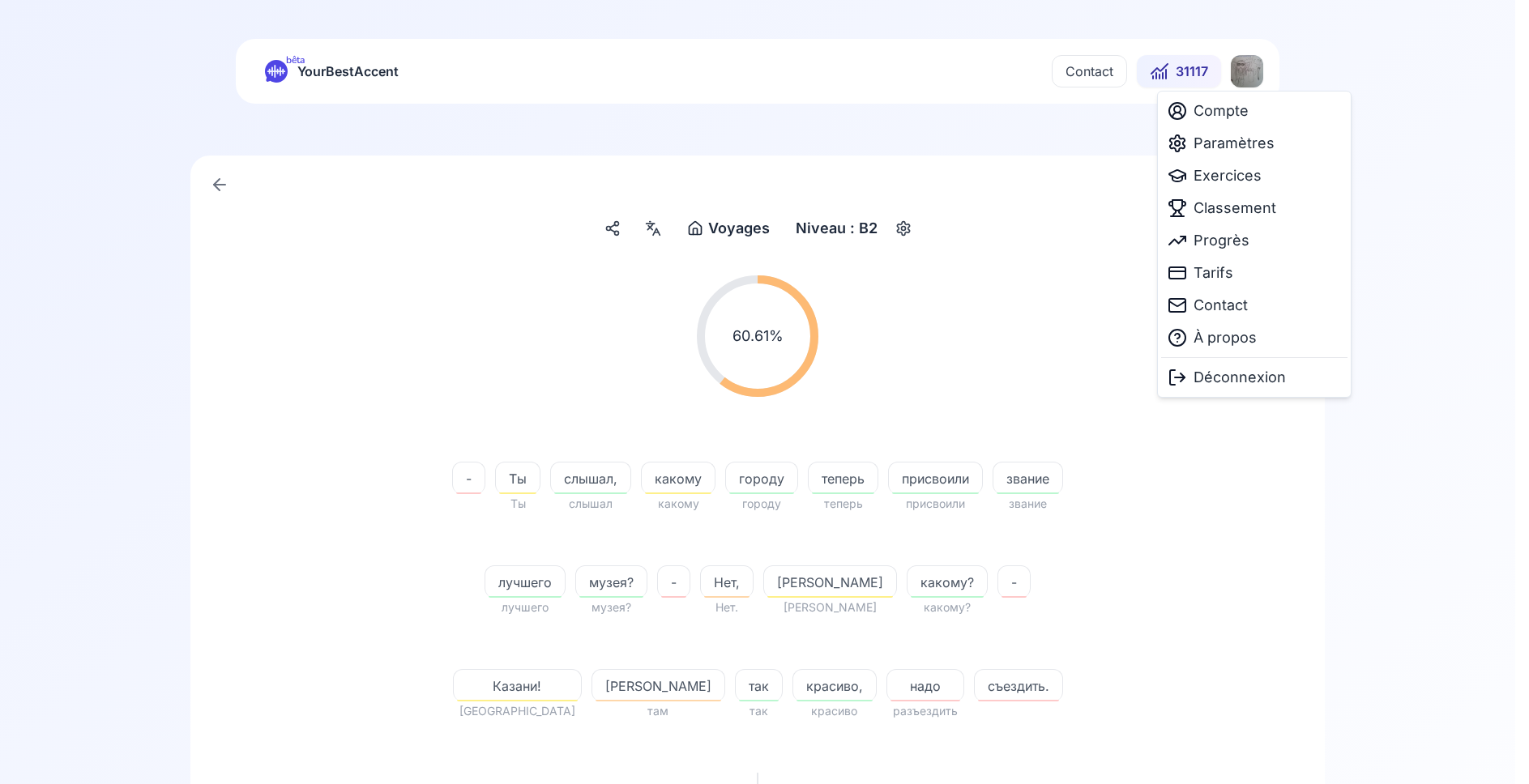
click at [1260, 74] on html "bêta YourBestAccent Contact 31117 Voyages Voyages Niveau : B2 60.61 % 60.61 % -…" at bounding box center [764, 392] width 1529 height 784
click at [1233, 200] on span "Classement" at bounding box center [1235, 208] width 82 height 22
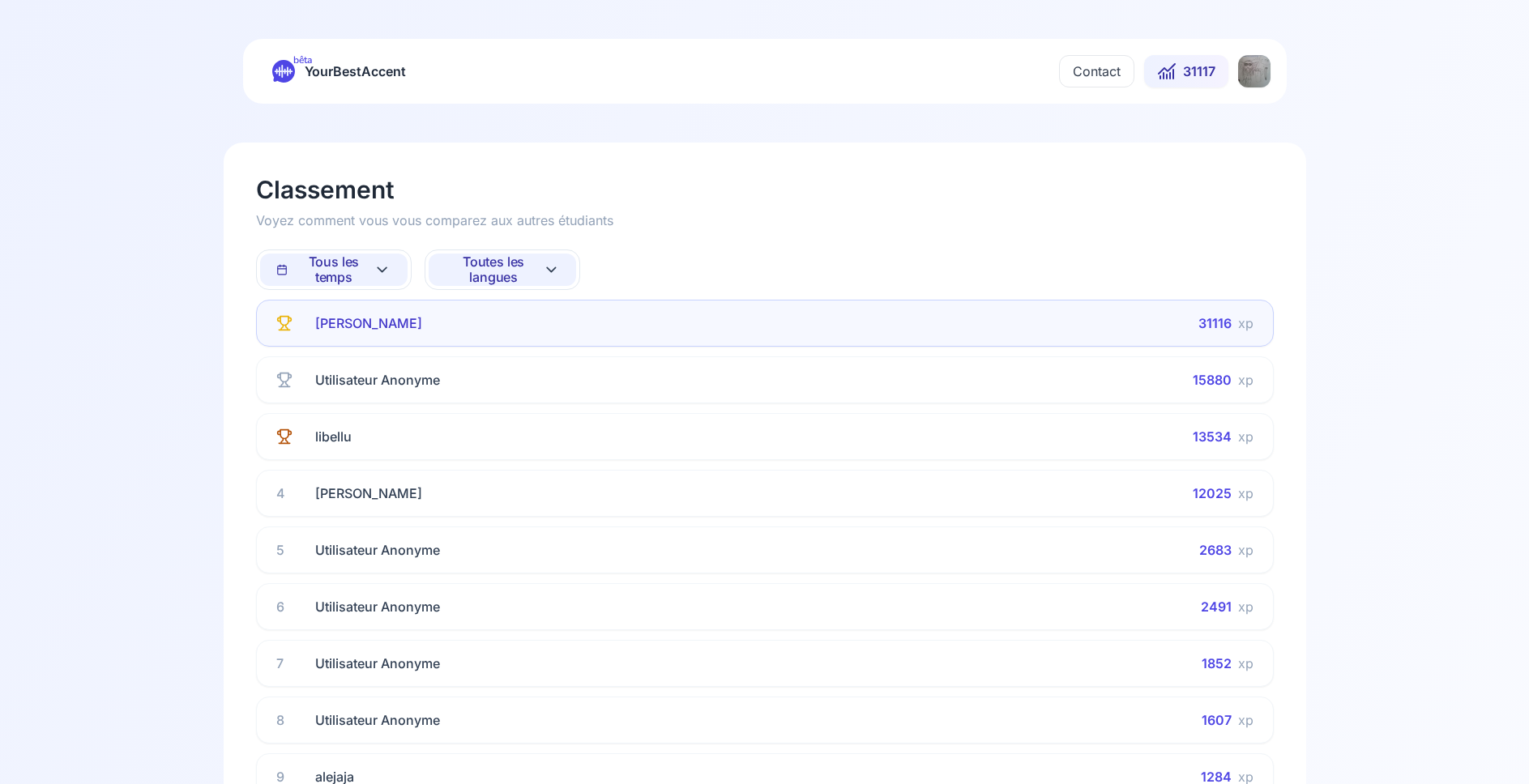
click at [465, 269] on span "Toutes les langues" at bounding box center [493, 269] width 98 height 31
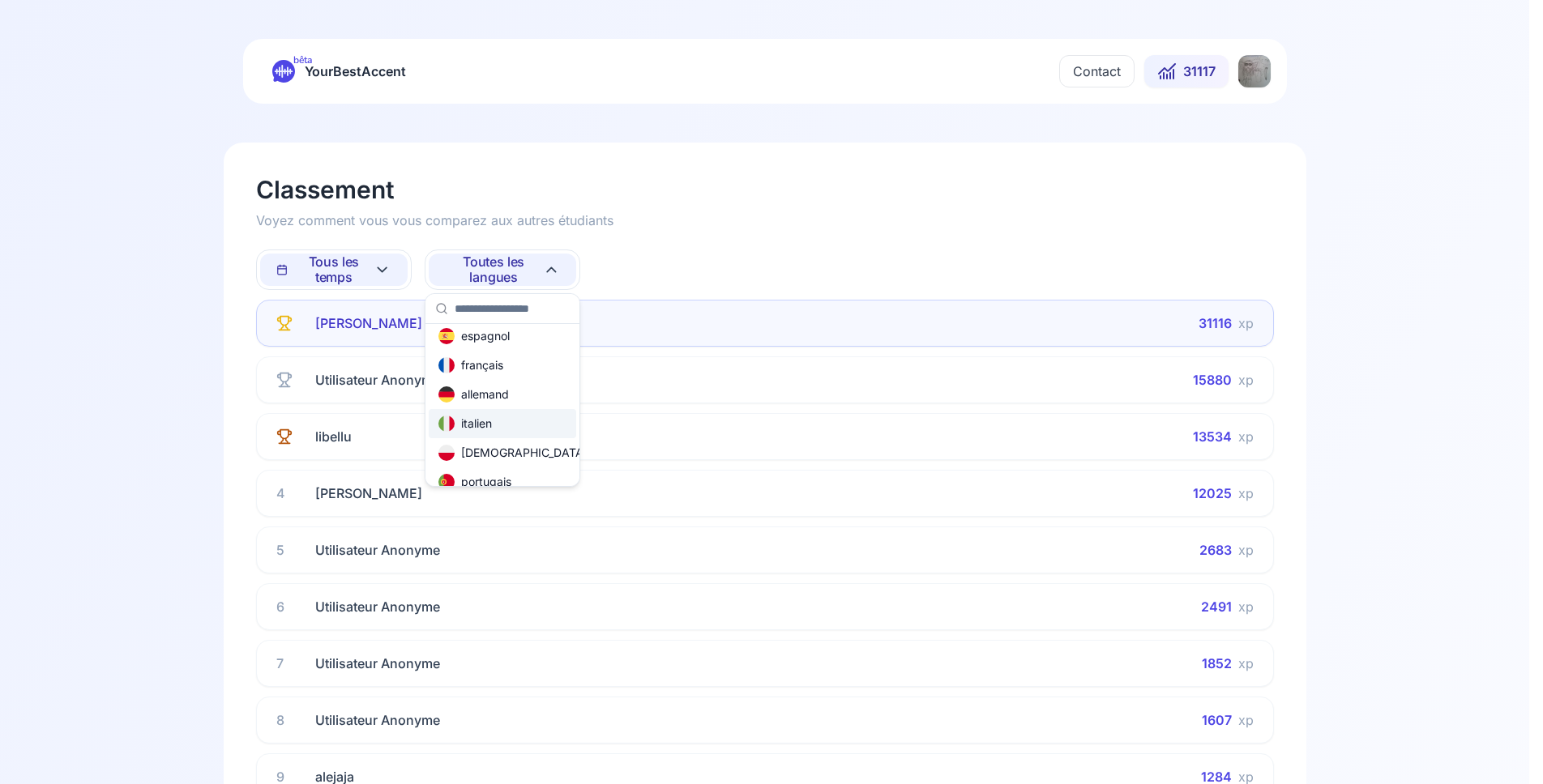
scroll to position [97, 0]
click at [487, 475] on div "russe" at bounding box center [463, 478] width 51 height 16
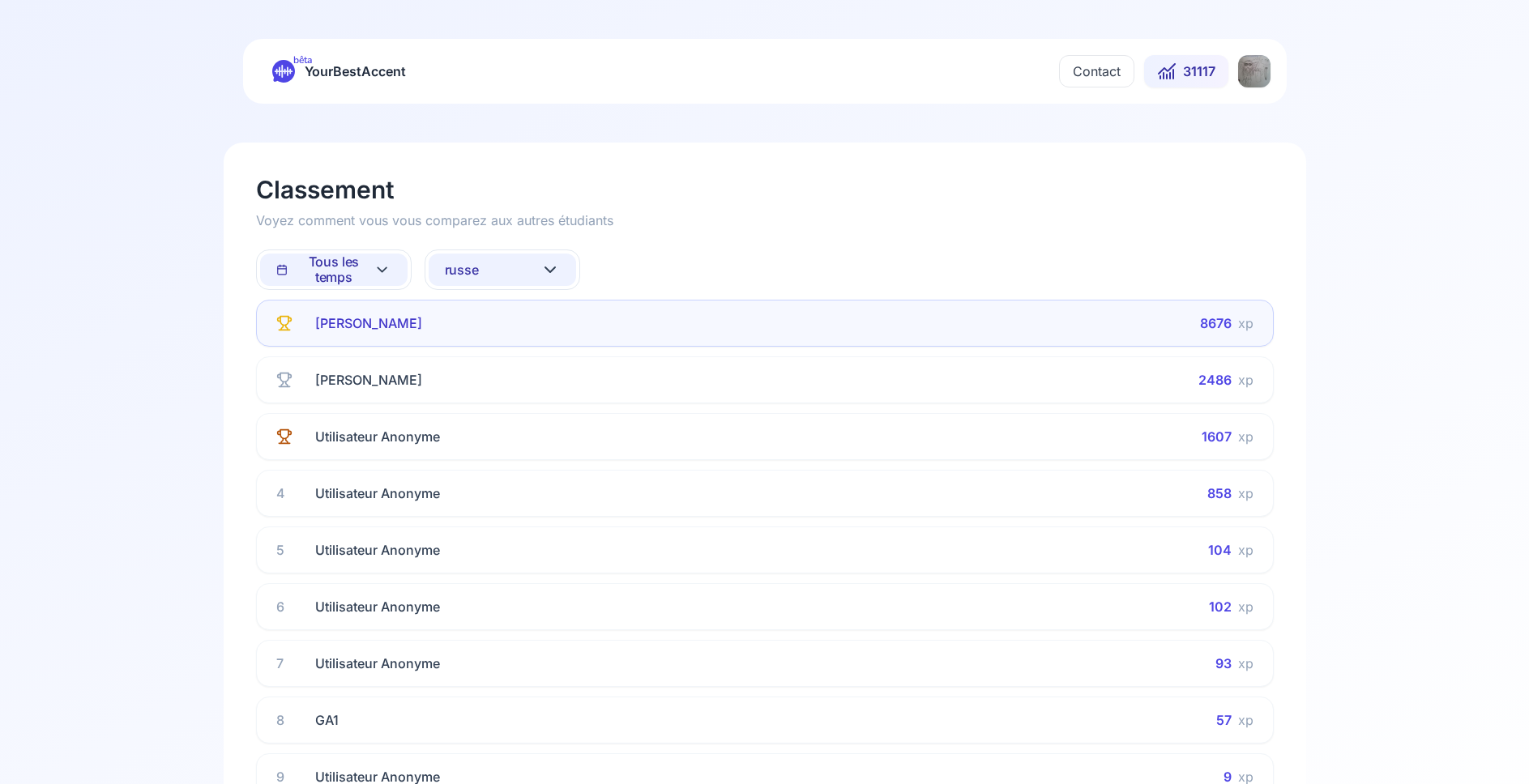
click at [391, 269] on button "Tous les temps" at bounding box center [334, 270] width 148 height 33
click at [365, 343] on div "Cette semaine" at bounding box center [317, 341] width 95 height 16
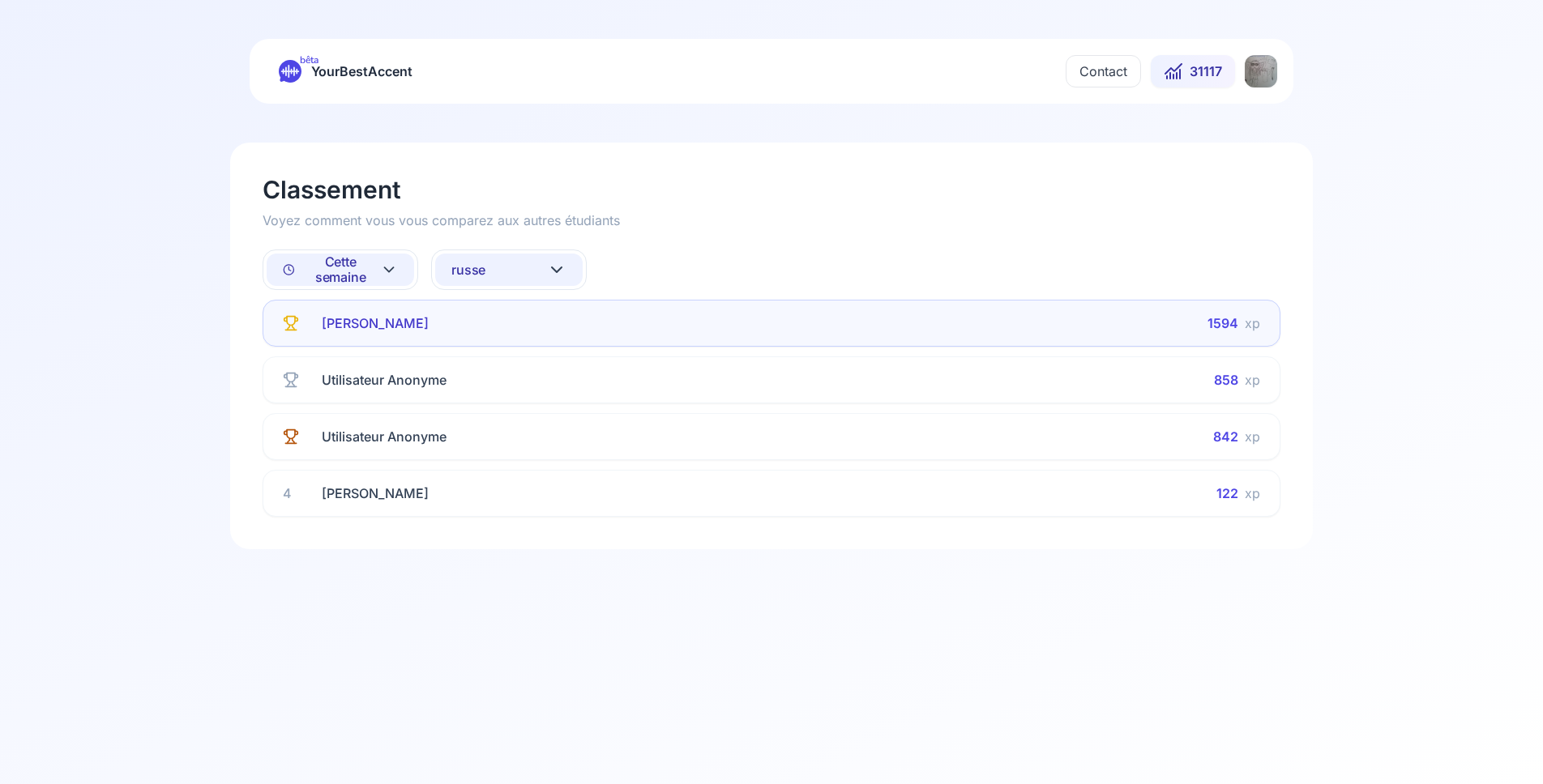
click at [515, 268] on button "russe" at bounding box center [509, 270] width 148 height 33
click at [510, 461] on div "allemand" at bounding box center [480, 458] width 70 height 16
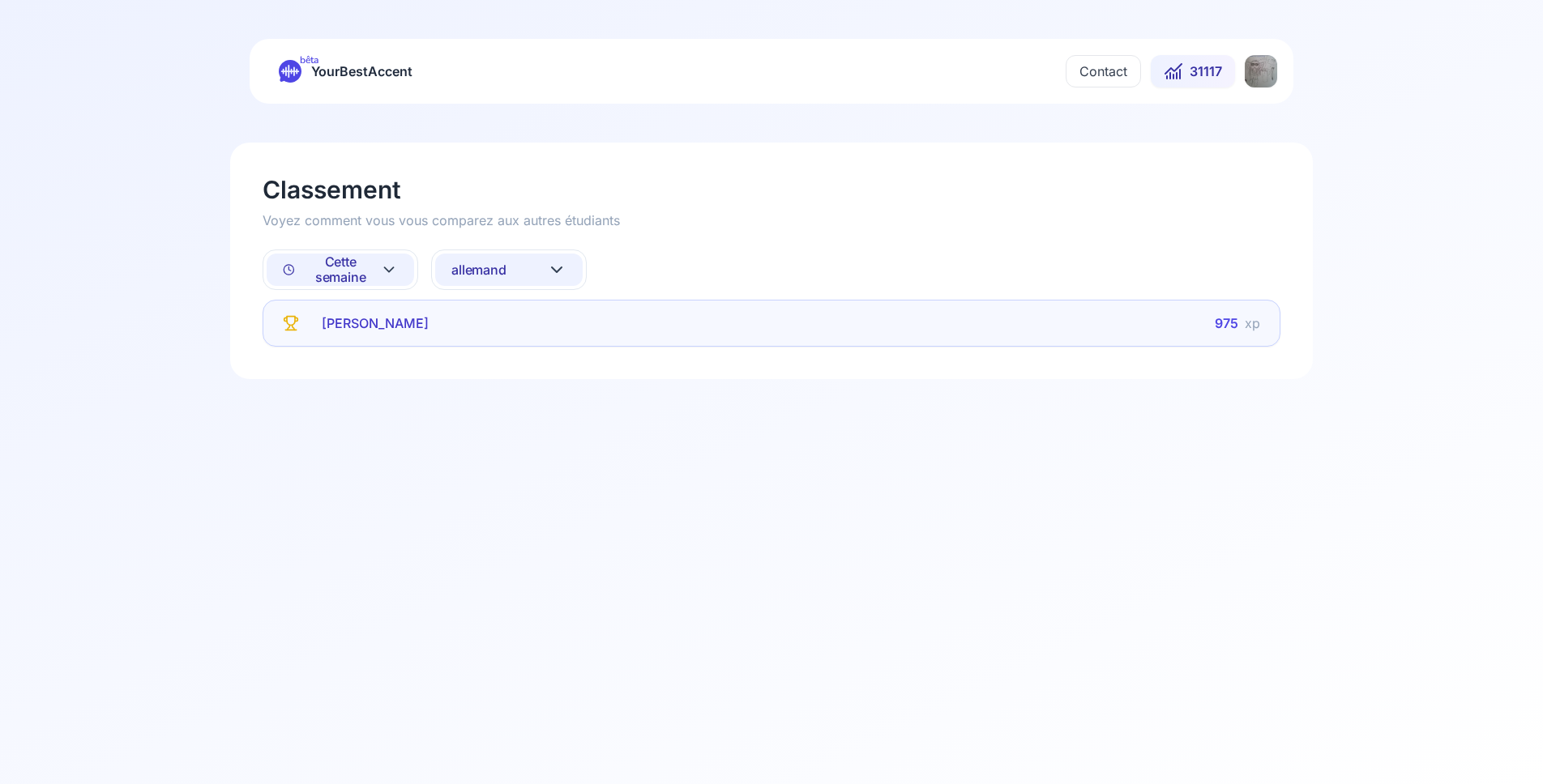
click at [508, 269] on button "allemand" at bounding box center [509, 270] width 148 height 33
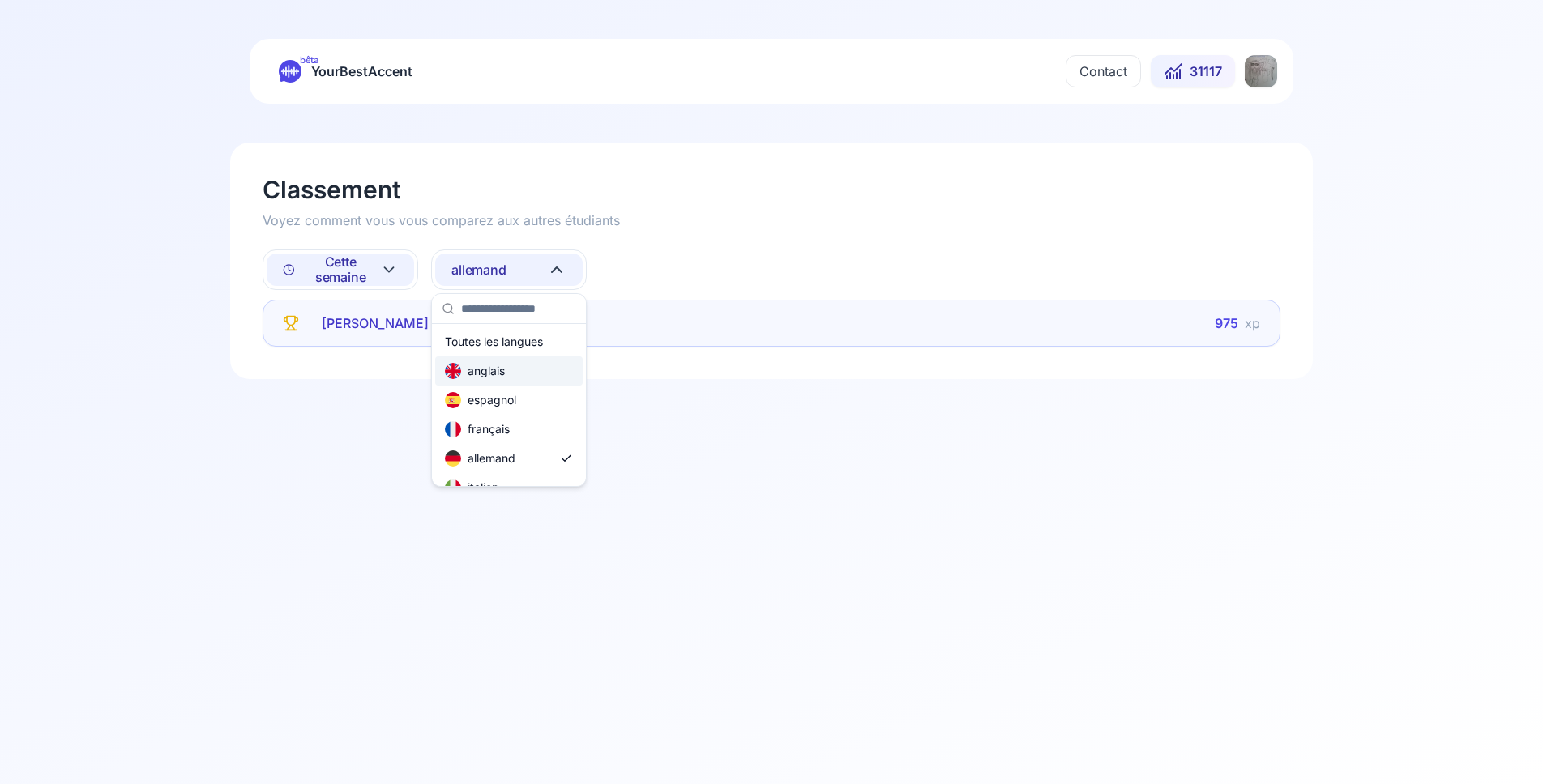
click at [515, 372] on div "anglais" at bounding box center [509, 371] width 148 height 29
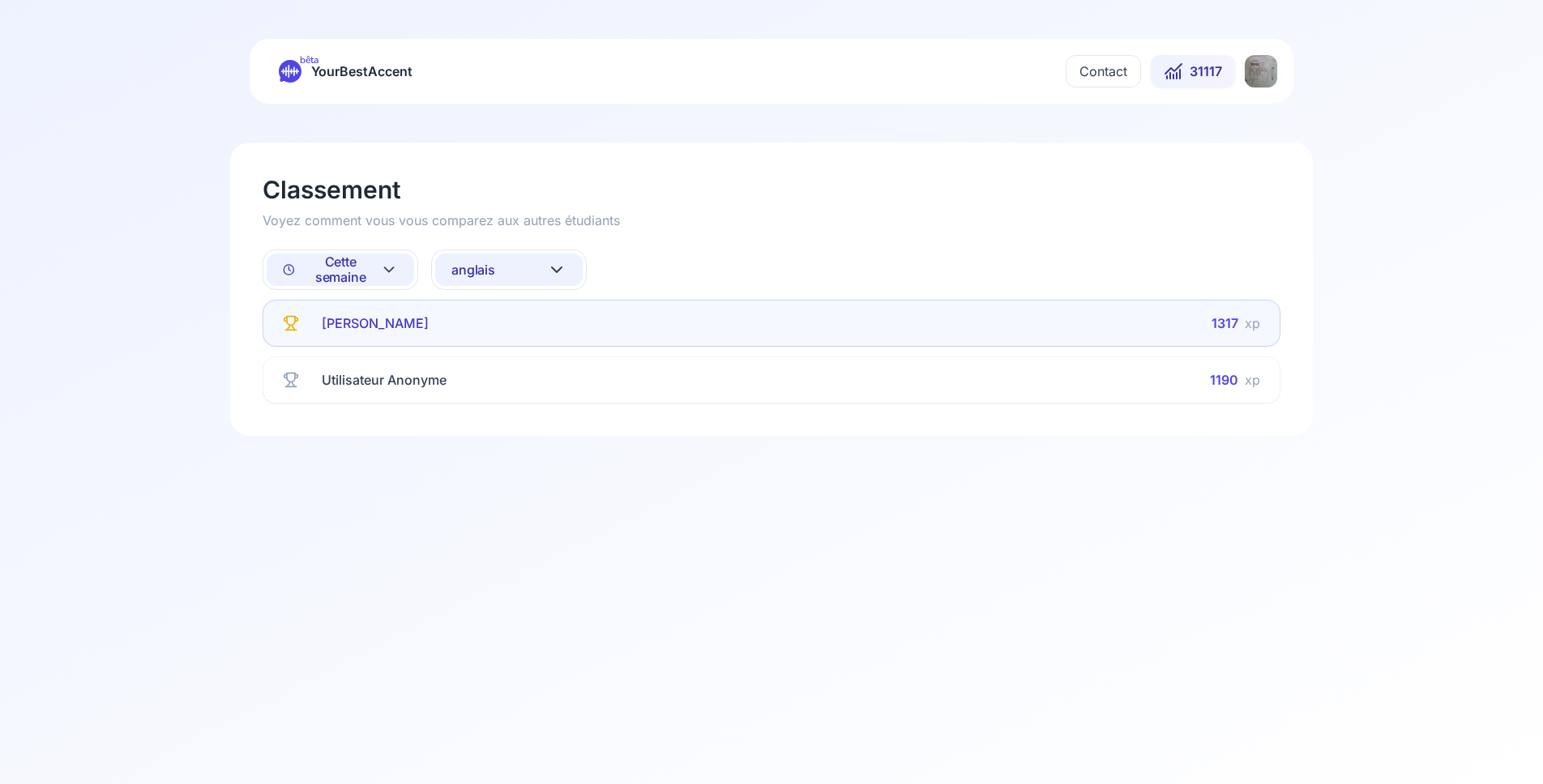
click at [369, 273] on span "Cette semaine" at bounding box center [331, 269] width 97 height 31
click at [360, 311] on div "Tous les temps" at bounding box center [325, 311] width 99 height 16
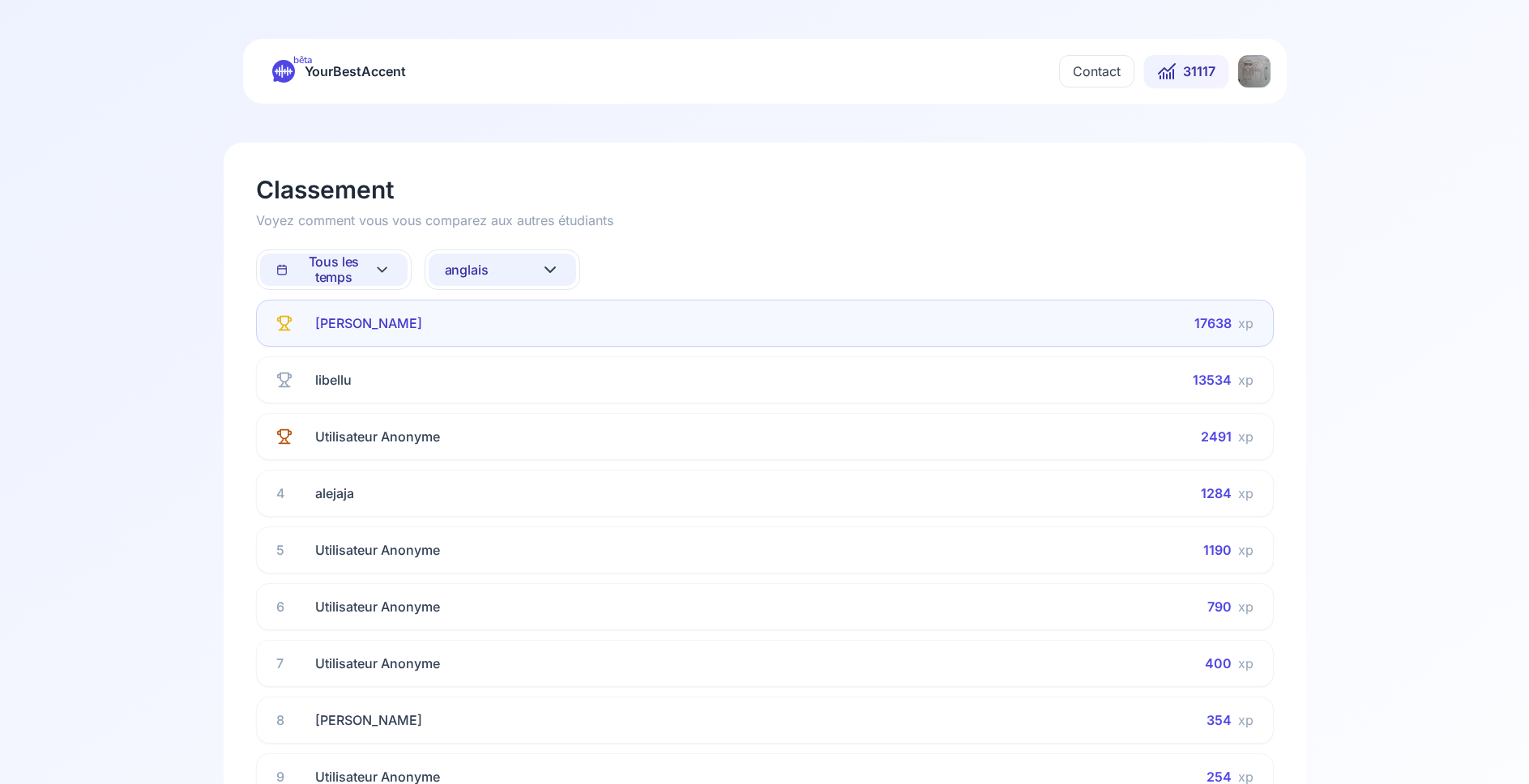
click at [471, 268] on span "anglais" at bounding box center [466, 270] width 44 height 15
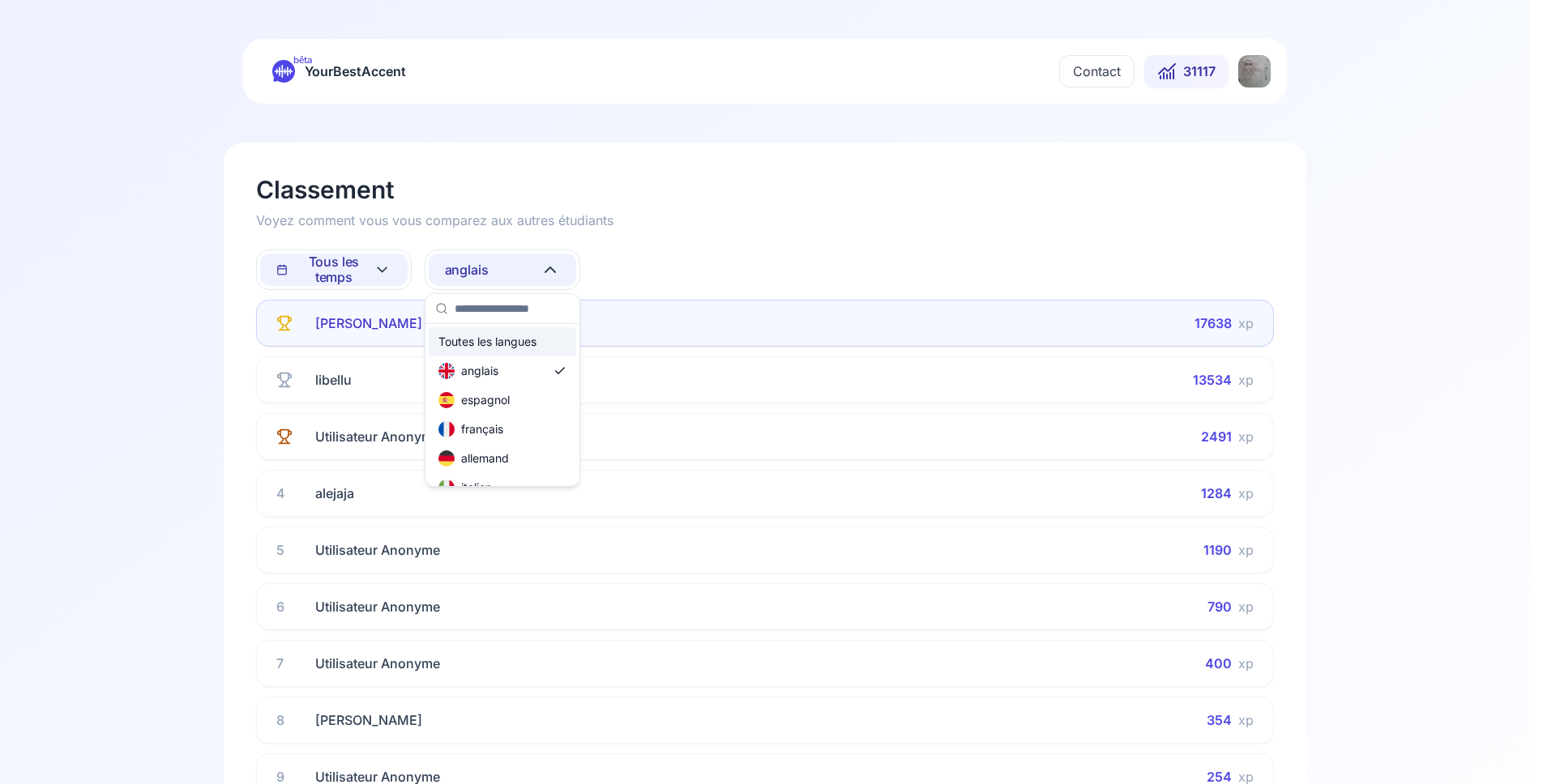
click at [476, 340] on div "Toutes les langues" at bounding box center [487, 341] width 98 height 16
